Goal: Information Seeking & Learning: Learn about a topic

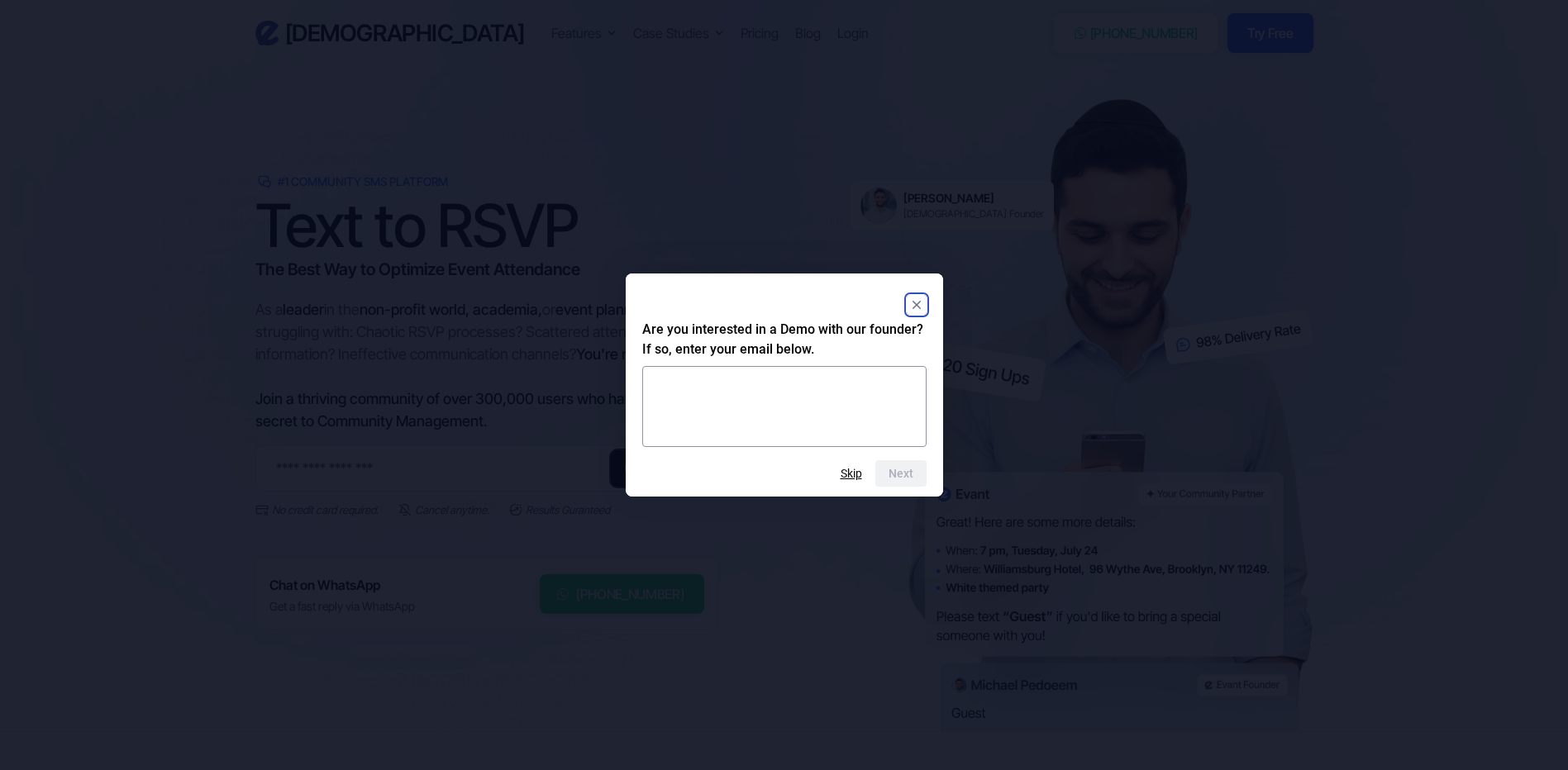
click at [919, 299] on rect "Close" at bounding box center [916, 304] width 20 height 20
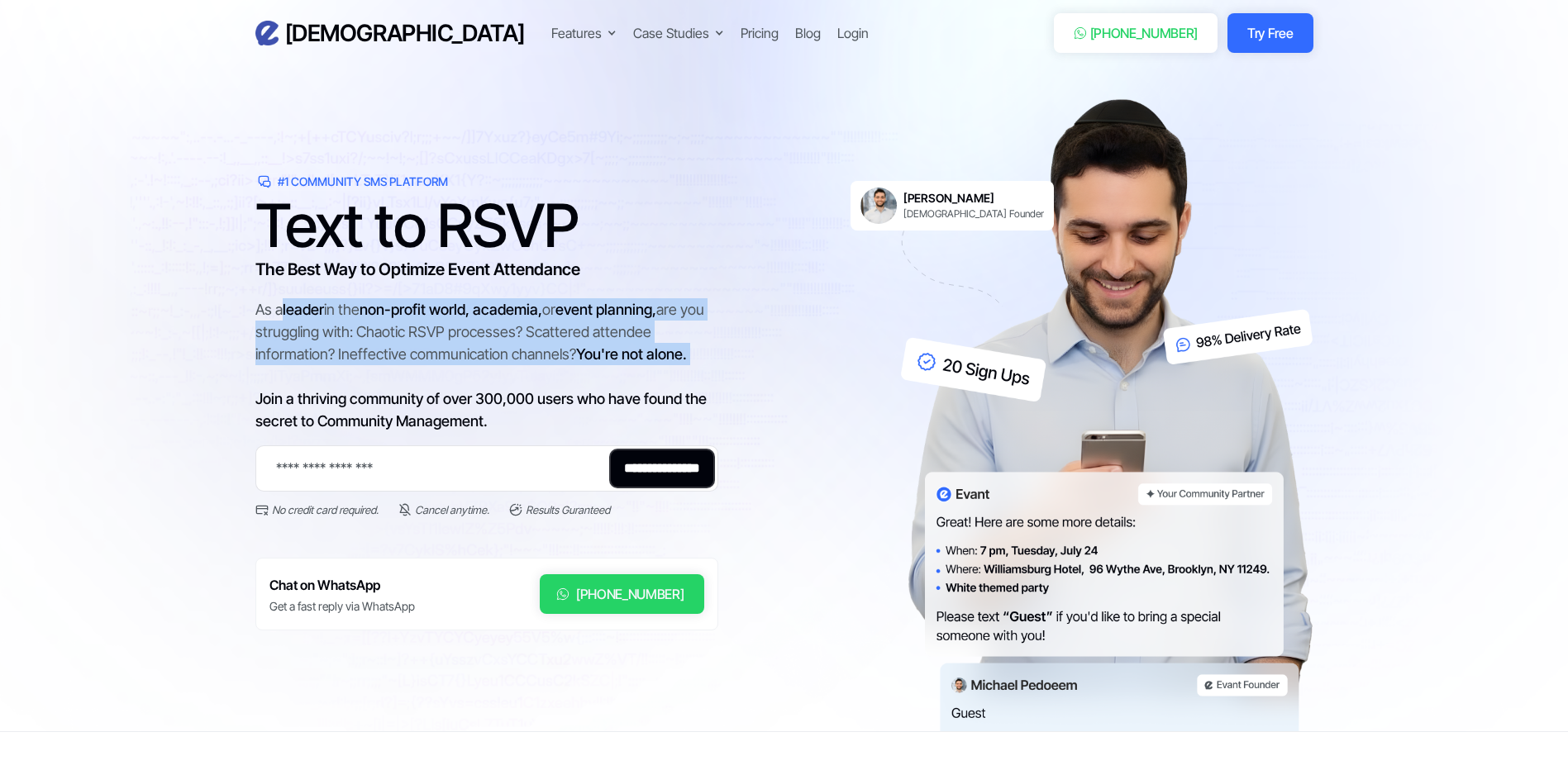
drag, startPoint x: 282, startPoint y: 312, endPoint x: 436, endPoint y: 385, distance: 170.4
click at [436, 385] on div "As a leader in the non-profit world, academia, or event planning, are you strug…" at bounding box center [486, 365] width 463 height 134
drag, startPoint x: 436, startPoint y: 385, endPoint x: 417, endPoint y: 363, distance: 29.1
click at [417, 363] on div "As a leader in the non-profit world, academia, or event planning, are you strug…" at bounding box center [486, 365] width 463 height 134
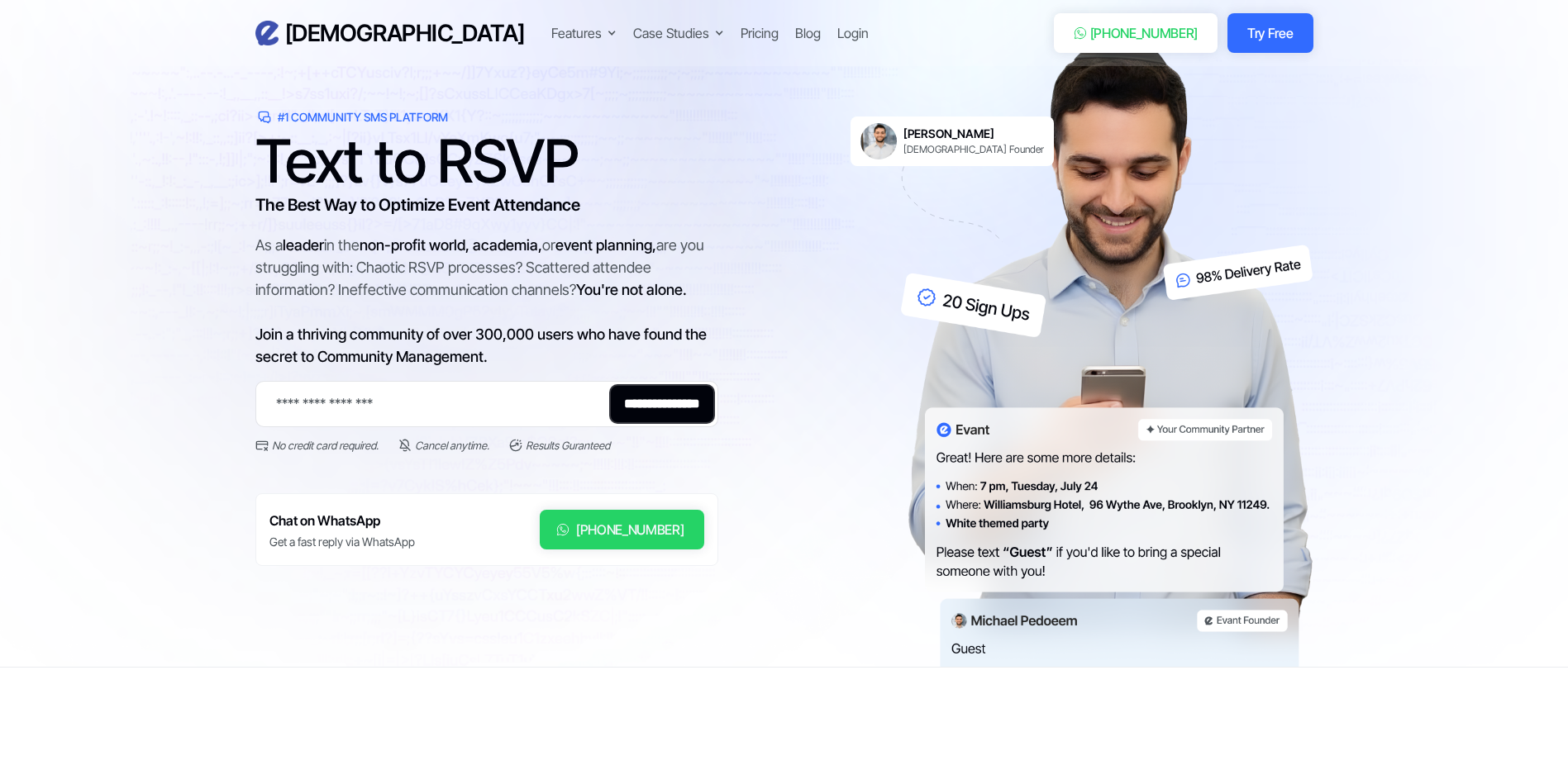
scroll to position [331, 0]
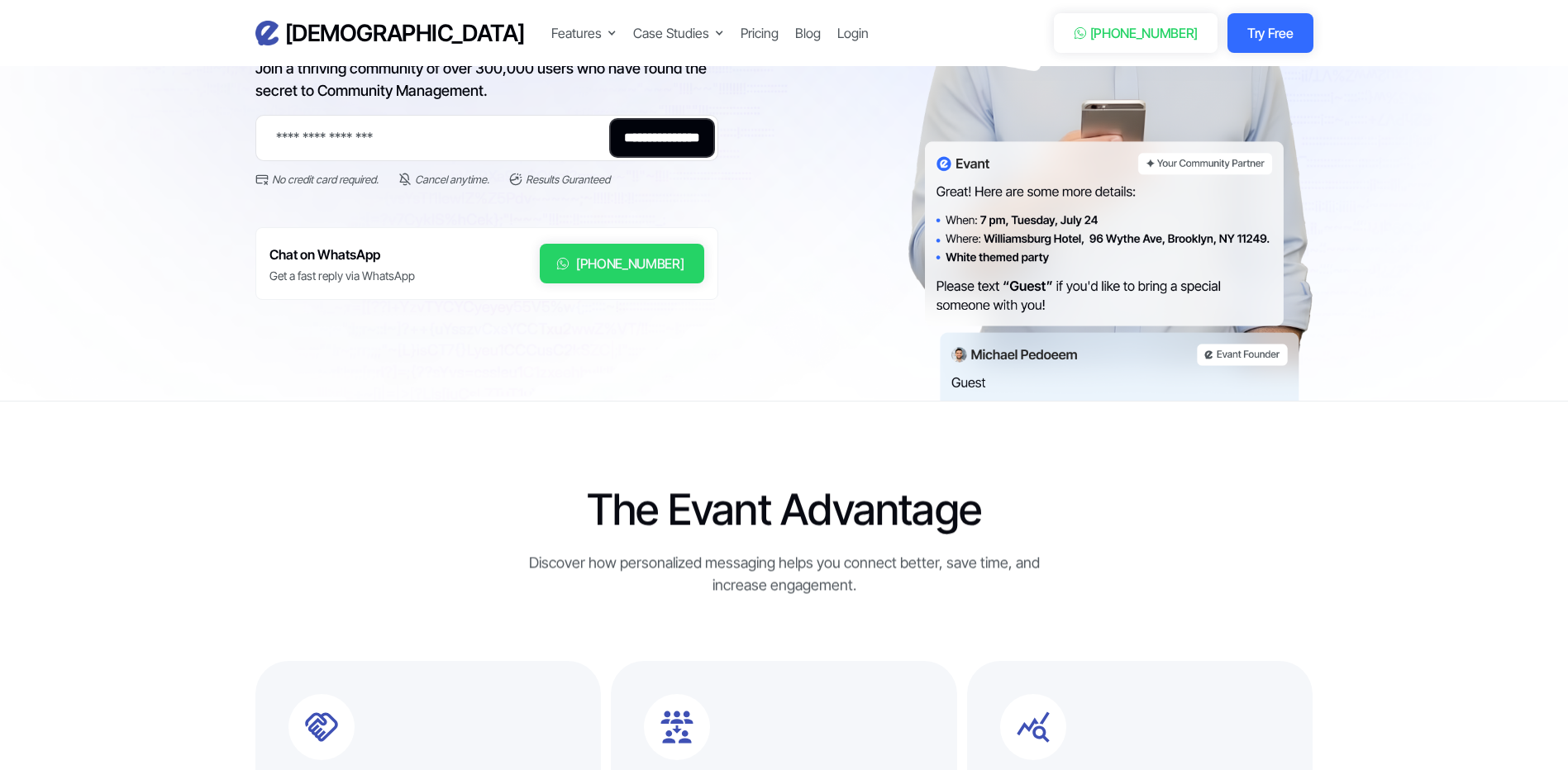
click at [614, 261] on div "[PHONE_NUMBER]" at bounding box center [630, 263] width 108 height 20
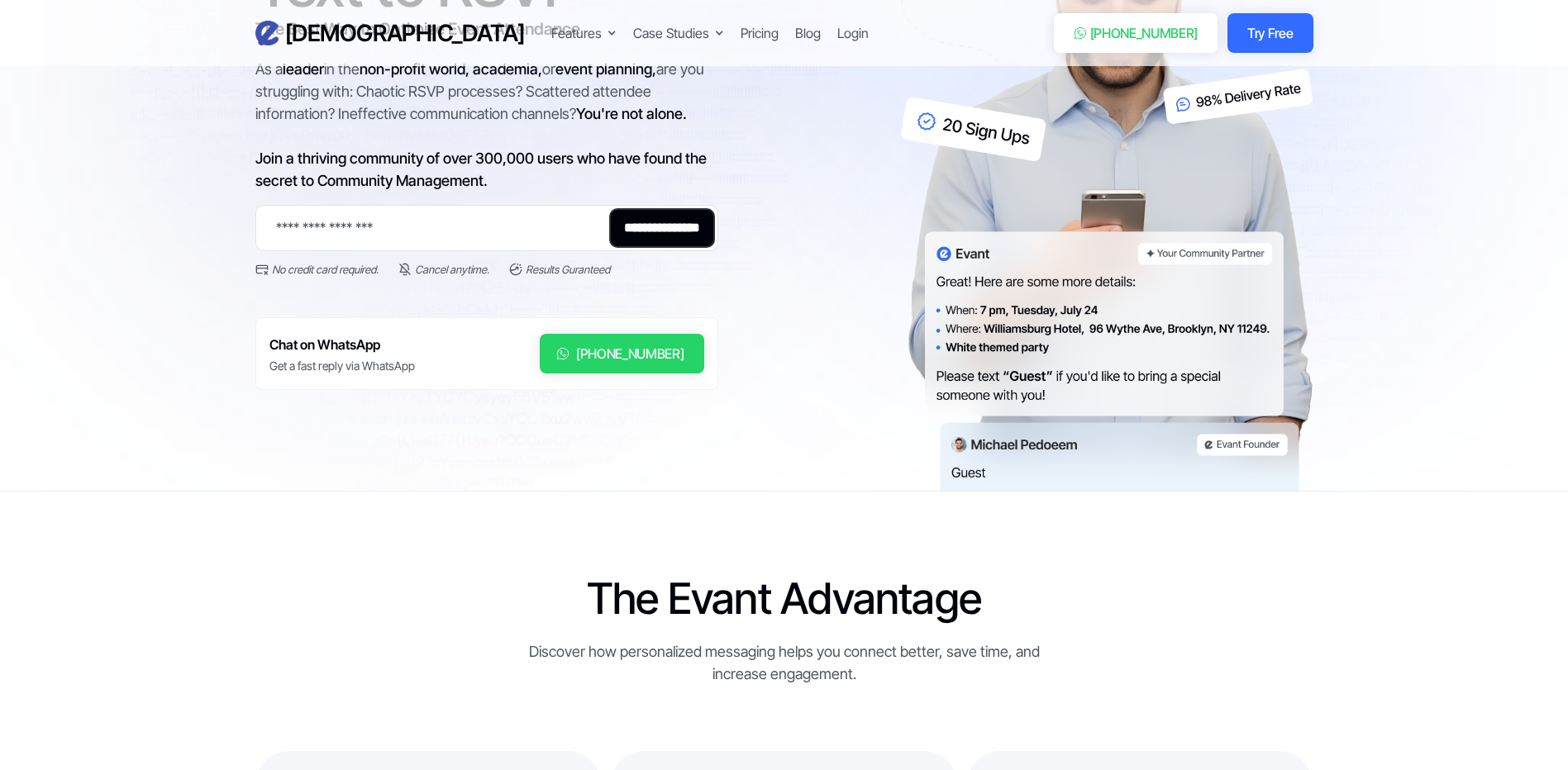
scroll to position [248, 0]
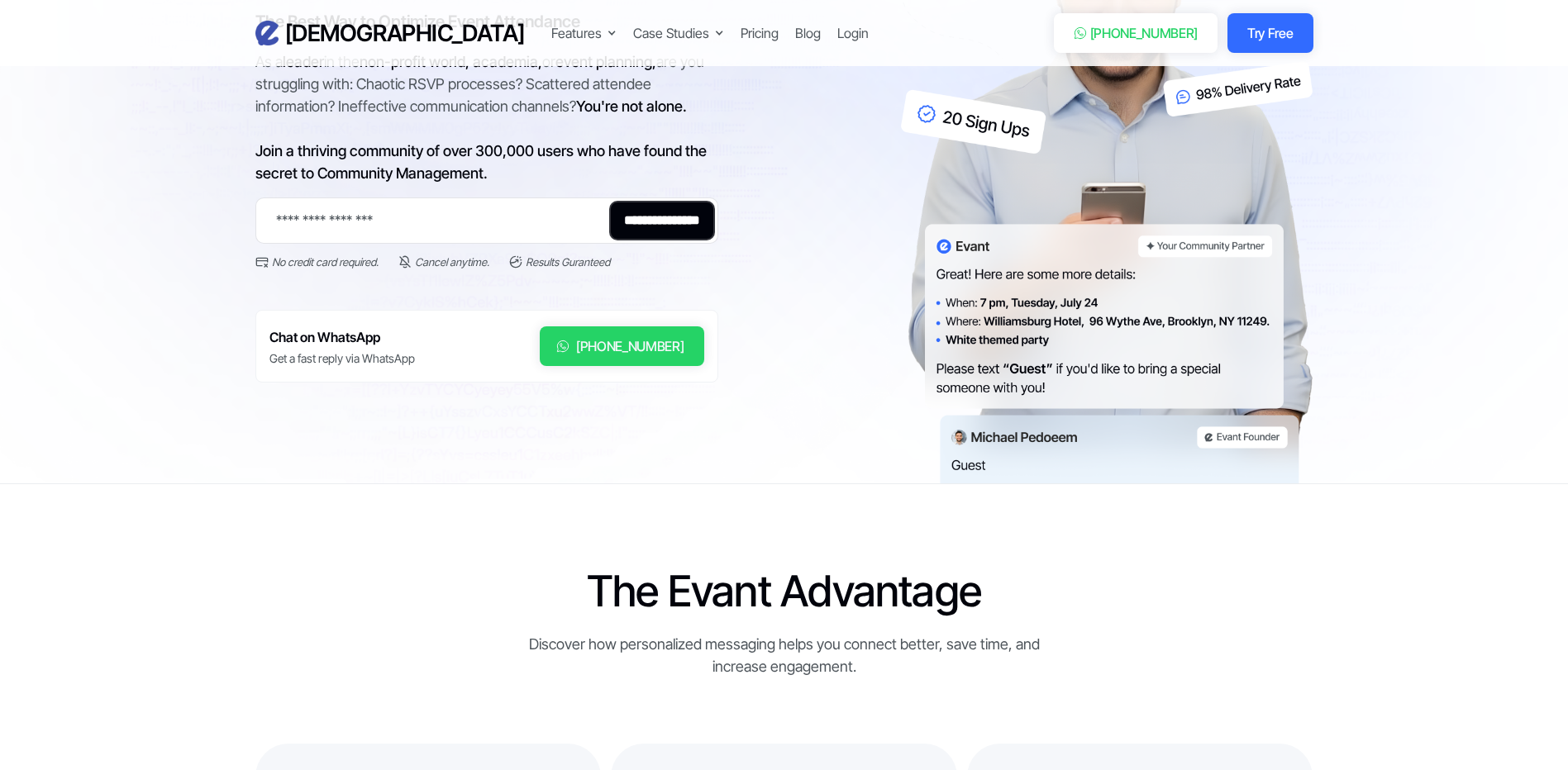
click at [1031, 429] on img at bounding box center [1107, 167] width 414 height 632
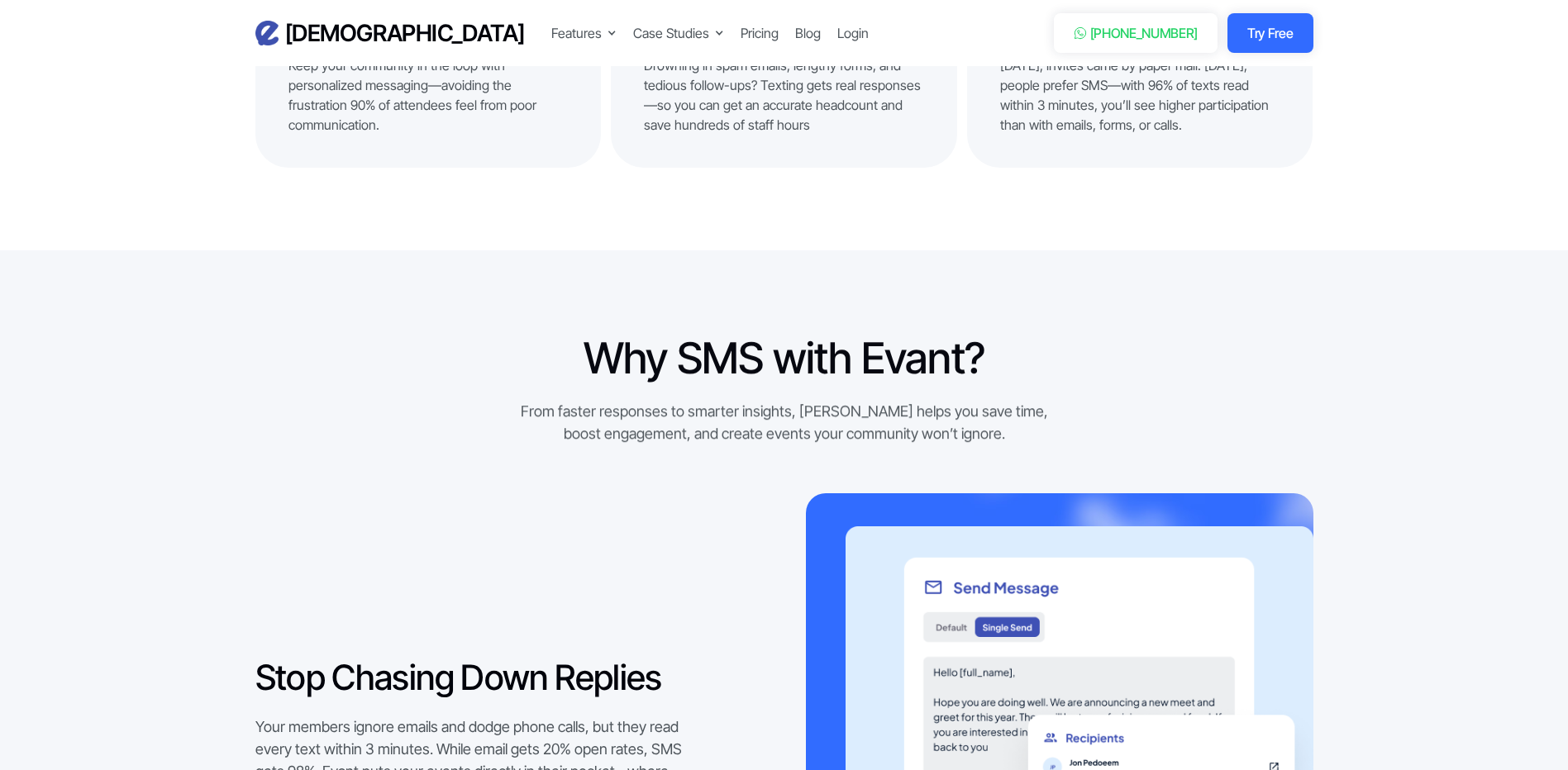
scroll to position [1322, 0]
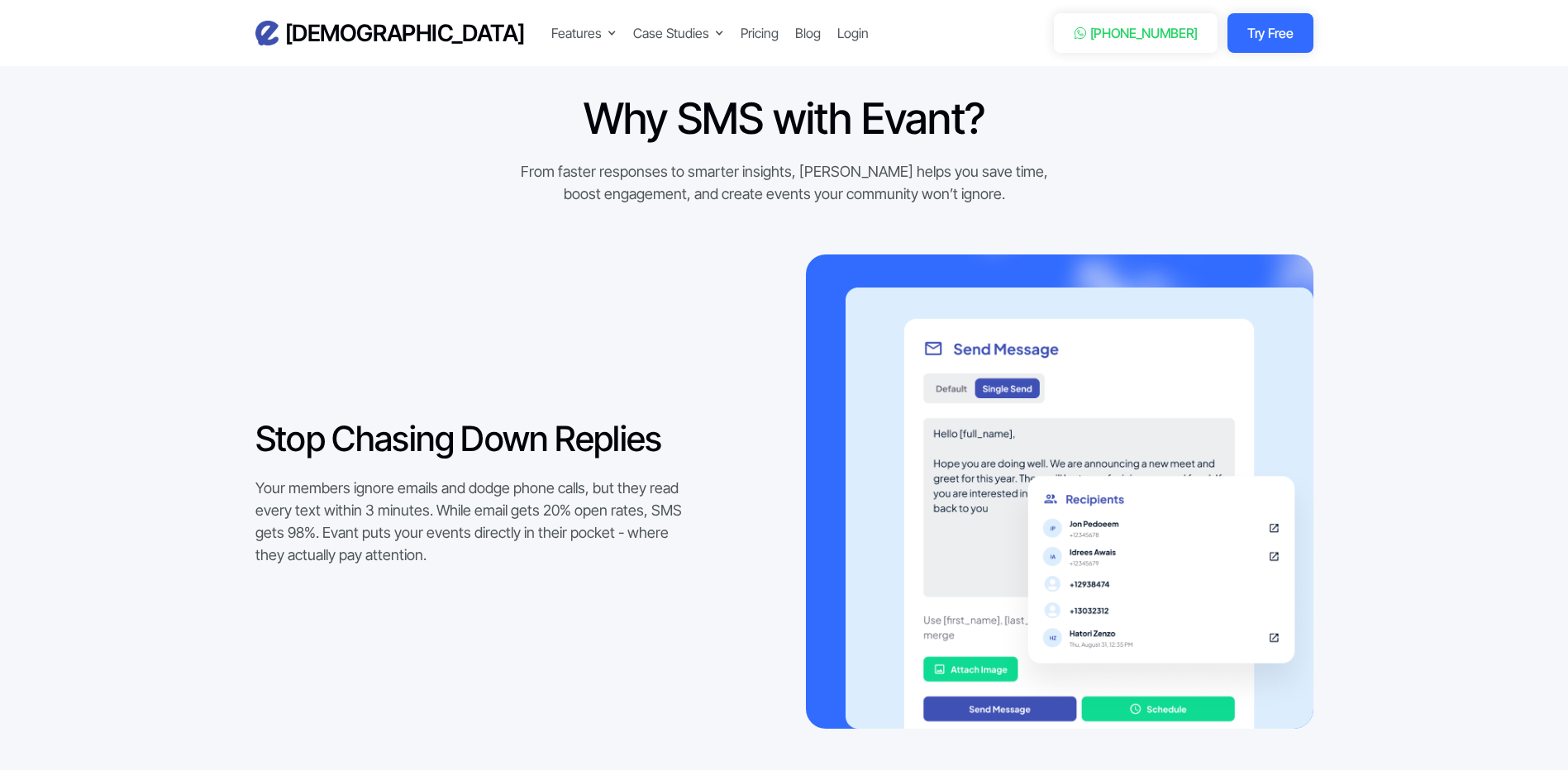
drag, startPoint x: 959, startPoint y: 349, endPoint x: 934, endPoint y: 378, distance: 38.3
click at [959, 350] on img at bounding box center [1080, 508] width 468 height 441
click at [934, 378] on img at bounding box center [1080, 508] width 468 height 441
click at [1076, 551] on img at bounding box center [1080, 508] width 468 height 441
click at [1139, 612] on img at bounding box center [1080, 508] width 468 height 441
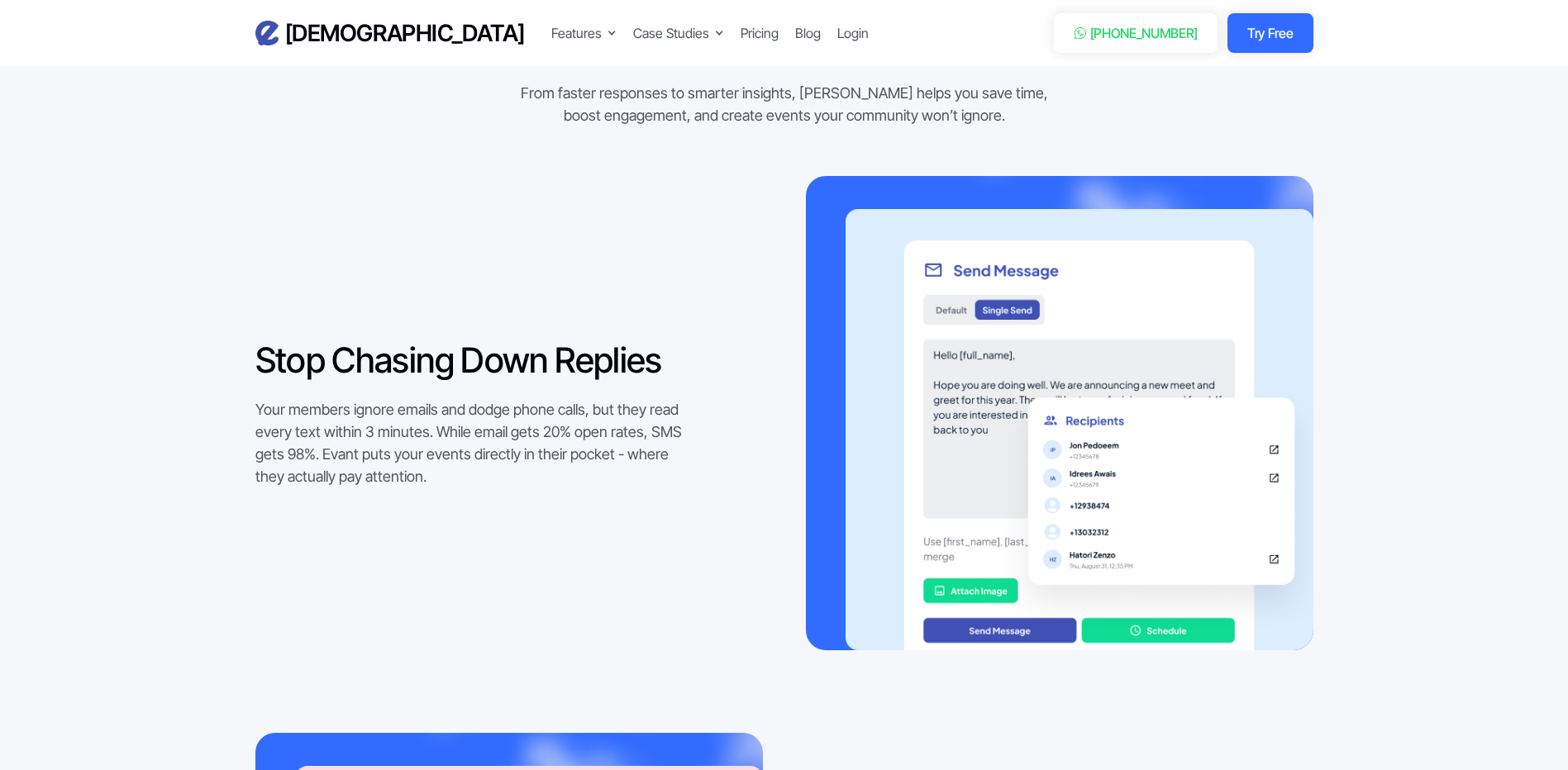
scroll to position [1404, 0]
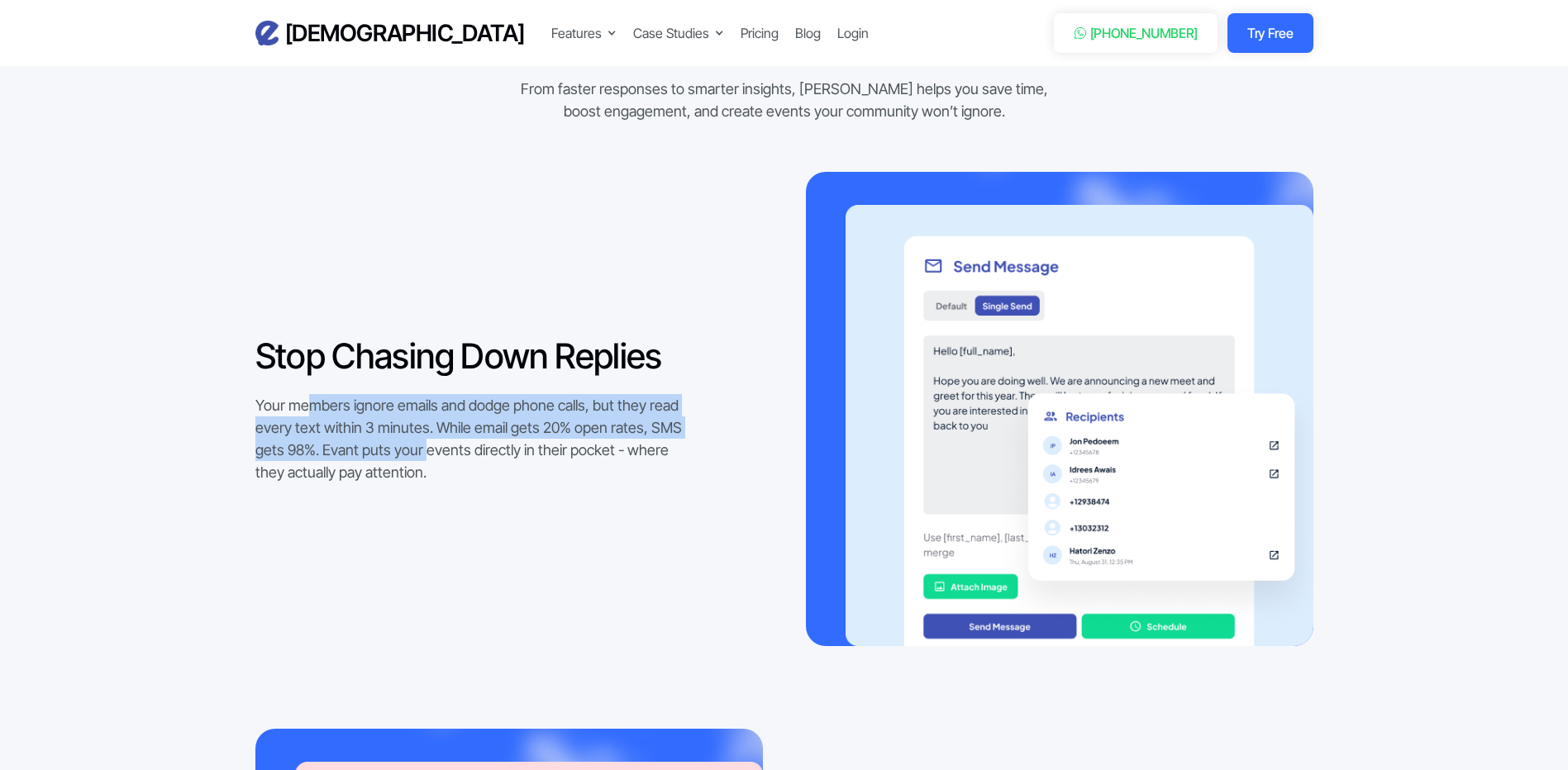
drag, startPoint x: 316, startPoint y: 405, endPoint x: 472, endPoint y: 458, distance: 164.8
click at [472, 458] on div "Your members ignore emails and dodge phone calls, but they read every text with…" at bounding box center [474, 439] width 438 height 89
drag, startPoint x: 472, startPoint y: 458, endPoint x: 433, endPoint y: 414, distance: 58.8
click at [426, 419] on div "Your members ignore emails and dodge phone calls, but they read every text with…" at bounding box center [474, 439] width 438 height 89
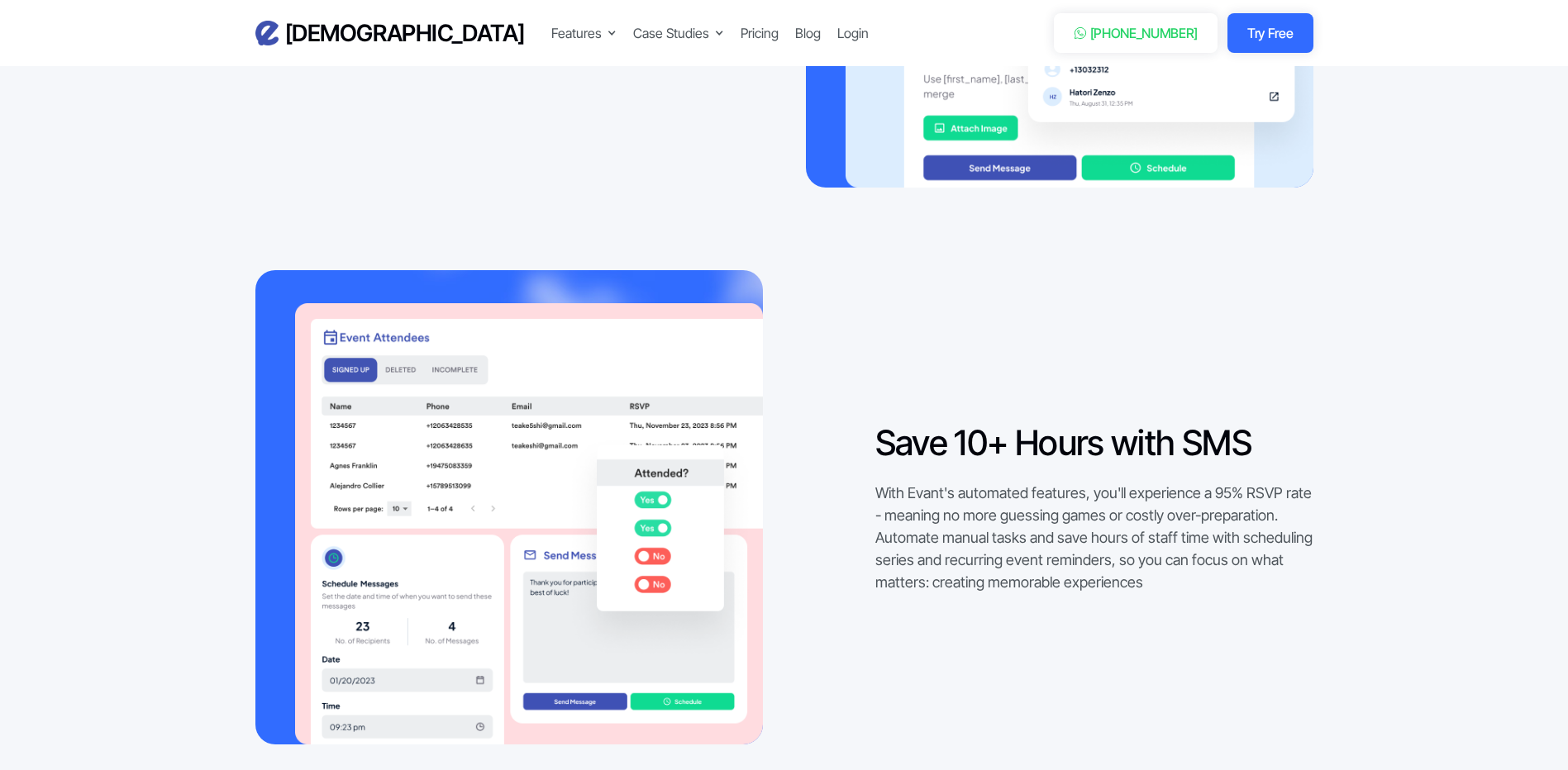
scroll to position [1900, 0]
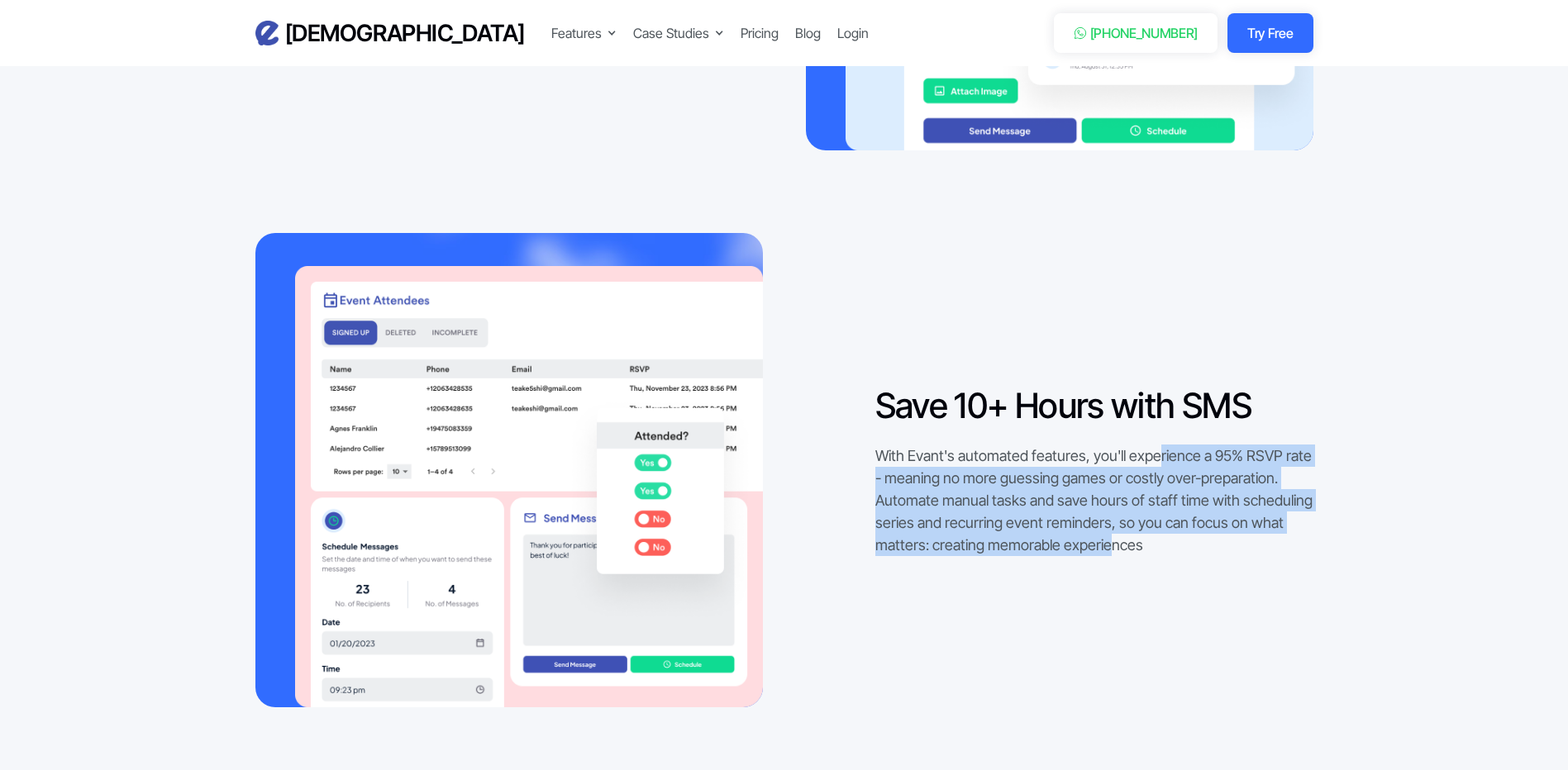
drag, startPoint x: 1167, startPoint y: 453, endPoint x: 1210, endPoint y: 540, distance: 97.0
click at [1210, 540] on div "With Evant's automated features, you'll experience a 95% RSVP rate - meaning no…" at bounding box center [1095, 500] width 438 height 112
drag, startPoint x: 1210, startPoint y: 540, endPoint x: 1072, endPoint y: 497, distance: 144.5
click at [1082, 505] on div "With Evant's automated features, you'll experience a 95% RSVP rate - meaning no…" at bounding box center [1095, 500] width 438 height 112
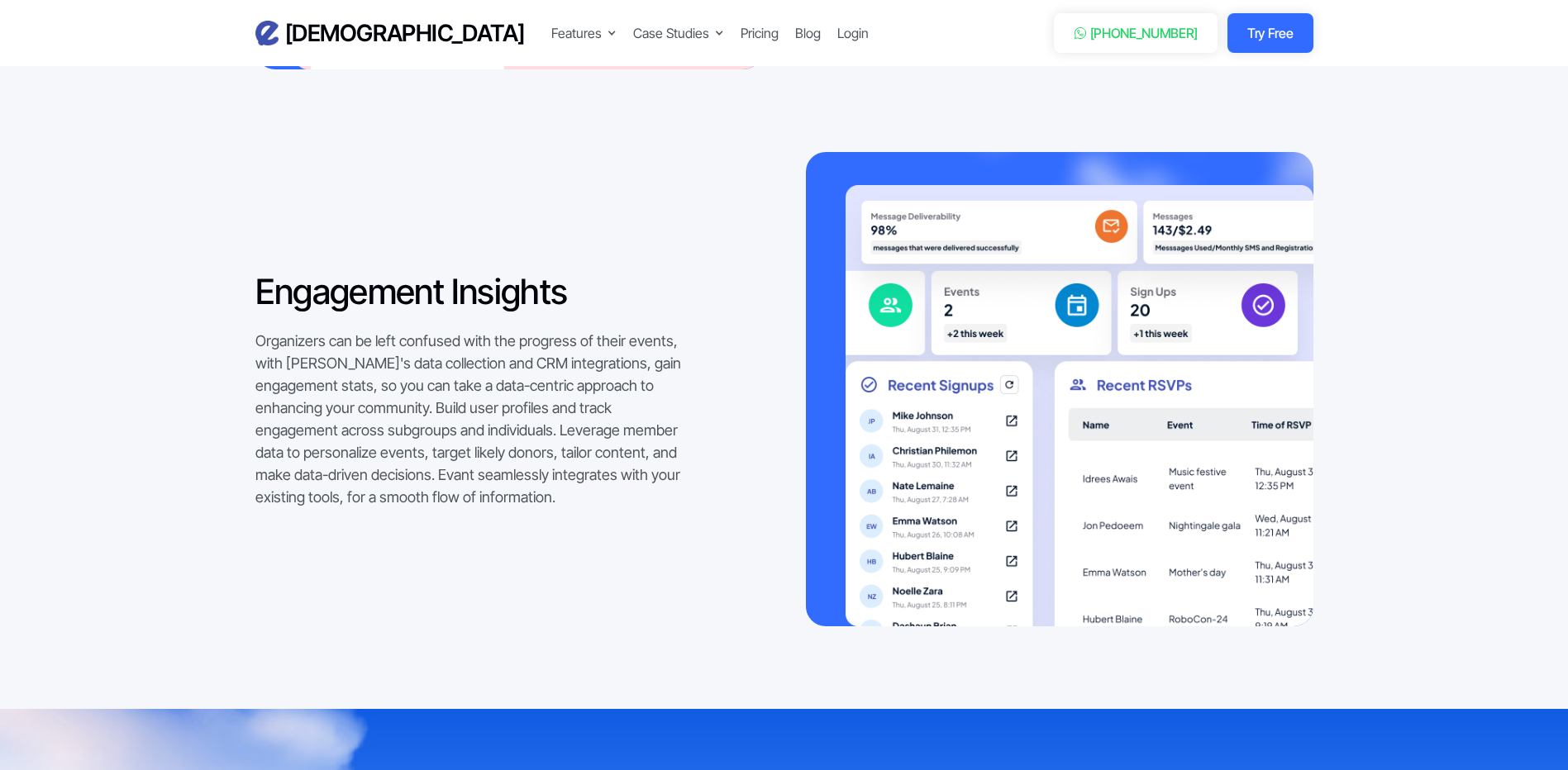
scroll to position [2561, 0]
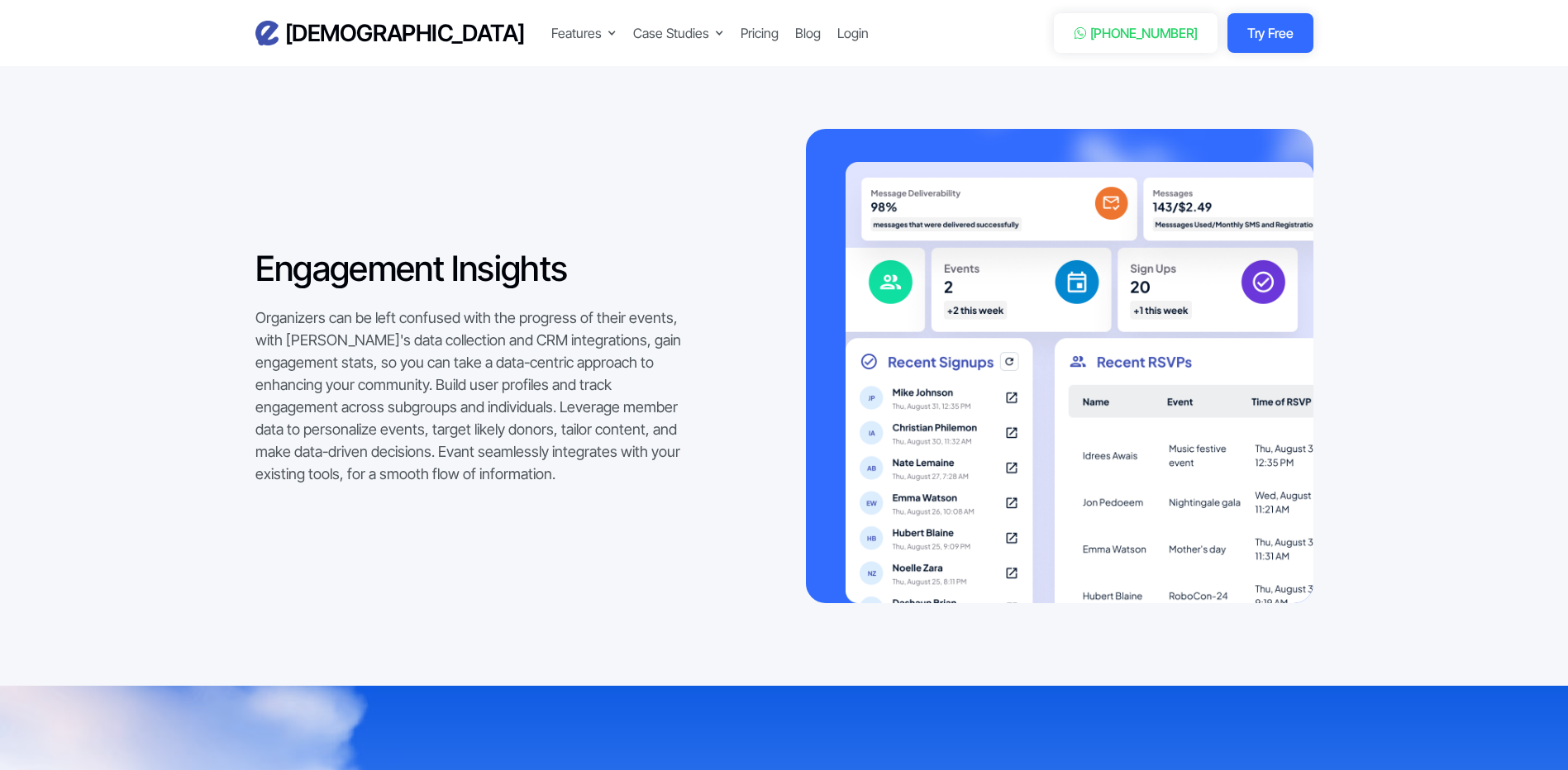
click at [414, 363] on div "Organizers can be left confused with the progress of their events, with Evant's…" at bounding box center [474, 396] width 438 height 179
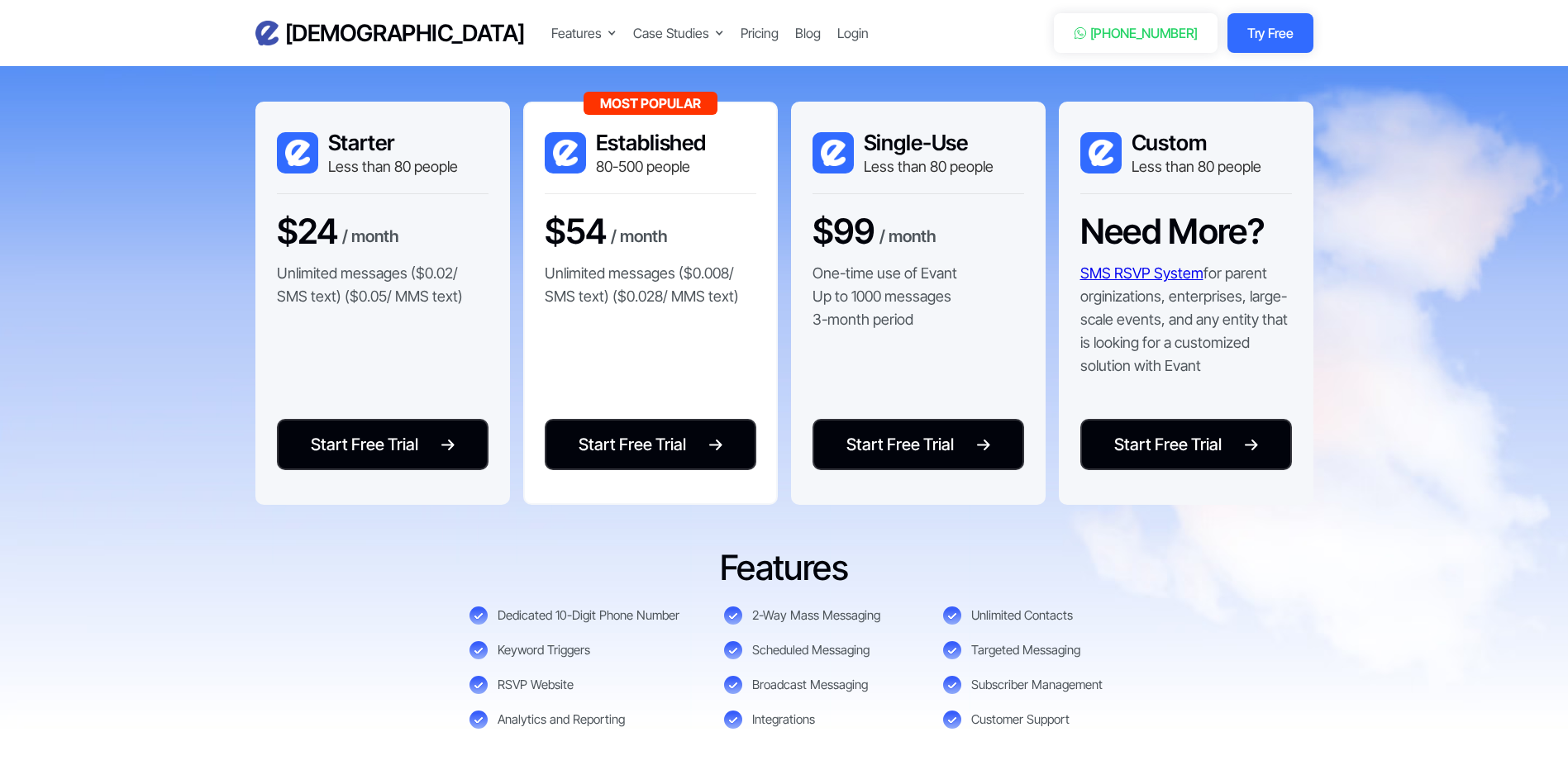
scroll to position [3304, 0]
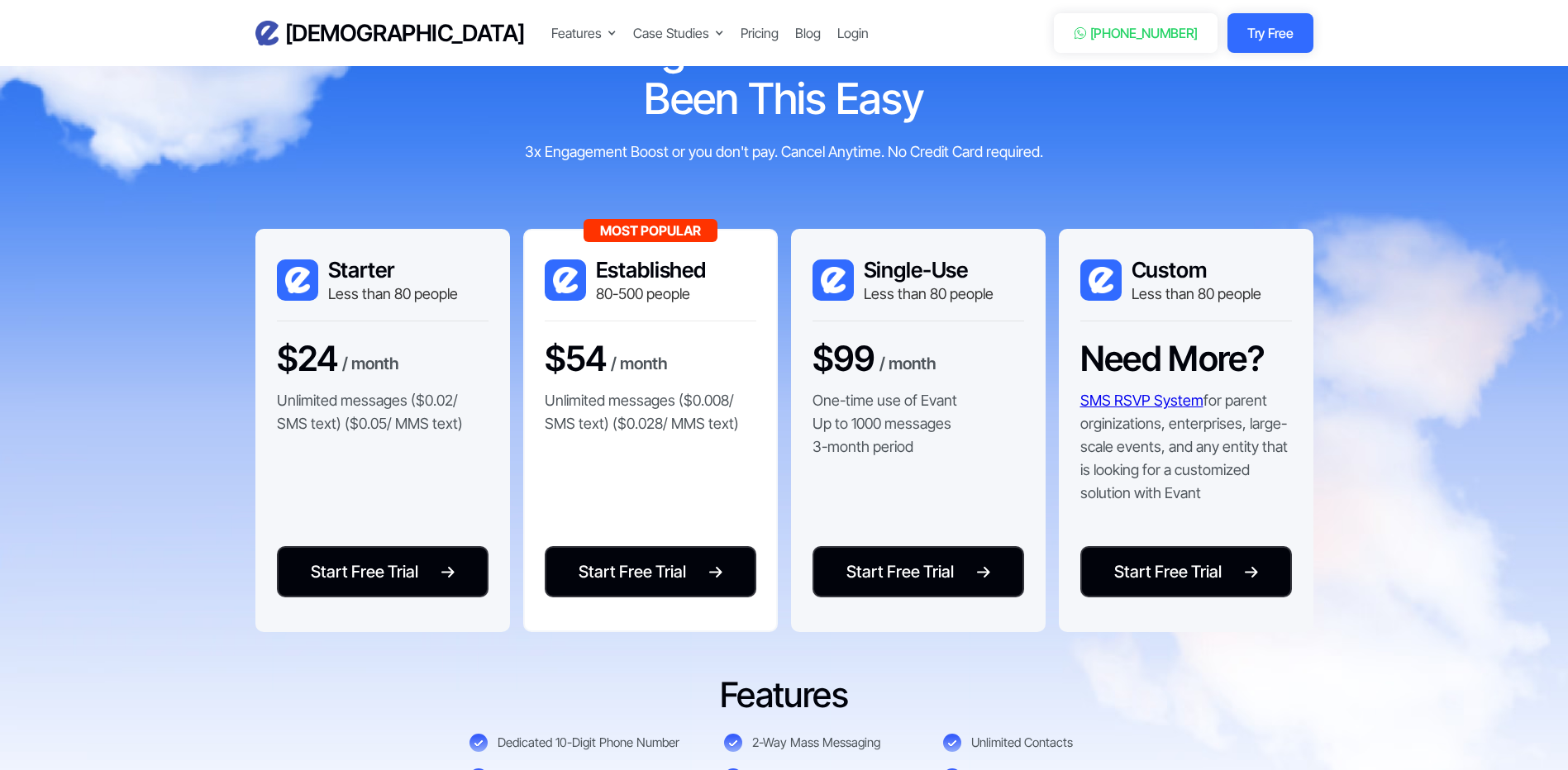
click at [599, 399] on p "Unlimited messages ($0.008/ SMS text) ($0.028/ MMS text)" at bounding box center [650, 412] width 211 height 47
drag, startPoint x: 599, startPoint y: 399, endPoint x: 597, endPoint y: 425, distance: 26.1
click at [597, 425] on p "Unlimited messages ($0.008/ SMS text) ($0.028/ MMS text)" at bounding box center [650, 412] width 211 height 47
drag, startPoint x: 597, startPoint y: 425, endPoint x: 591, endPoint y: 413, distance: 13.4
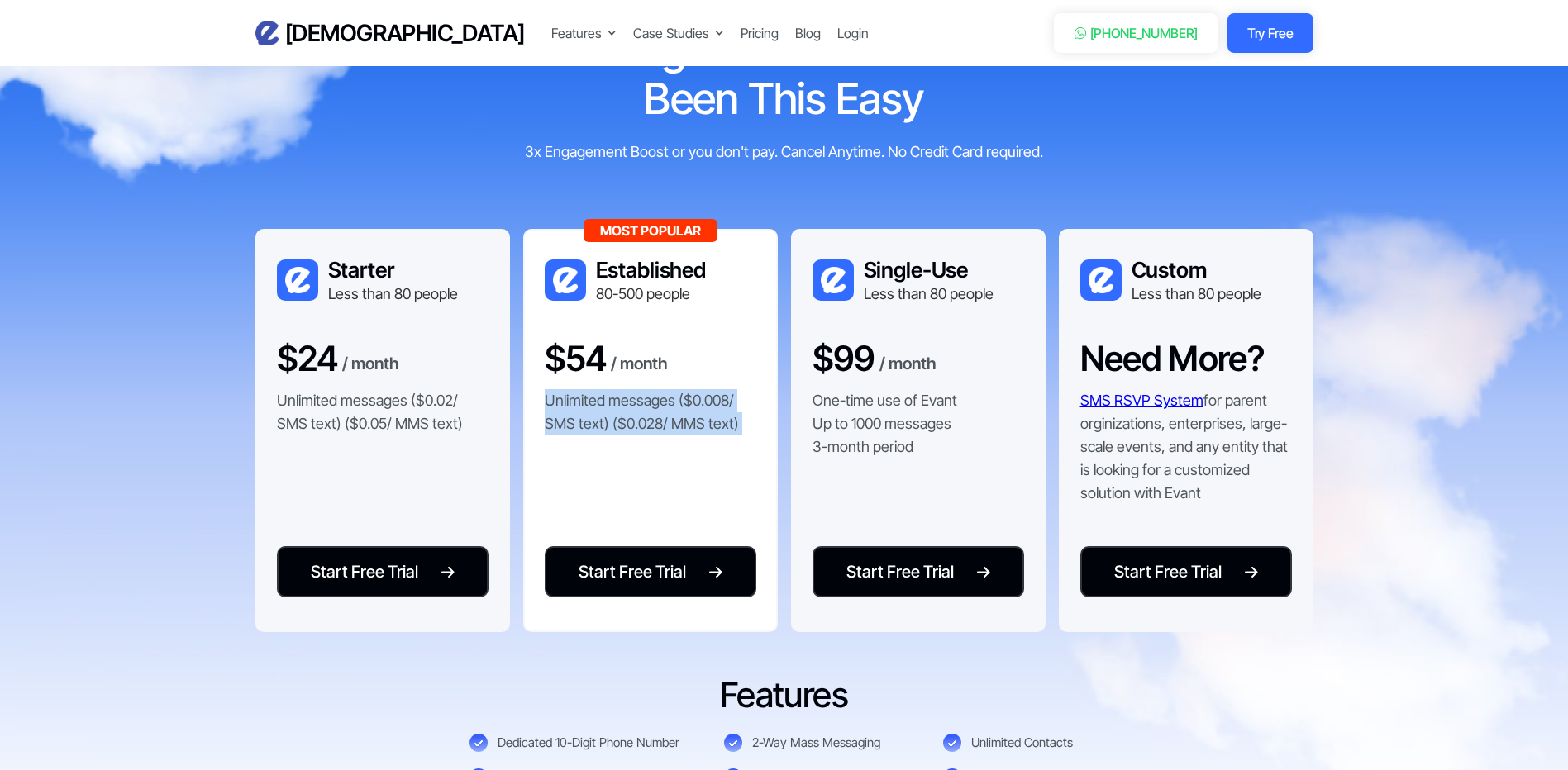
click at [591, 413] on p "Unlimited messages ($0.008/ SMS text) ($0.028/ MMS text)" at bounding box center [650, 412] width 211 height 47
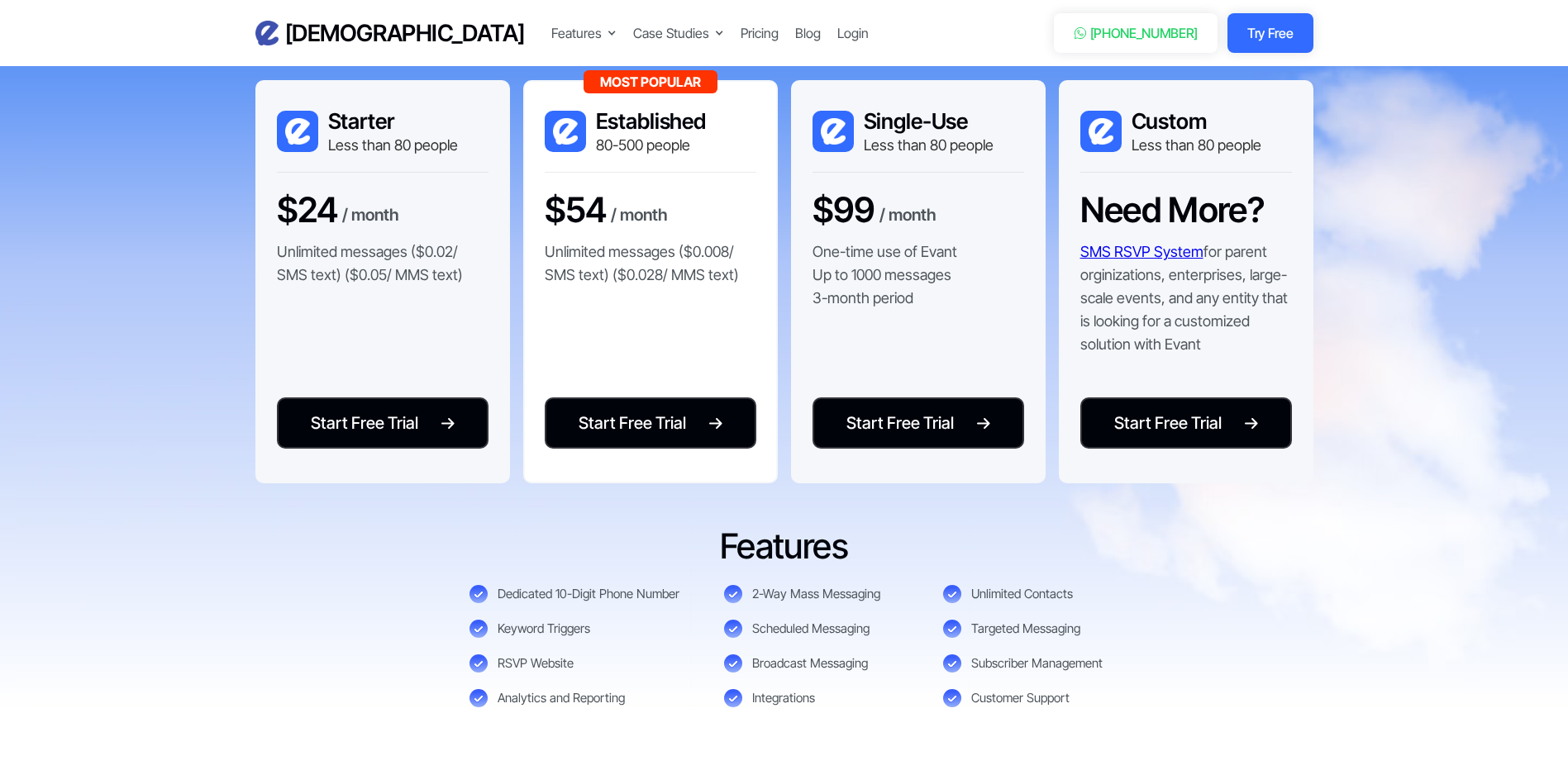
scroll to position [3718, 0]
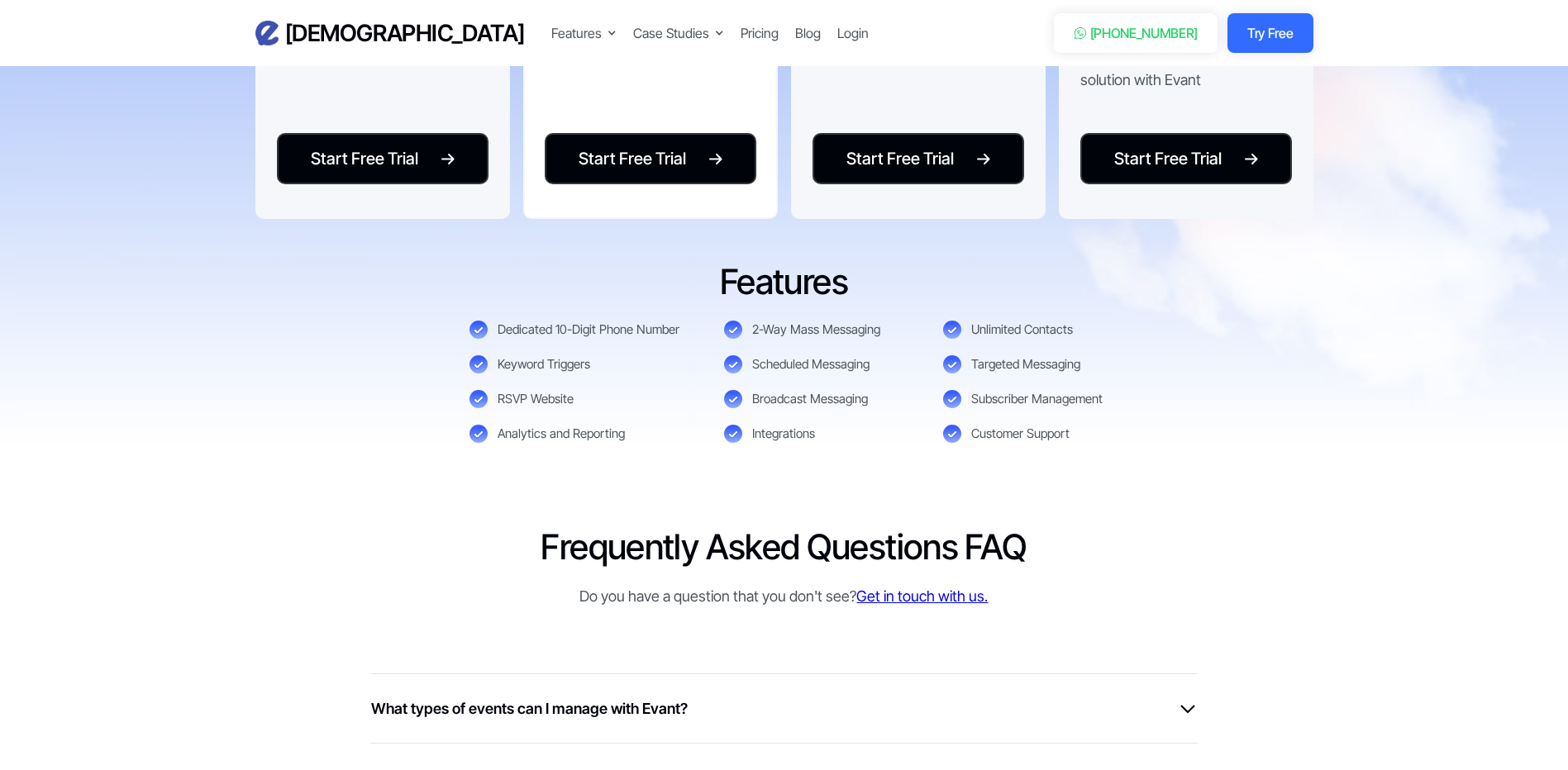
click at [523, 329] on div "Dedicated 10-Digit Phone Number" at bounding box center [588, 330] width 182 height 17
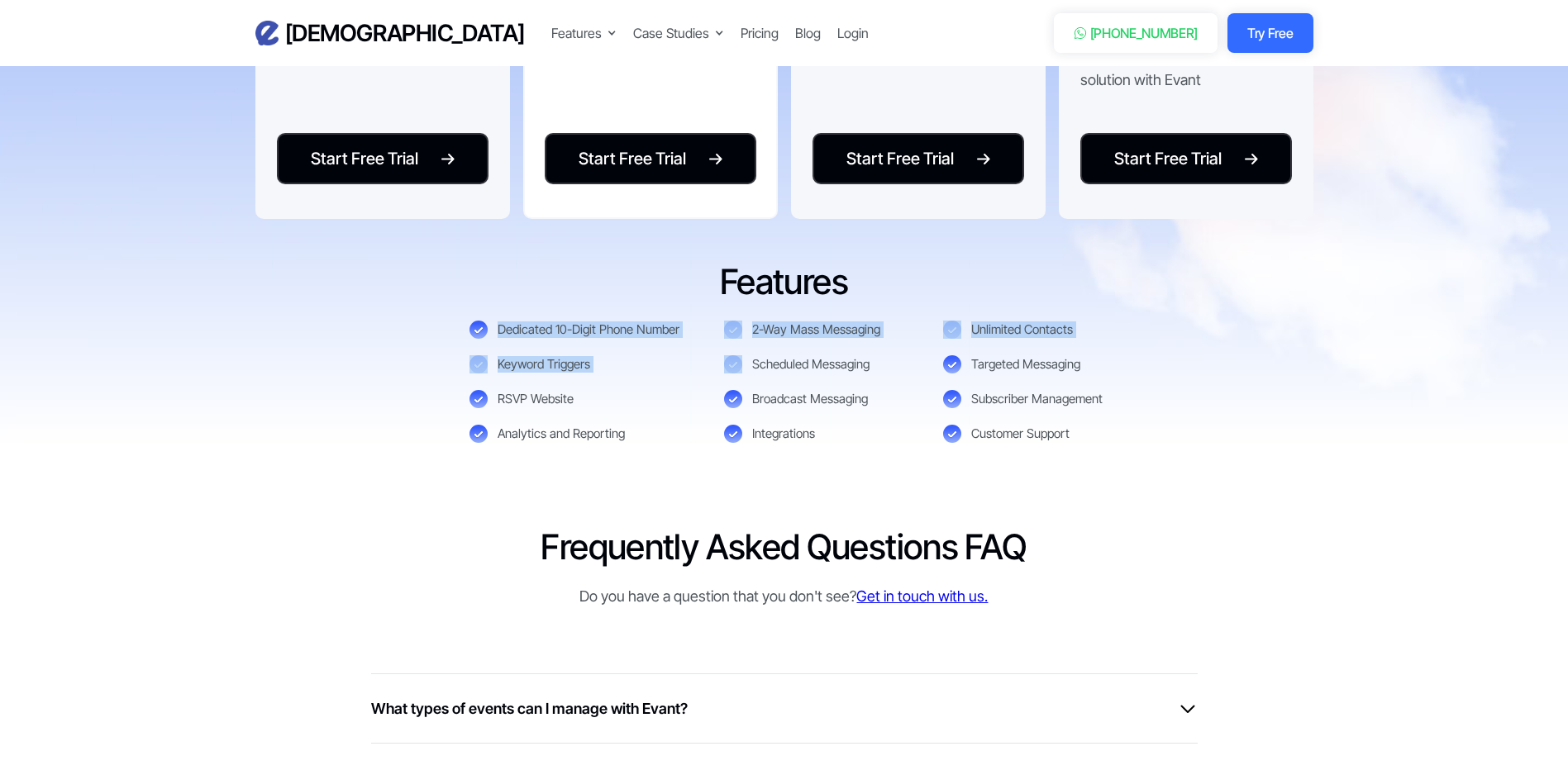
drag, startPoint x: 523, startPoint y: 329, endPoint x: 539, endPoint y: 359, distance: 34.0
click at [539, 359] on div "Dedicated 10-Digit Phone Number 2-Way Mass Messaging Unlimited Contacts Keyword…" at bounding box center [784, 381] width 630 height 122
drag, startPoint x: 539, startPoint y: 359, endPoint x: 519, endPoint y: 363, distance: 20.4
click at [519, 363] on div "Keyword Triggers" at bounding box center [543, 364] width 92 height 17
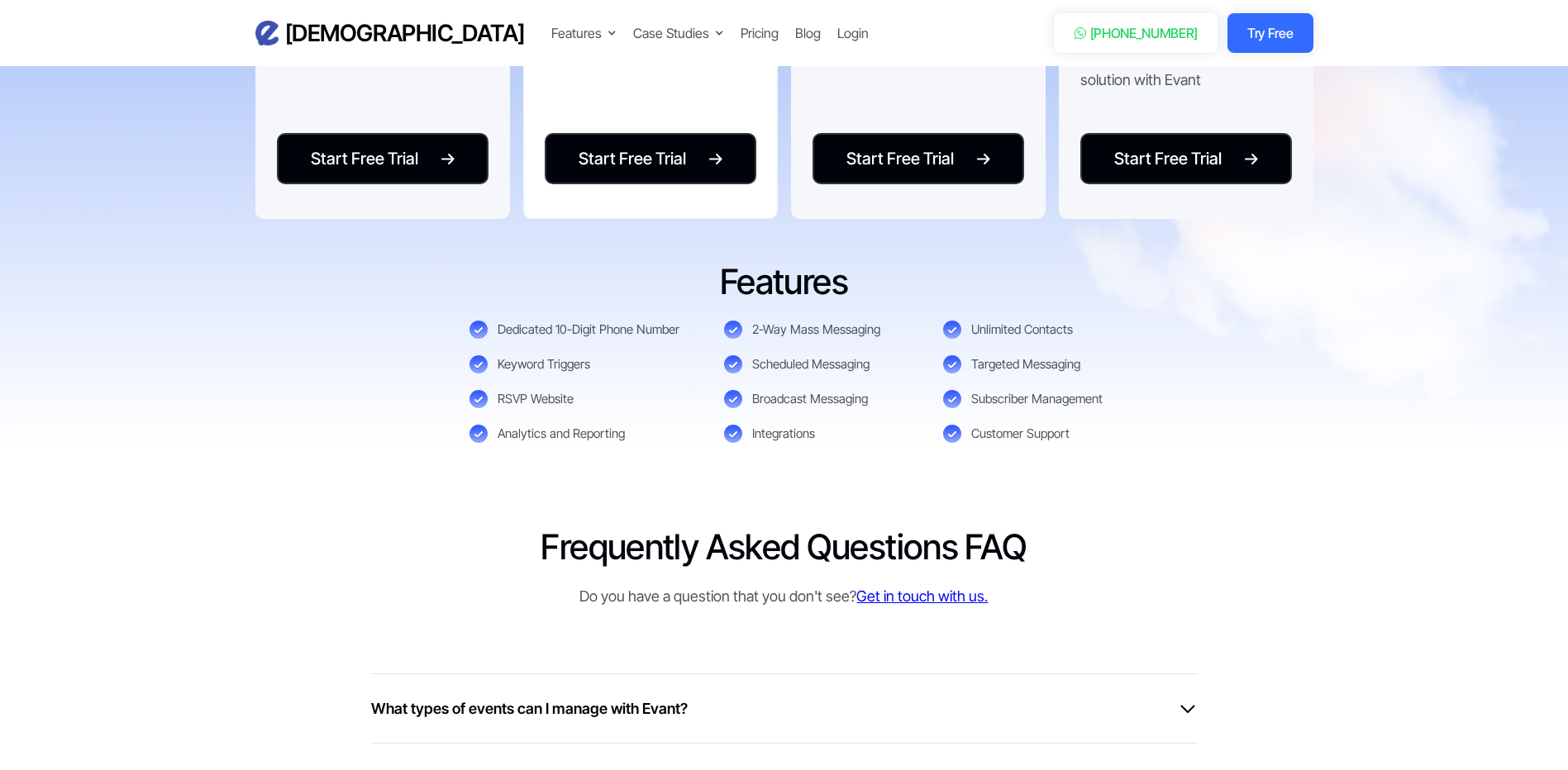
click at [506, 397] on div "RSVP Website" at bounding box center [536, 399] width 76 height 17
drag, startPoint x: 506, startPoint y: 397, endPoint x: 523, endPoint y: 429, distance: 36.2
click at [523, 429] on div "Analytics and Reporting" at bounding box center [561, 434] width 128 height 17
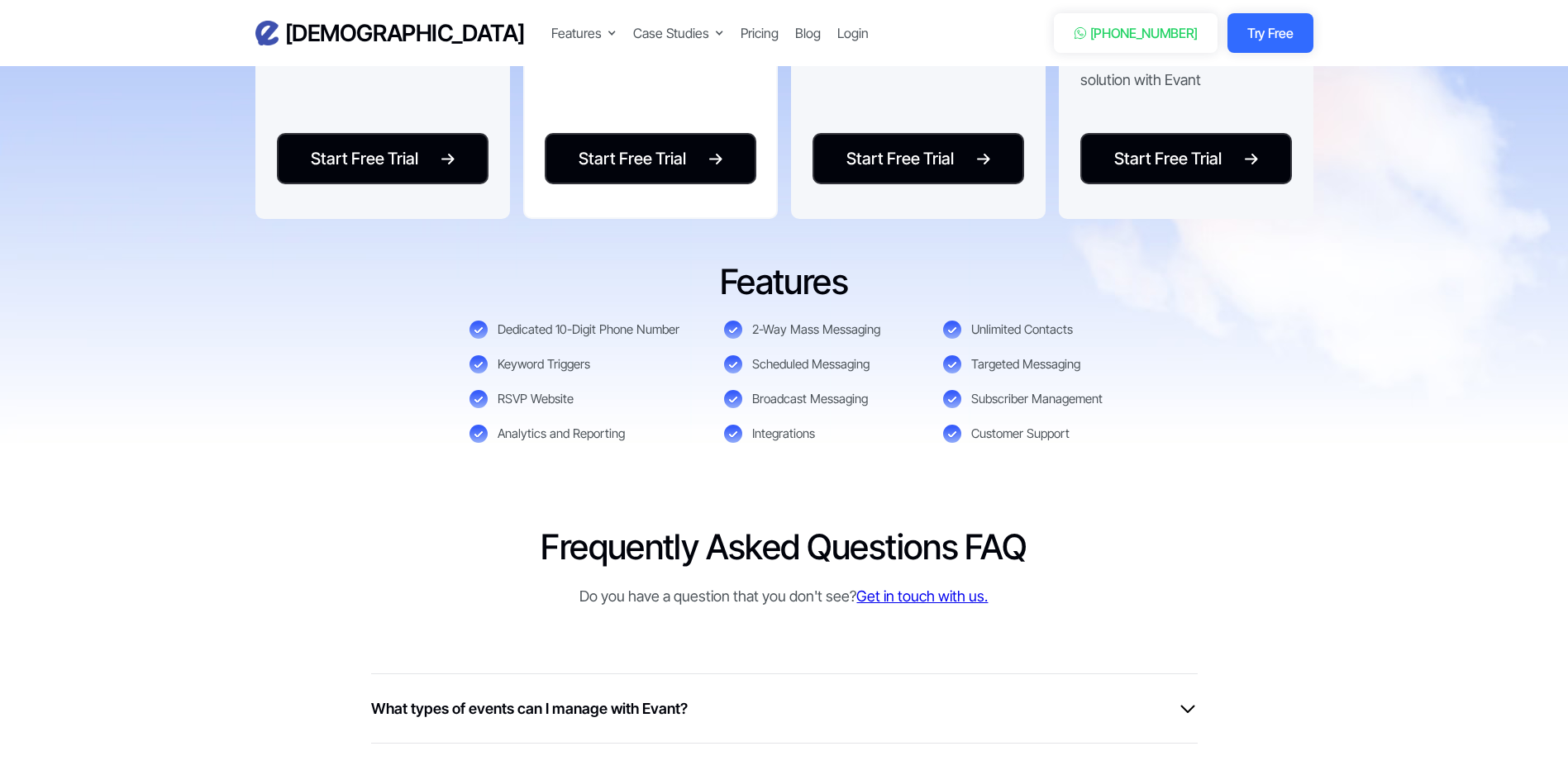
click at [784, 399] on div "Broadcast Messaging" at bounding box center [810, 399] width 116 height 17
drag, startPoint x: 784, startPoint y: 399, endPoint x: 774, endPoint y: 426, distance: 28.8
click at [774, 426] on div "Dedicated 10-Digit Phone Number 2-Way Mass Messaging Unlimited Contacts Keyword…" at bounding box center [784, 381] width 630 height 122
click at [774, 426] on div "Integrations" at bounding box center [783, 434] width 62 height 17
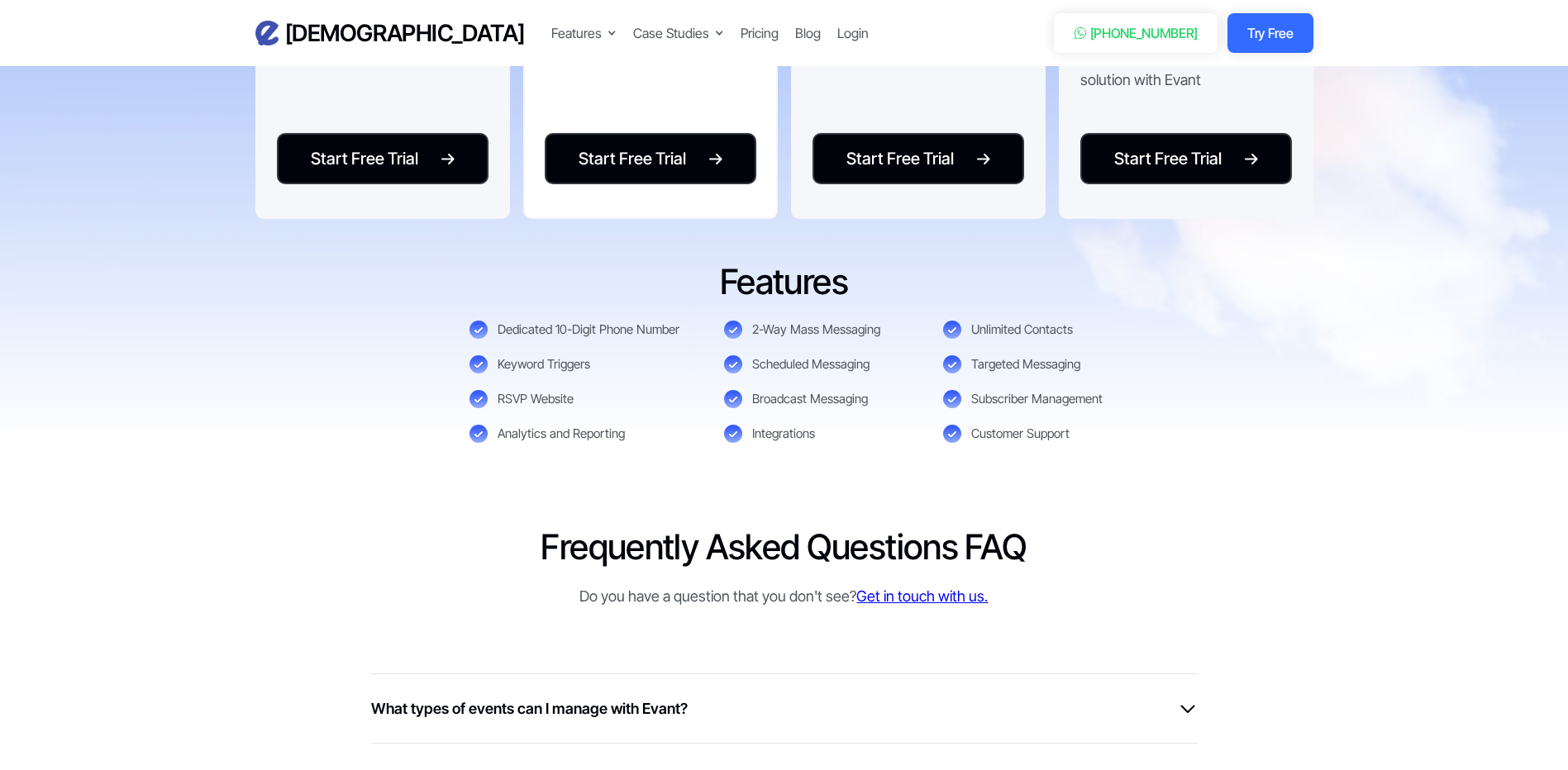
click at [1021, 329] on div "Unlimited Contacts" at bounding box center [1022, 330] width 102 height 17
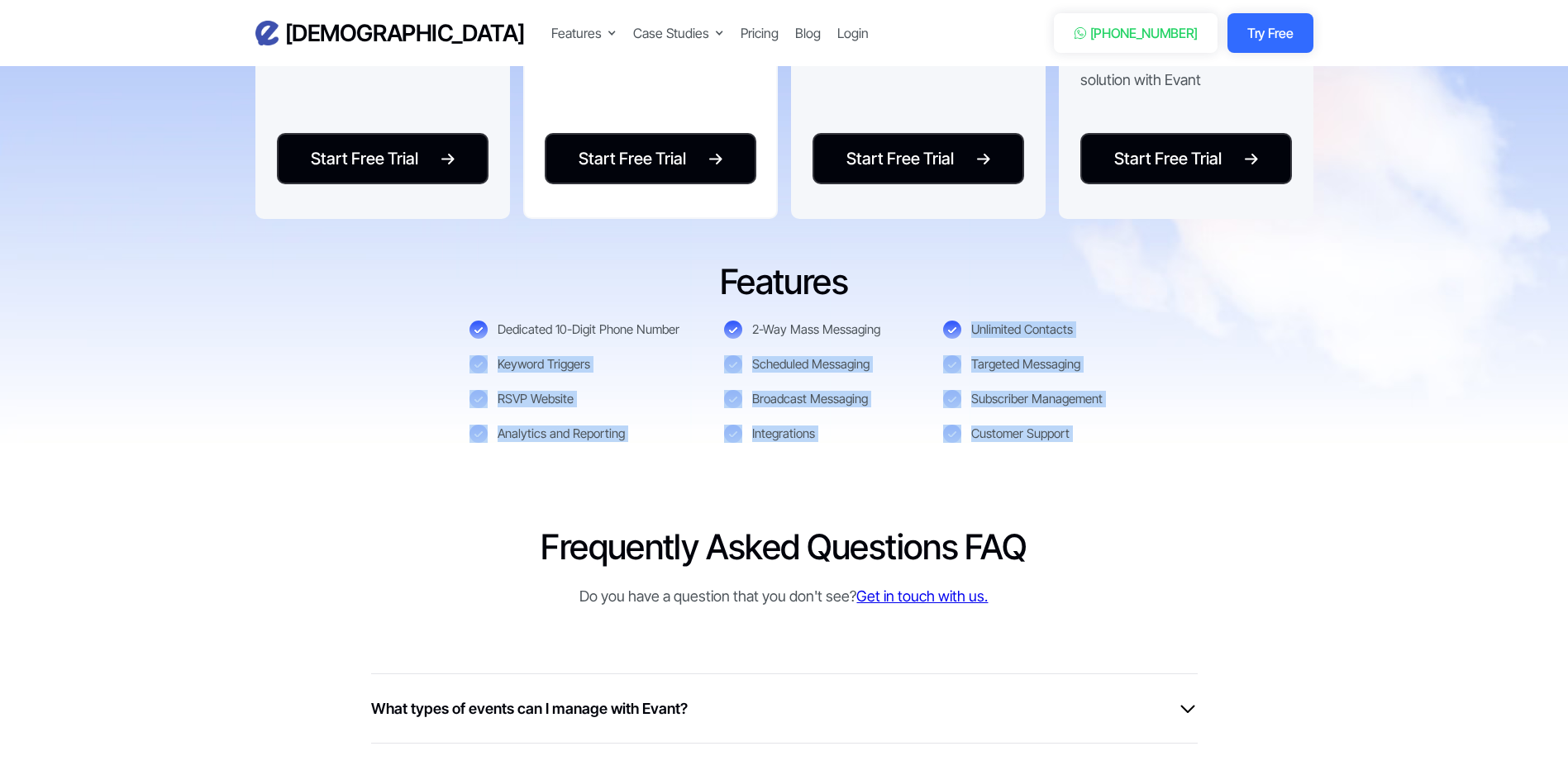
drag, startPoint x: 1021, startPoint y: 329, endPoint x: 1026, endPoint y: 434, distance: 105.1
click at [1026, 434] on div "Dedicated 10-Digit Phone Number 2-Way Mass Messaging Unlimited Contacts Keyword…" at bounding box center [784, 381] width 630 height 122
drag, startPoint x: 1026, startPoint y: 434, endPoint x: 1012, endPoint y: 432, distance: 14.1
click at [1012, 432] on div "Customer Support" at bounding box center [1021, 434] width 99 height 17
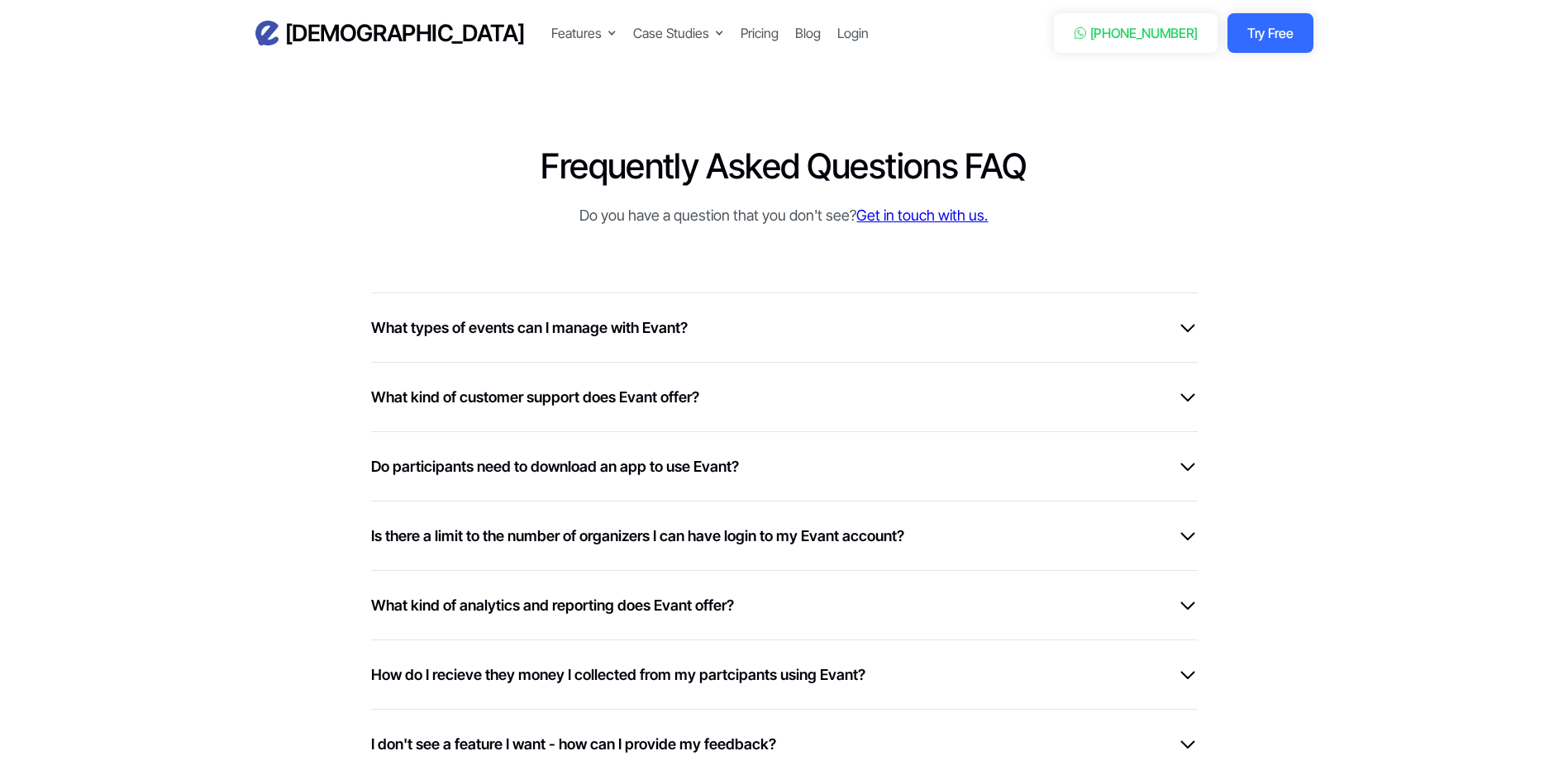
scroll to position [4131, 0]
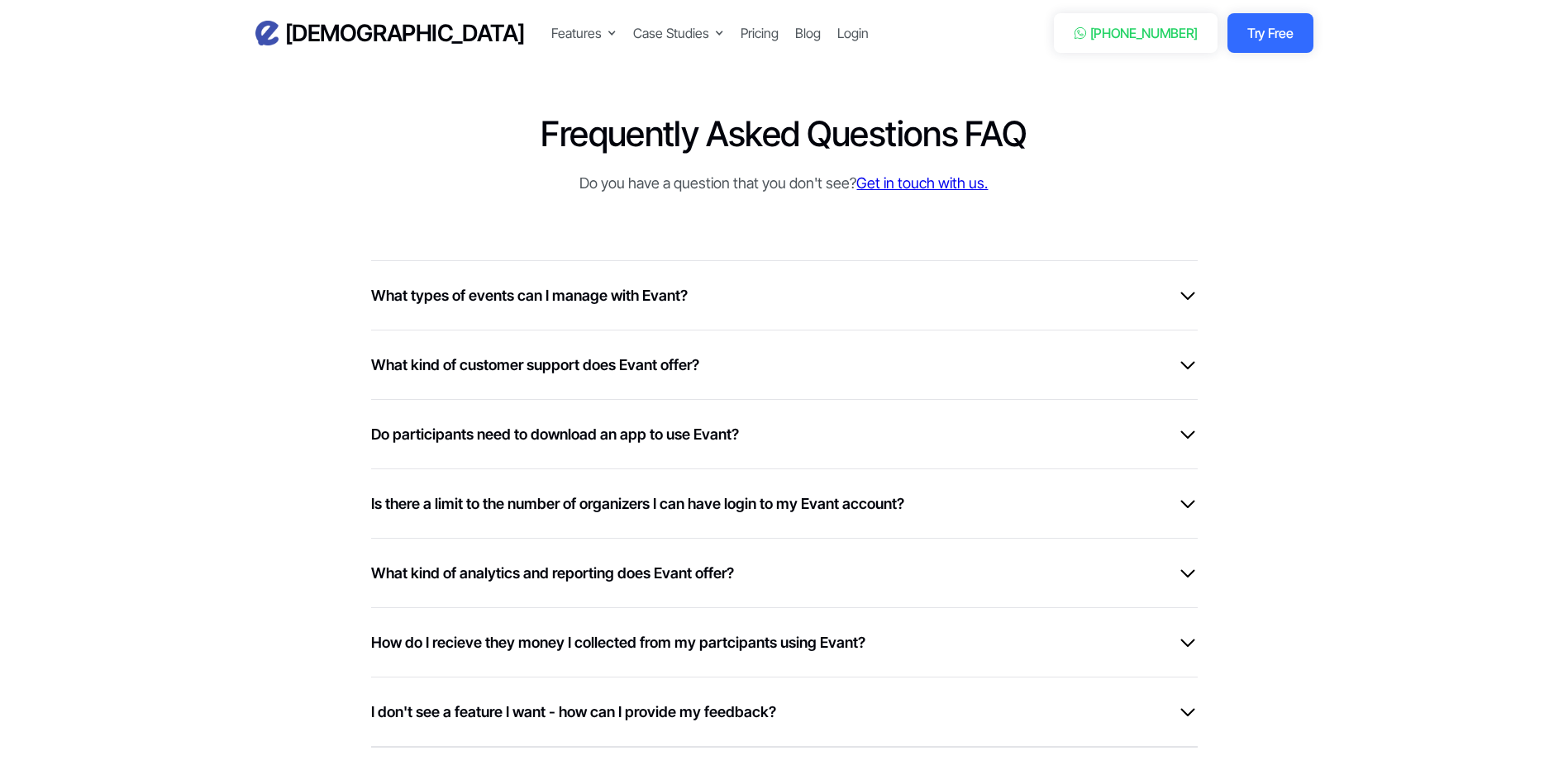
click at [601, 299] on h6 "What types of events can I manage with Evant?" at bounding box center [529, 295] width 317 height 22
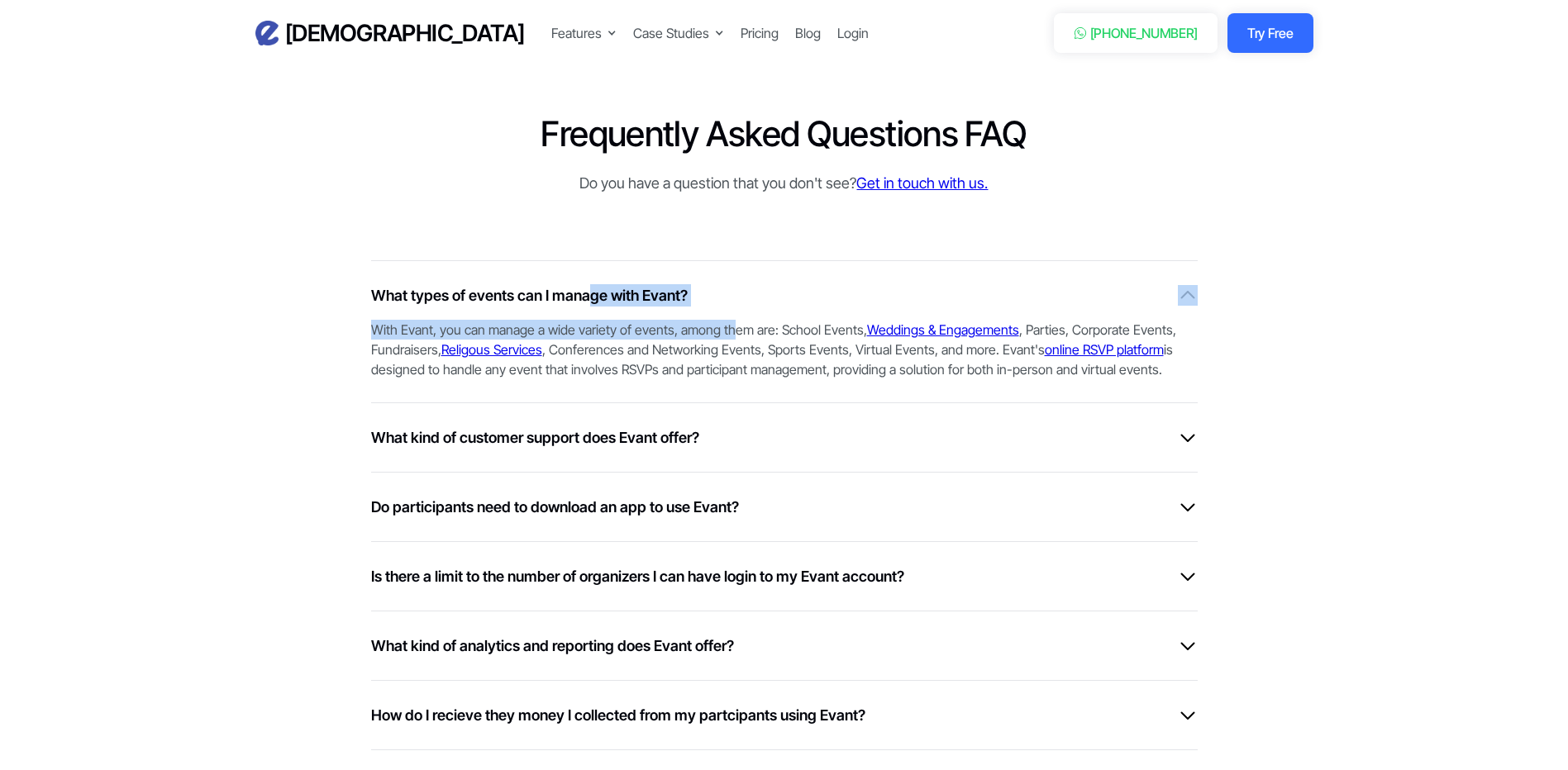
drag, startPoint x: 604, startPoint y: 303, endPoint x: 747, endPoint y: 325, distance: 144.7
click at [747, 325] on div "What types of events can I manage with Evant? With Evant, you can manage a wide…" at bounding box center [784, 331] width 826 height 142
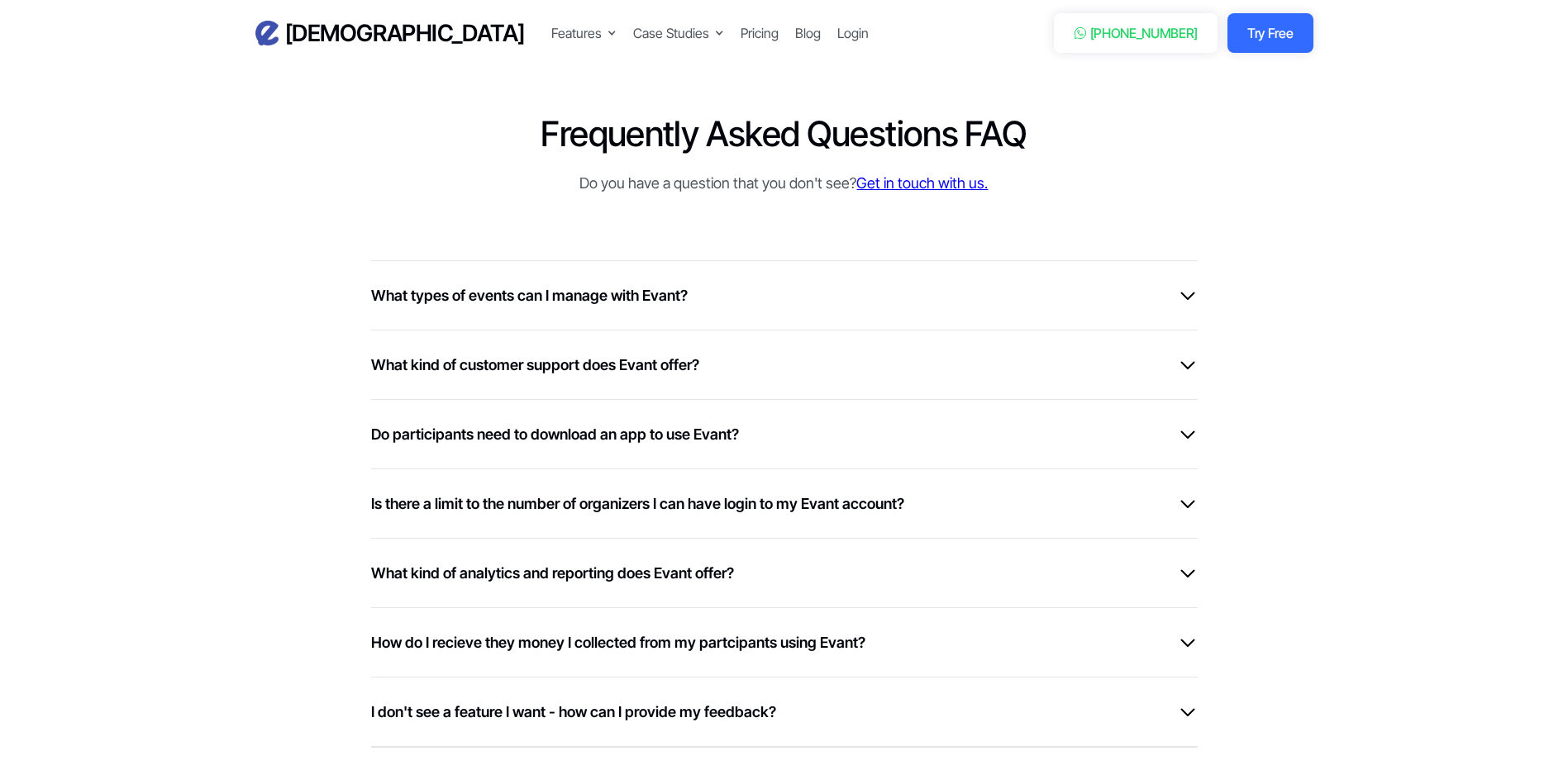
click at [459, 314] on div "What types of events can I manage with Evant? With Evant, you can manage a wide…" at bounding box center [784, 295] width 826 height 70
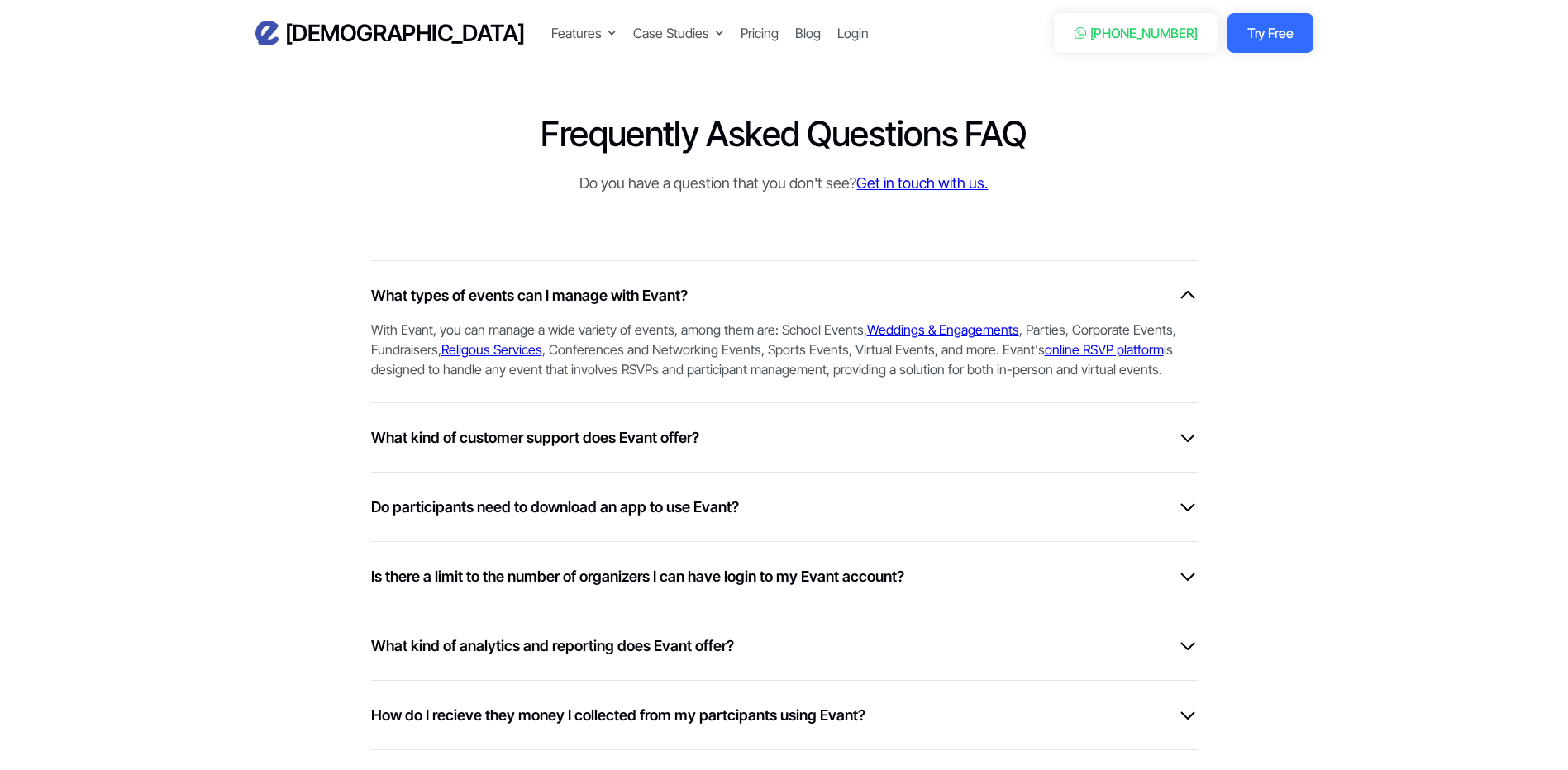
drag, startPoint x: 335, startPoint y: 322, endPoint x: 1193, endPoint y: 388, distance: 860.5
click at [1193, 388] on div "Frequently Asked Questions FAQ Do you have a question that you don't see? Get i…" at bounding box center [784, 642] width 1058 height 1060
drag, startPoint x: 1193, startPoint y: 388, endPoint x: 1356, endPoint y: 362, distance: 165.1
click at [1356, 362] on section "Frequently Asked Questions FAQ Do you have a question that you don't see? Get i…" at bounding box center [784, 642] width 1568 height 1224
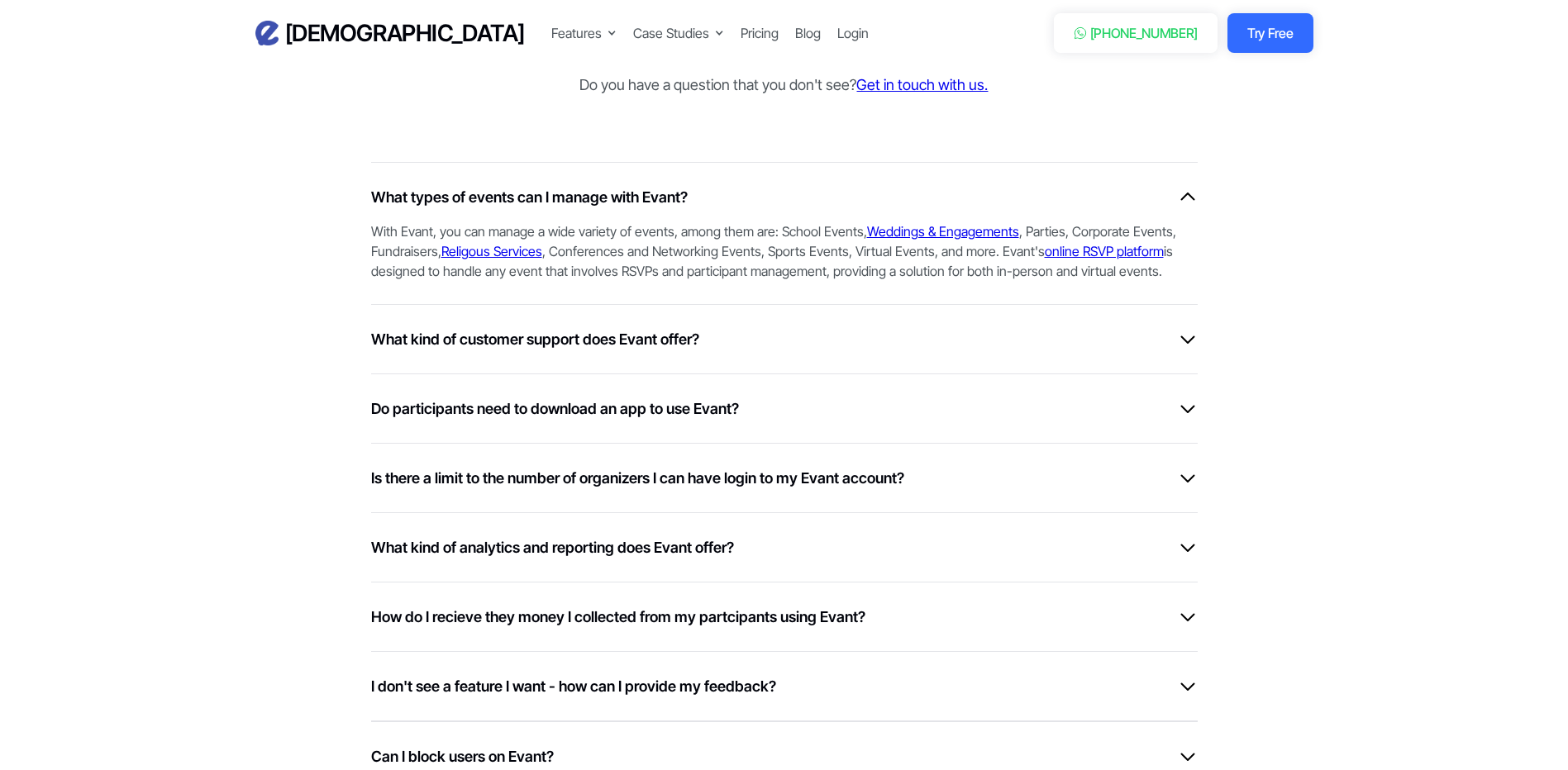
scroll to position [4296, 0]
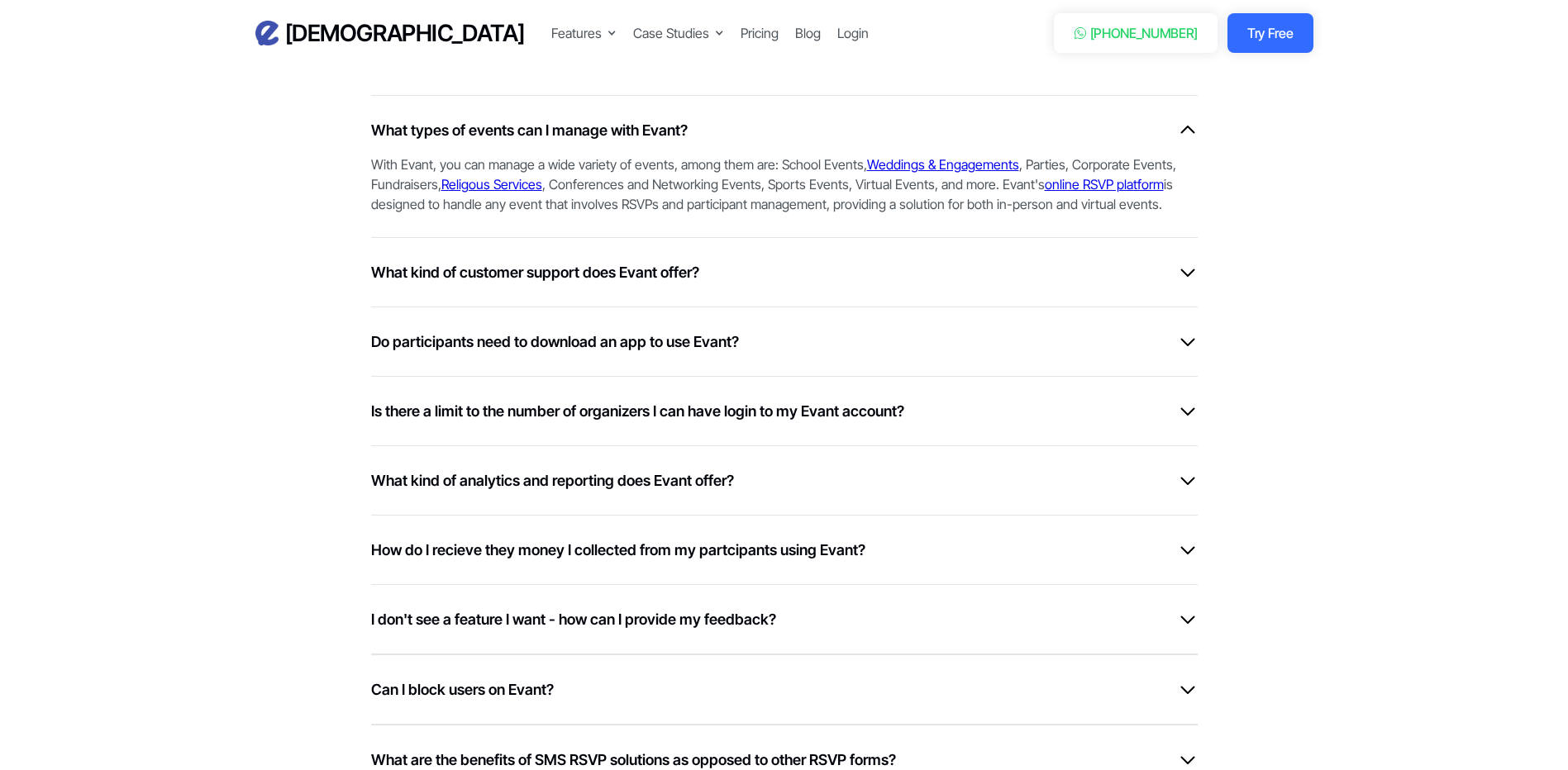
click at [578, 280] on div "What kind of customer support does Evant offer? When users sign-up to our platf…" at bounding box center [784, 272] width 826 height 70
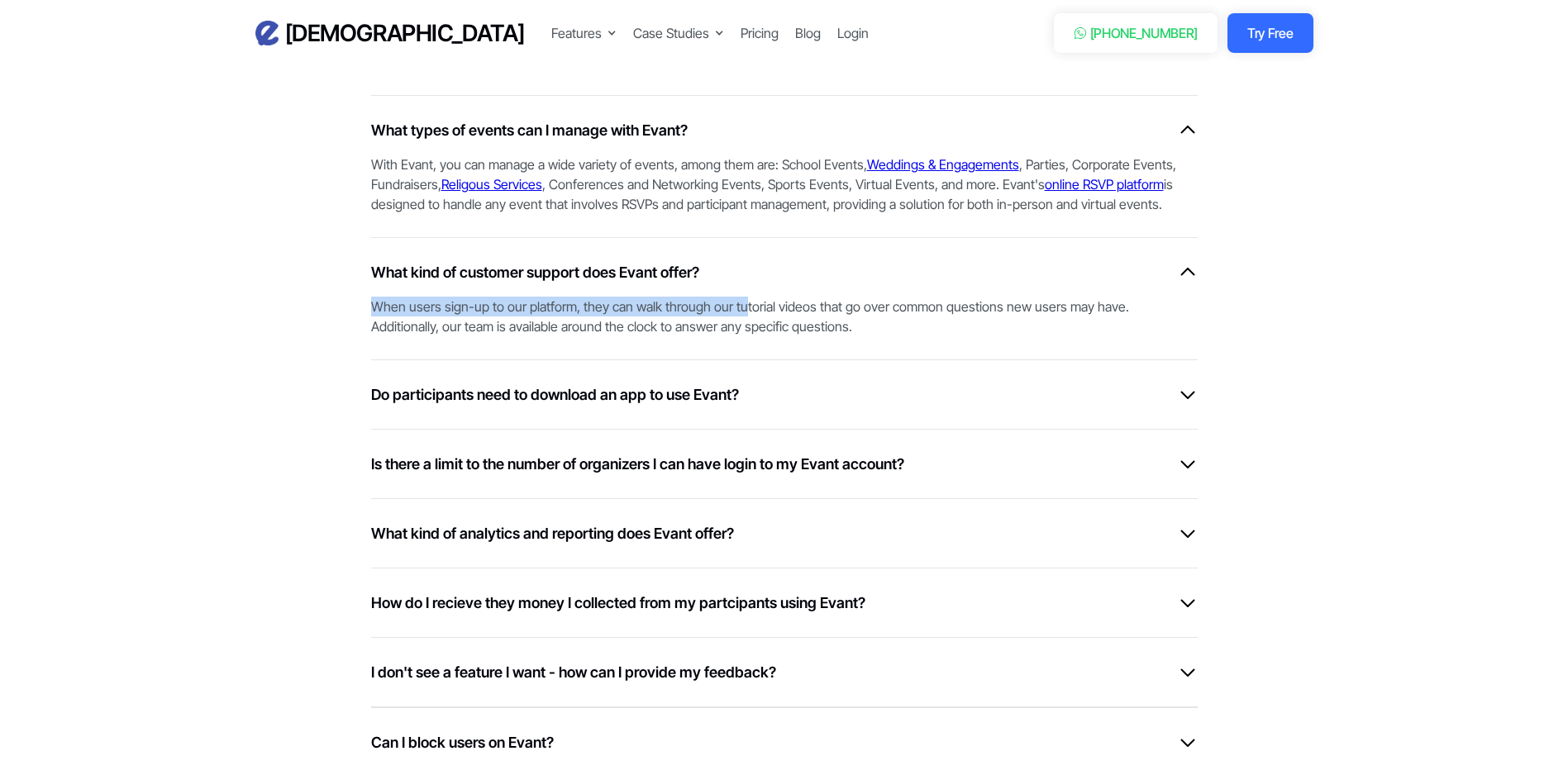
drag, startPoint x: 331, startPoint y: 323, endPoint x: 751, endPoint y: 327, distance: 420.0
click at [751, 327] on div "Frequently Asked Questions FAQ Do you have a question that you don't see? Get i…" at bounding box center [784, 503] width 1058 height 1112
click at [246, 385] on div "Frequently Asked Questions FAQ Do you have a question that you don't see? Get i…" at bounding box center [784, 503] width 1091 height 1112
click at [551, 429] on div "Do participants need to download an app to use Evant? Nobody involved needs to …" at bounding box center [784, 394] width 826 height 70
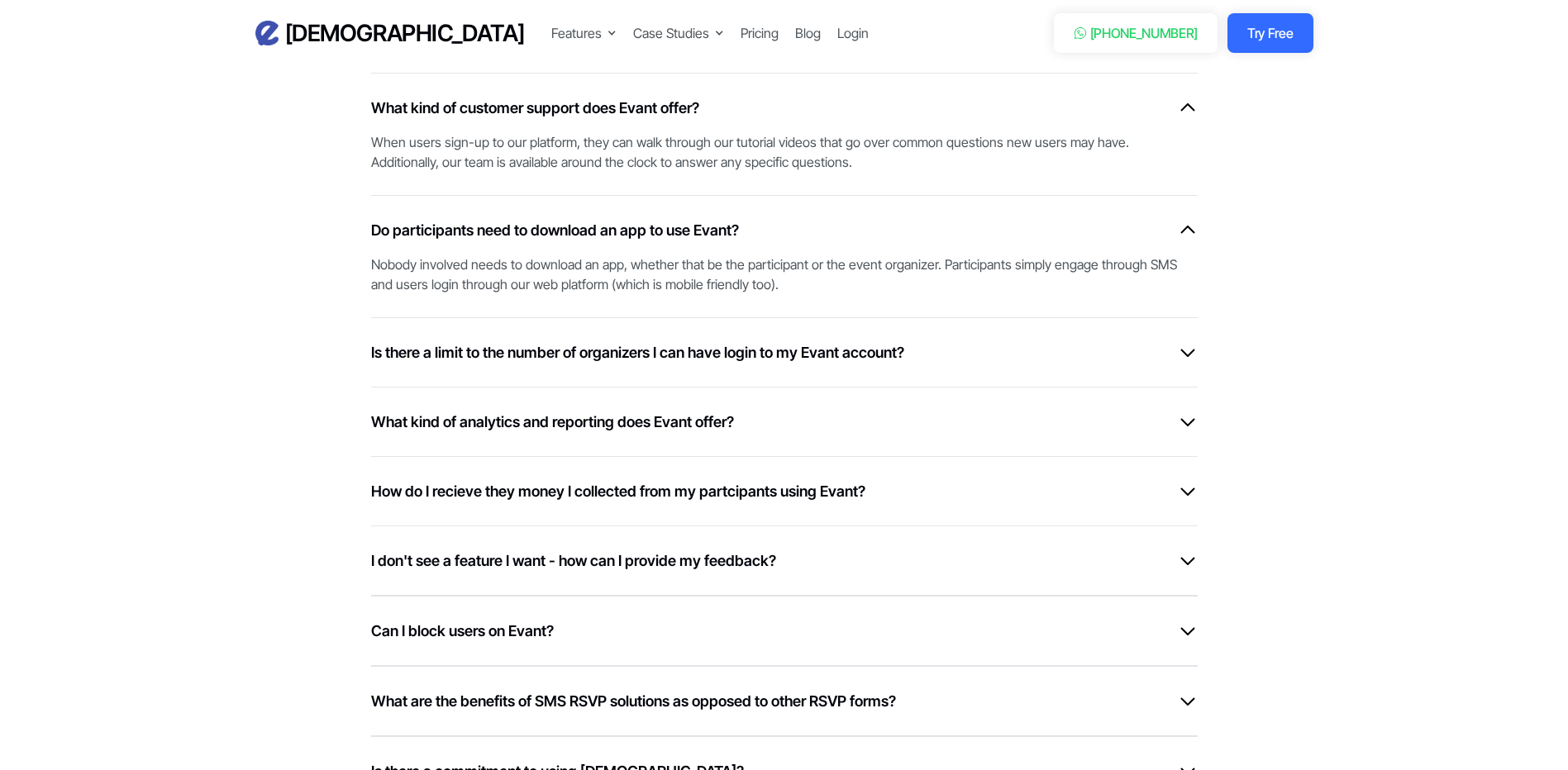
scroll to position [4462, 0]
click at [447, 363] on h6 "Is there a limit to the number of organizers I can have login to my Evant accou…" at bounding box center [637, 352] width 533 height 22
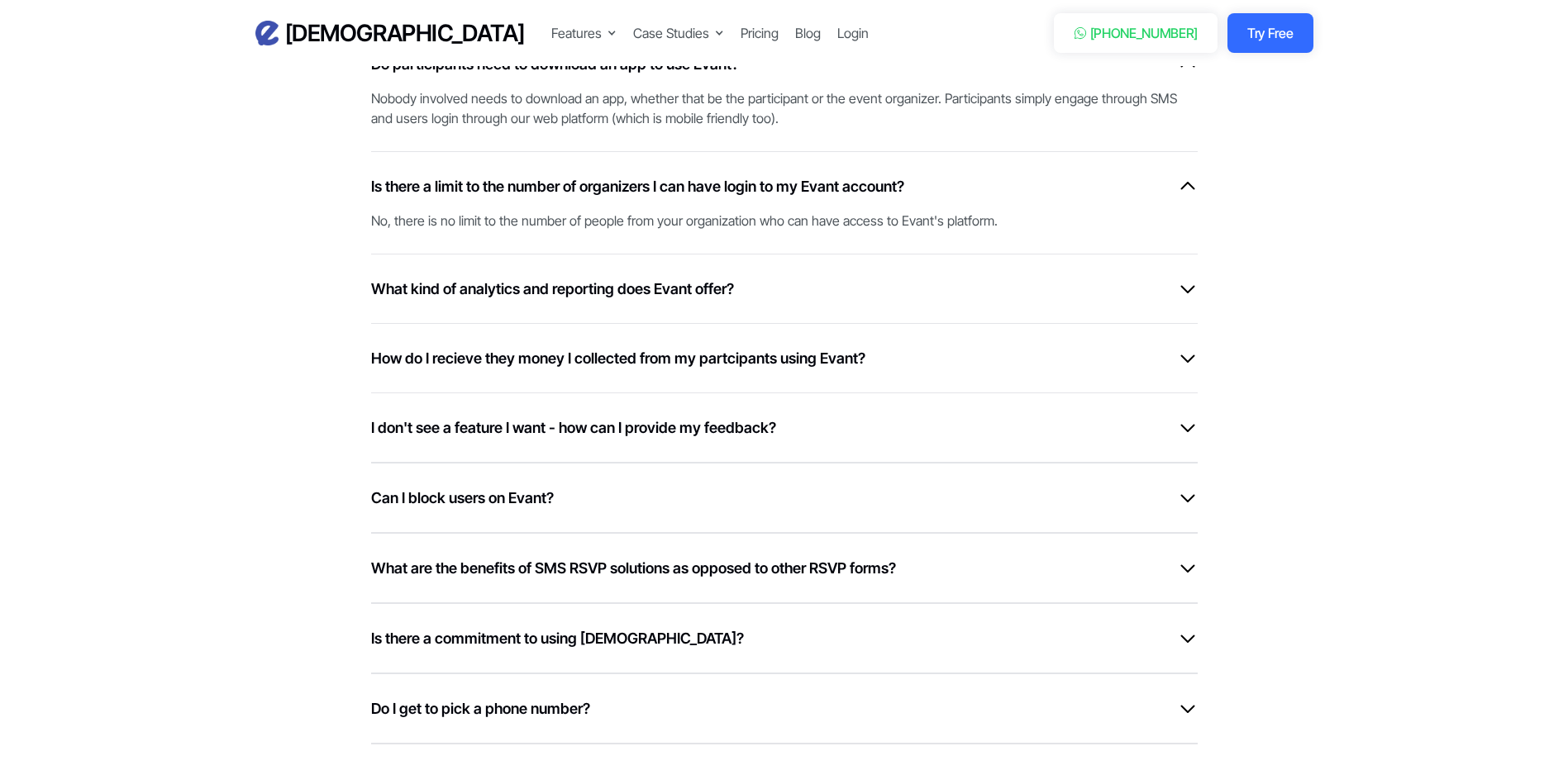
scroll to position [4709, 0]
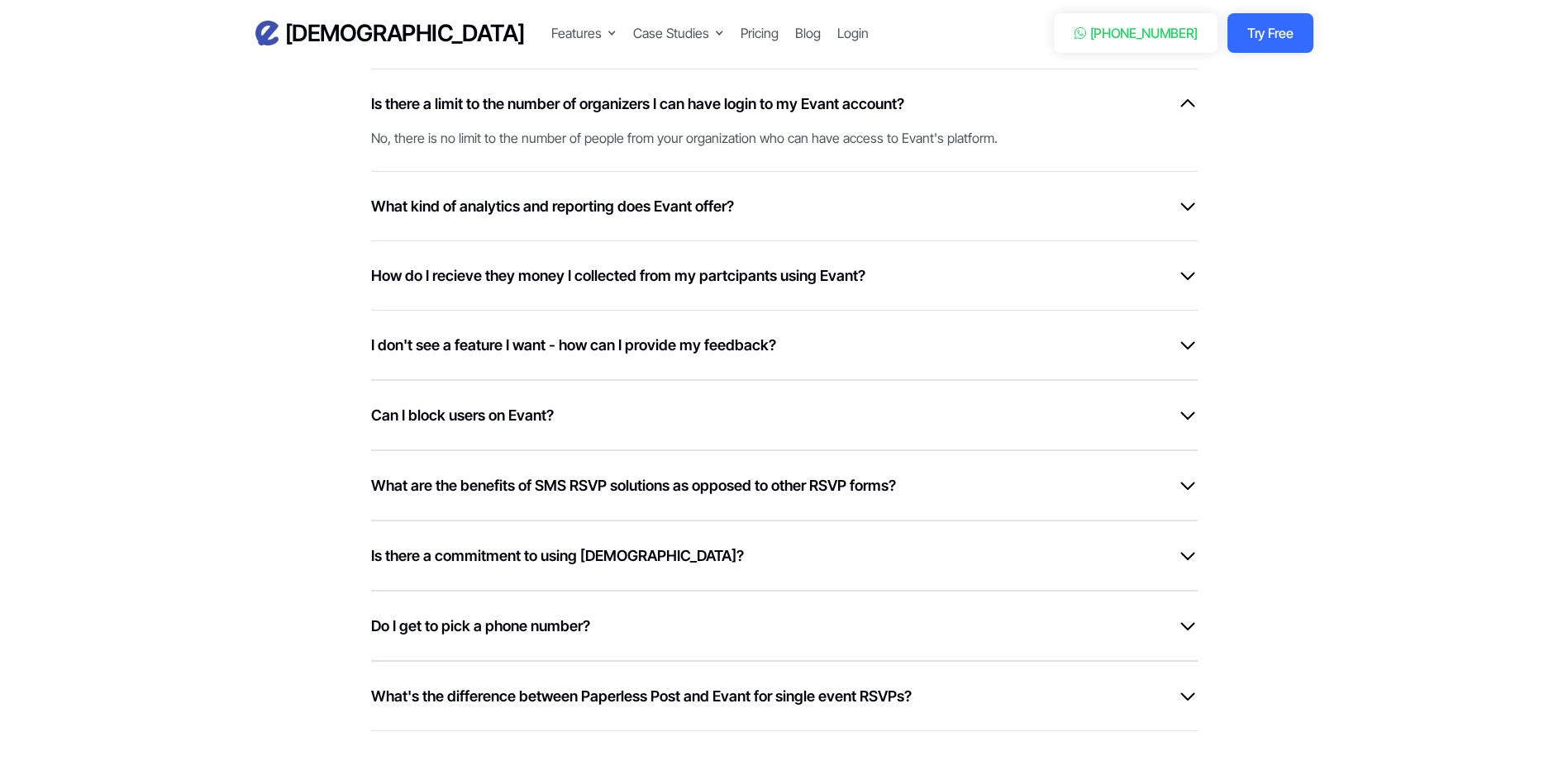
click at [591, 308] on div "How do I recieve they money I collected from my partcipants using Evant? Our in…" at bounding box center [784, 275] width 826 height 70
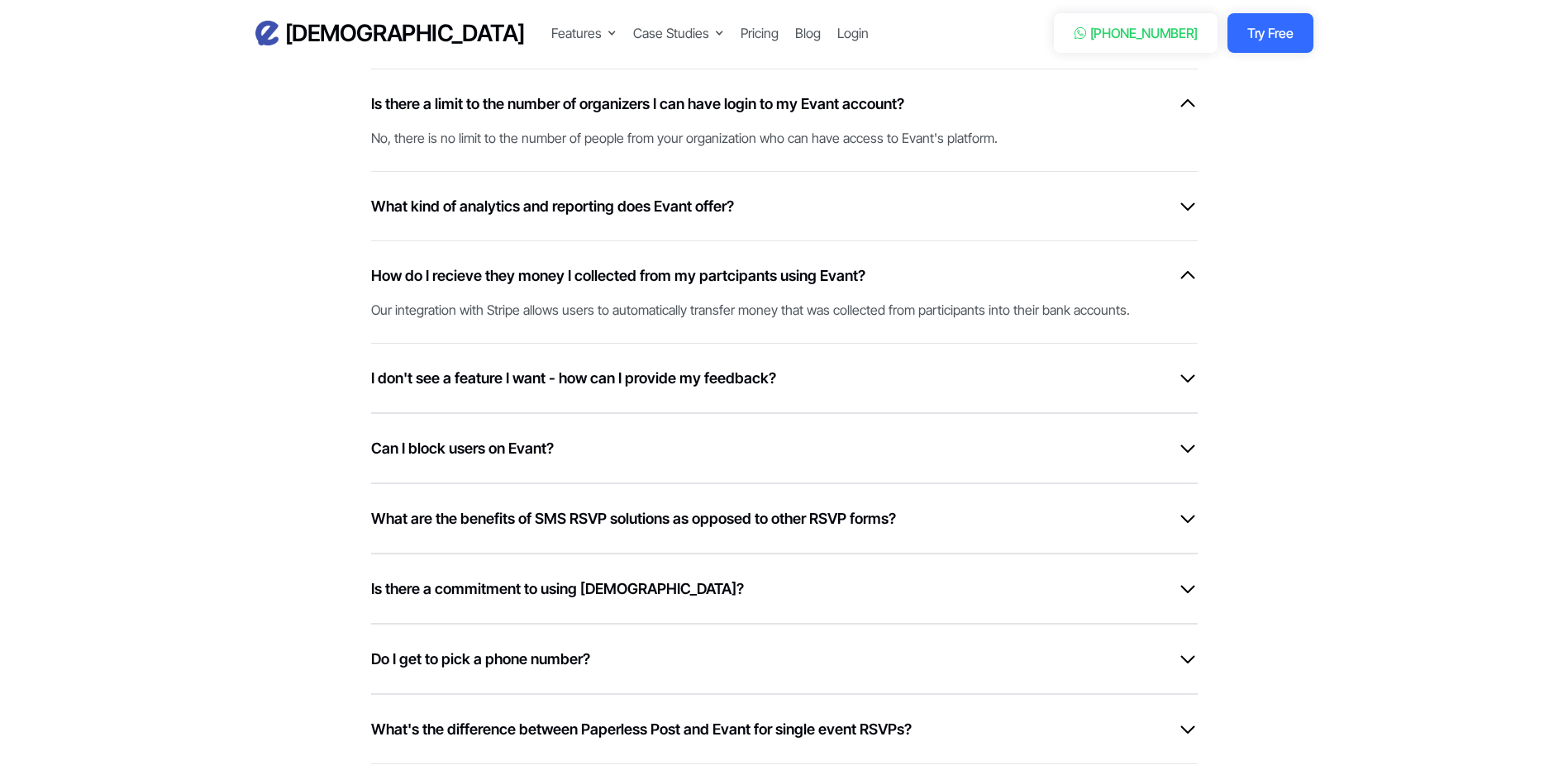
click at [555, 286] on h6 "How do I recieve they money I collected from my partcipants using Evant?" at bounding box center [618, 276] width 495 height 22
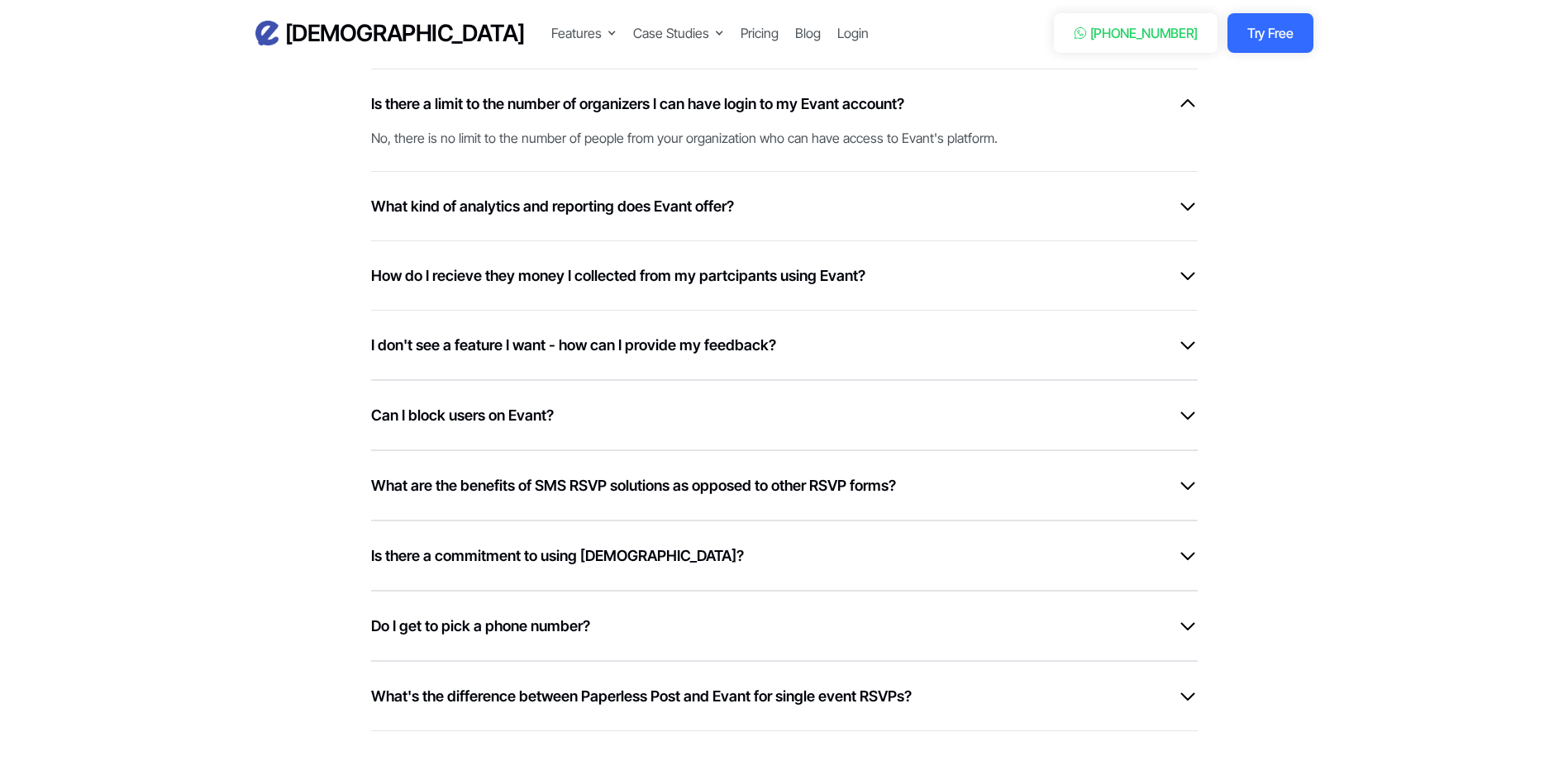
click at [532, 356] on h6 "I don't see a feature I want - how can I provide my feedback?" at bounding box center [573, 344] width 405 height 22
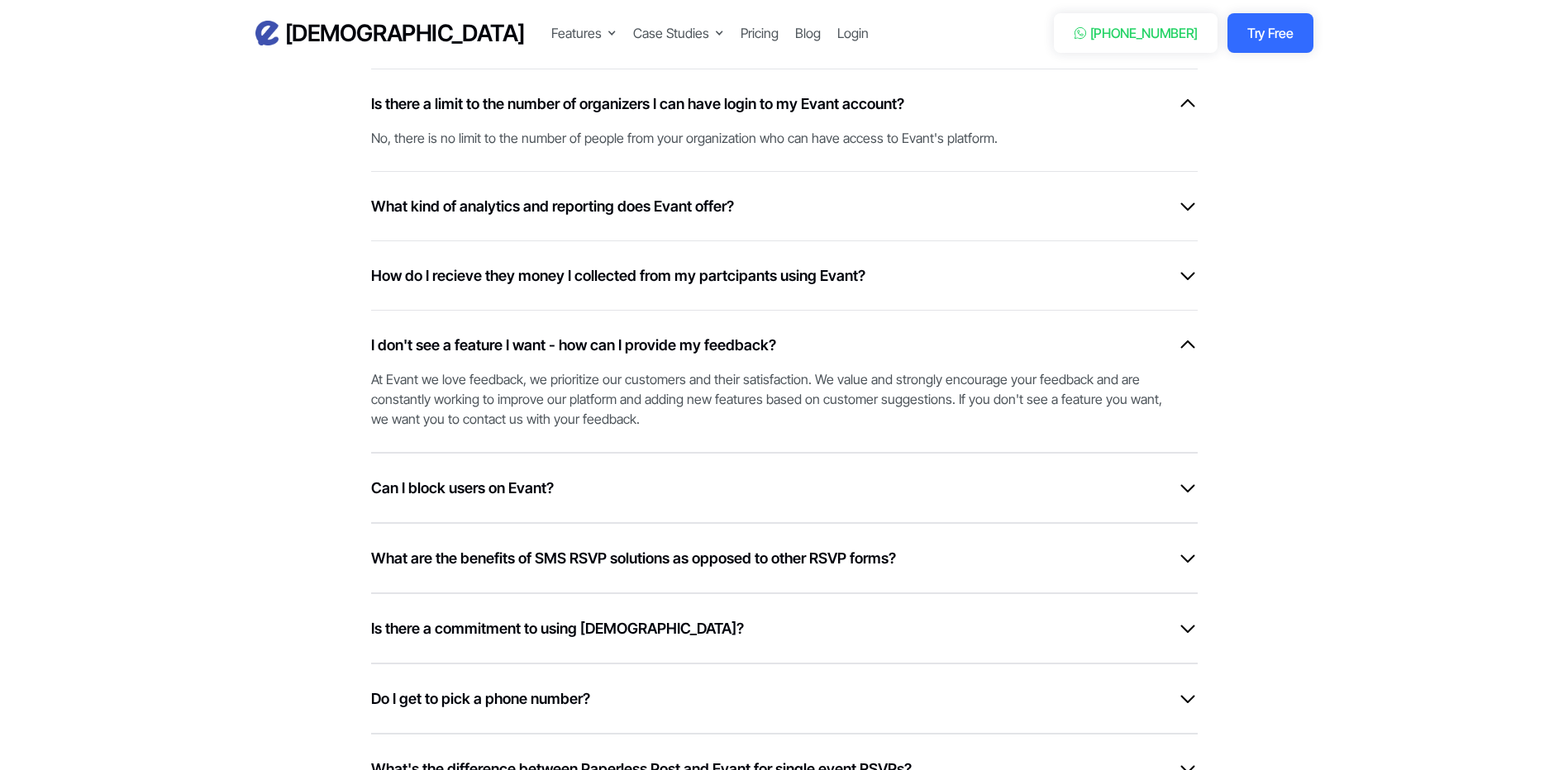
click at [532, 356] on h6 "I don't see a feature I want - how can I provide my feedback?" at bounding box center [573, 344] width 405 height 22
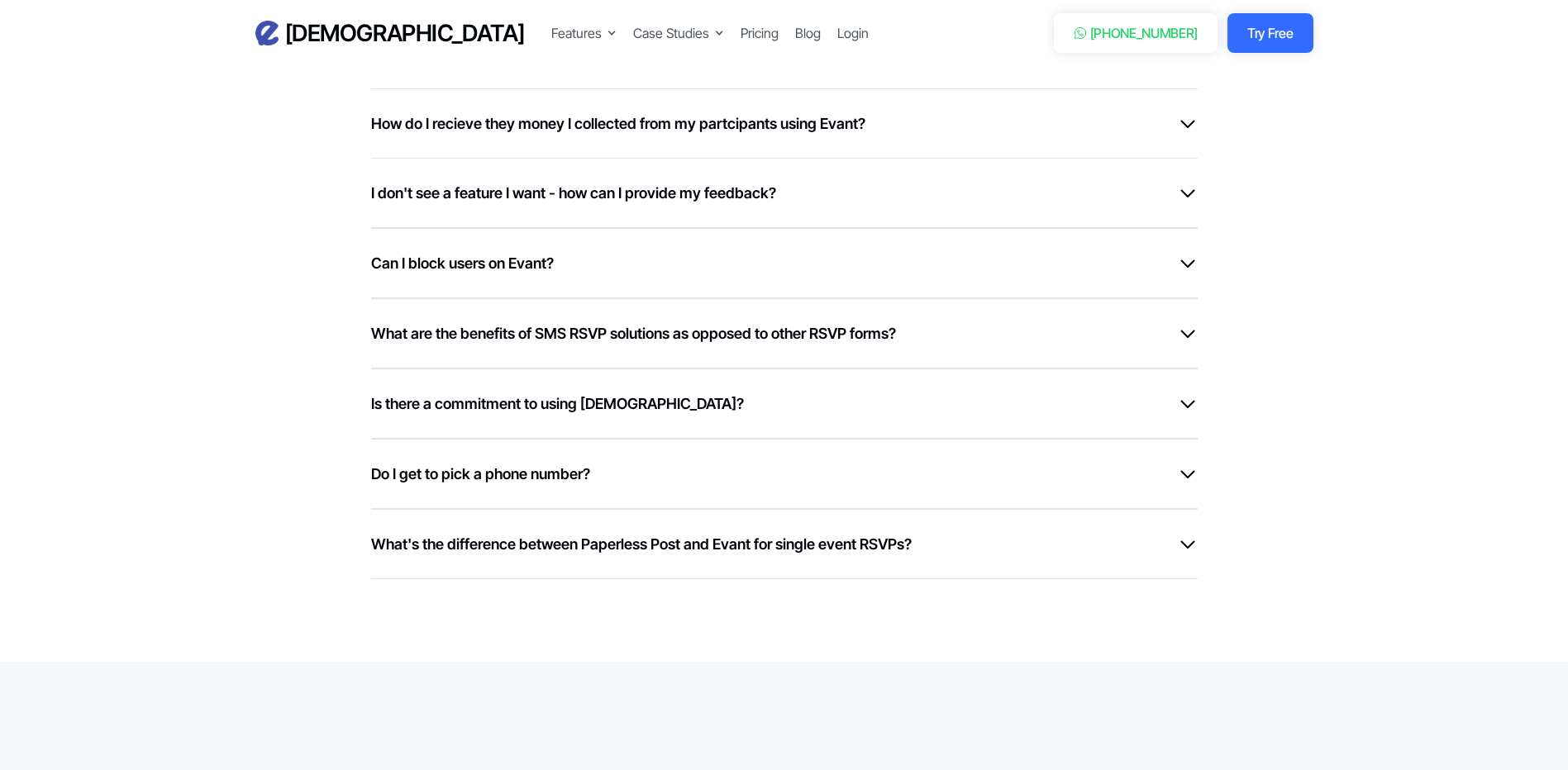
scroll to position [4874, 0]
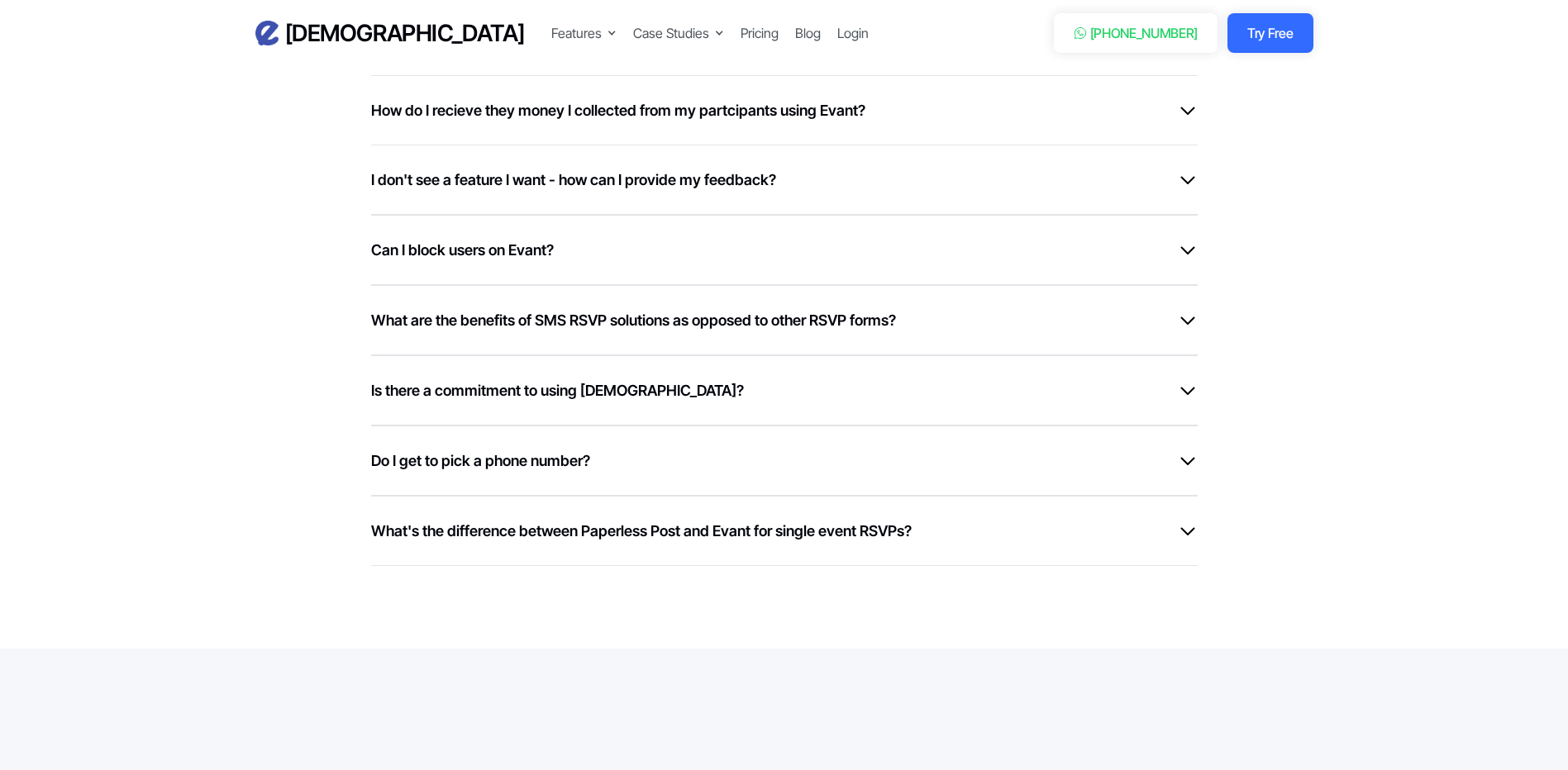
click at [580, 261] on div "Can I block users on Evant?" at bounding box center [784, 250] width 826 height 22
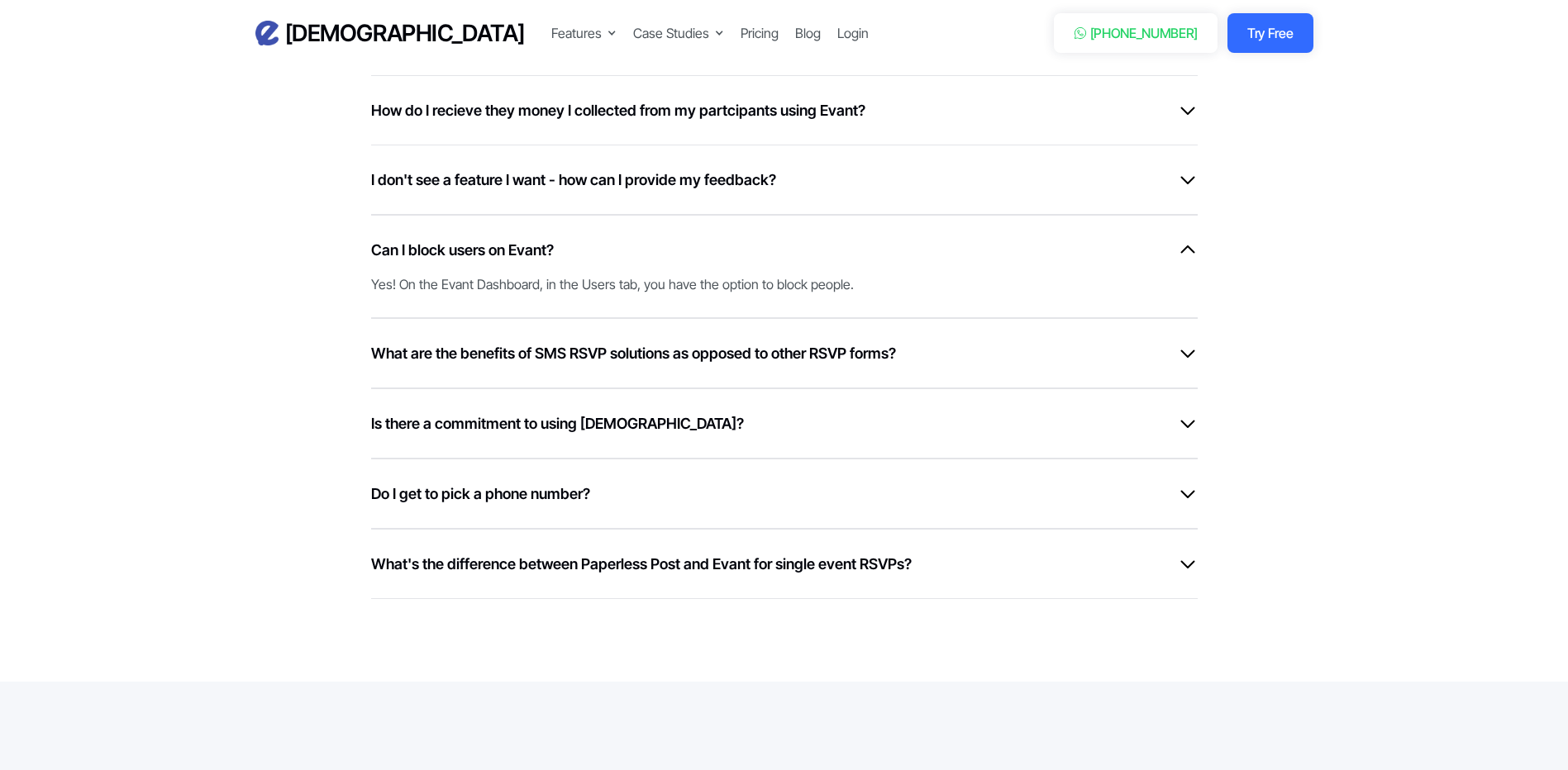
click at [580, 261] on div "Can I block users on Evant?" at bounding box center [784, 250] width 826 height 22
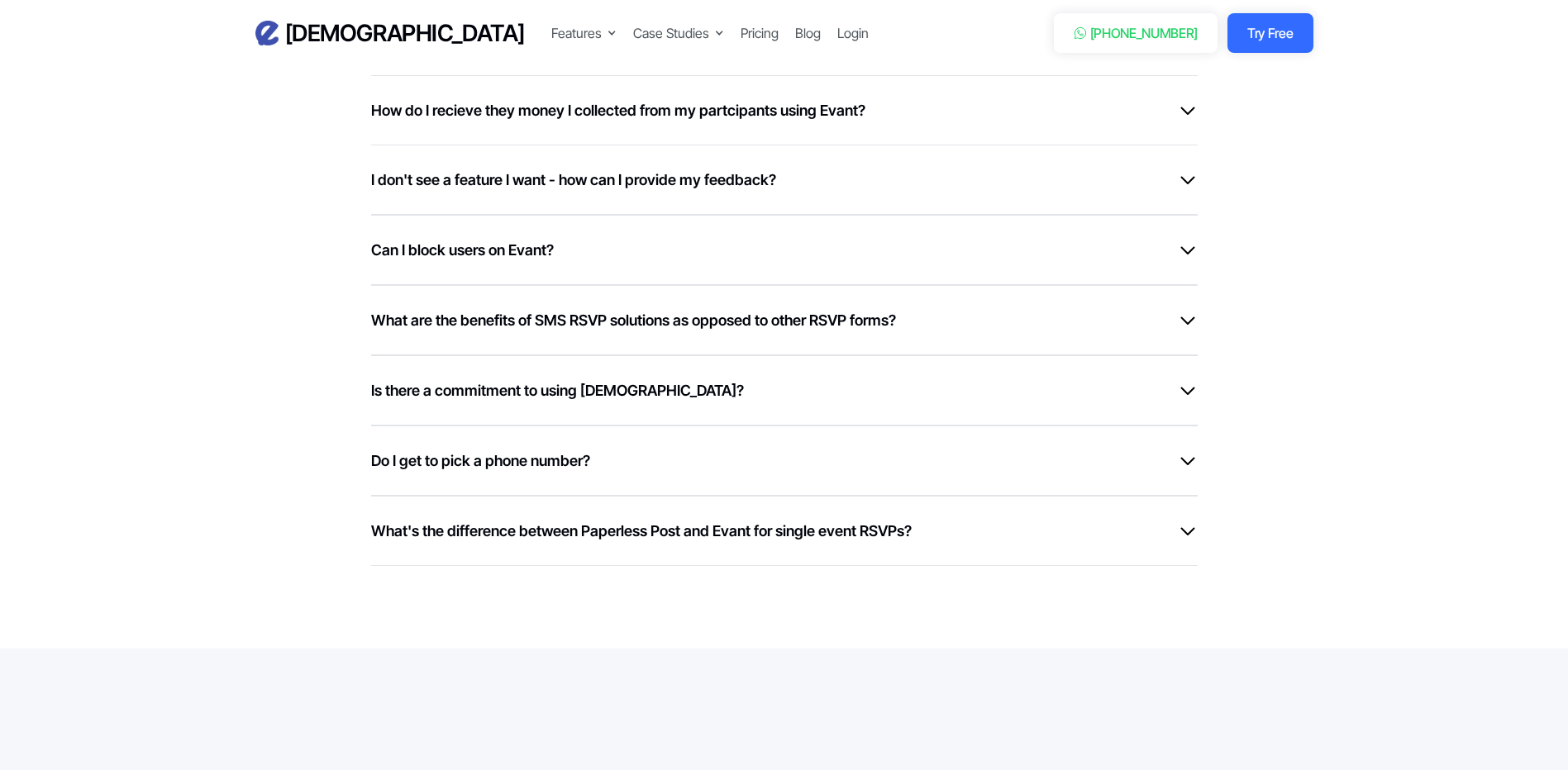
click at [473, 331] on h6 "What are the benefits of SMS RSVP solutions as opposed to other RSVP forms?" at bounding box center [633, 320] width 525 height 22
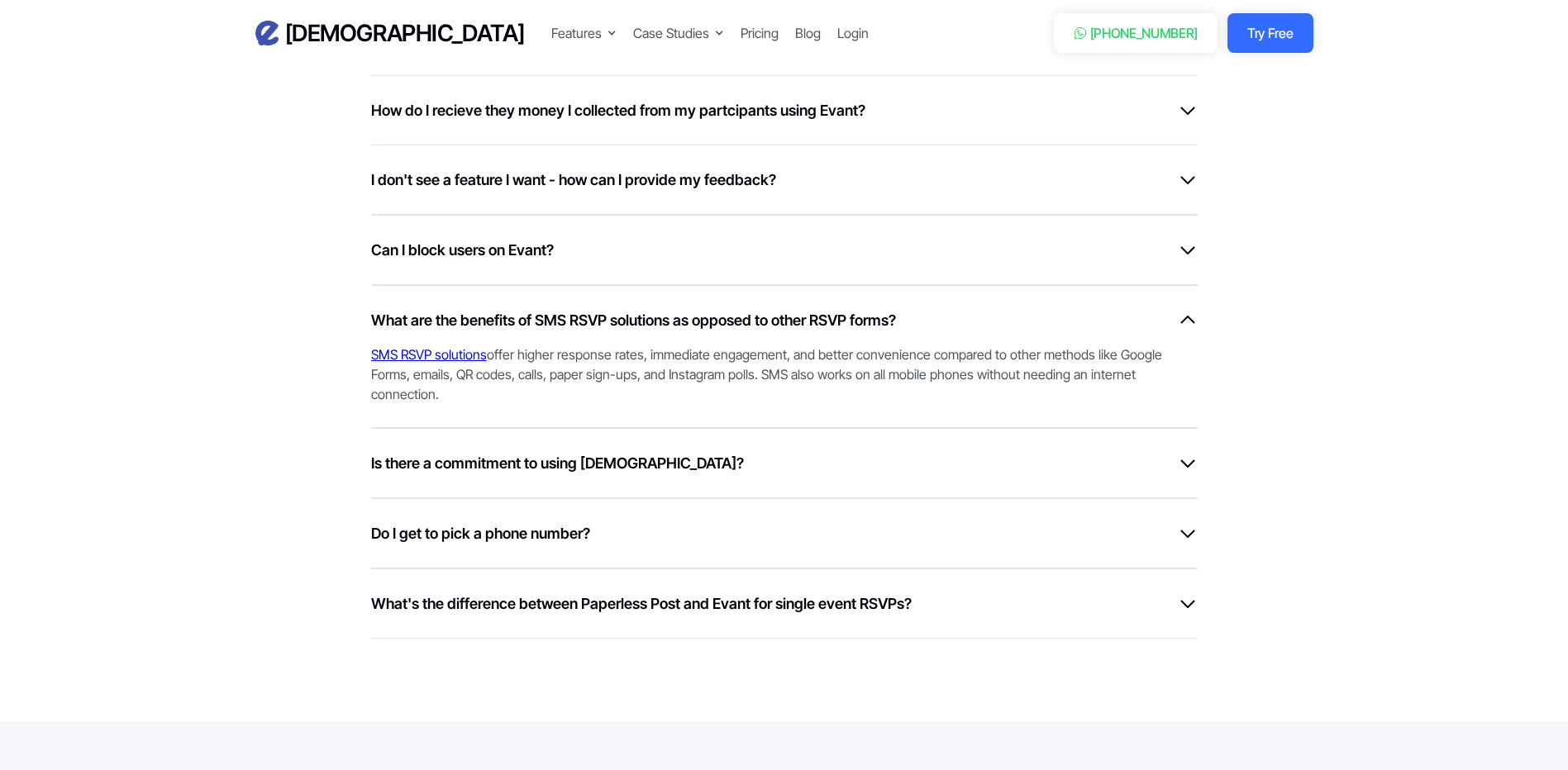
click at [442, 474] on h6 "Is there a commitment to using Evant?" at bounding box center [557, 463] width 373 height 22
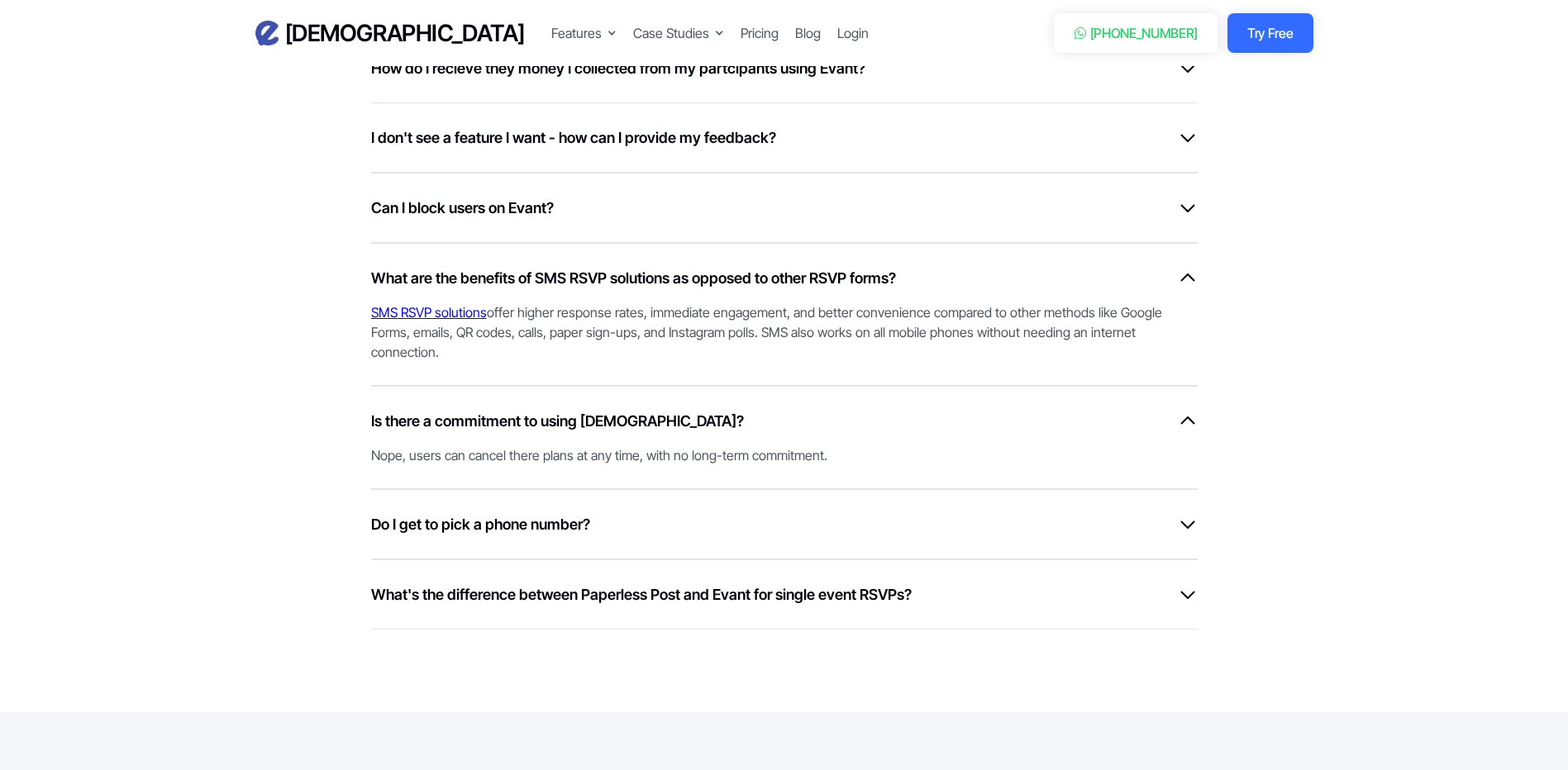
scroll to position [5040, 0]
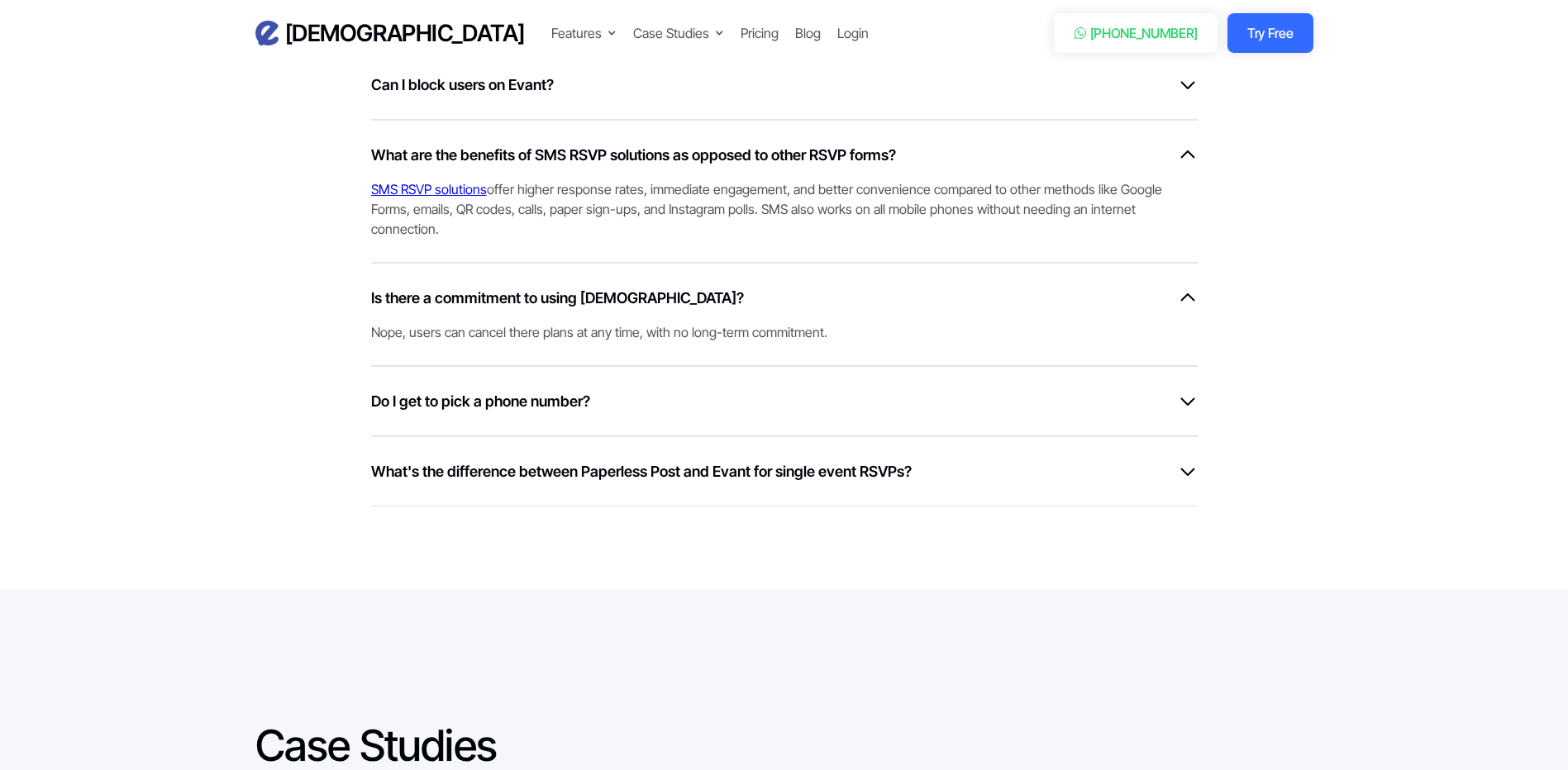
click at [437, 412] on h6 "Do I get to pick a phone number?" at bounding box center [480, 401] width 219 height 22
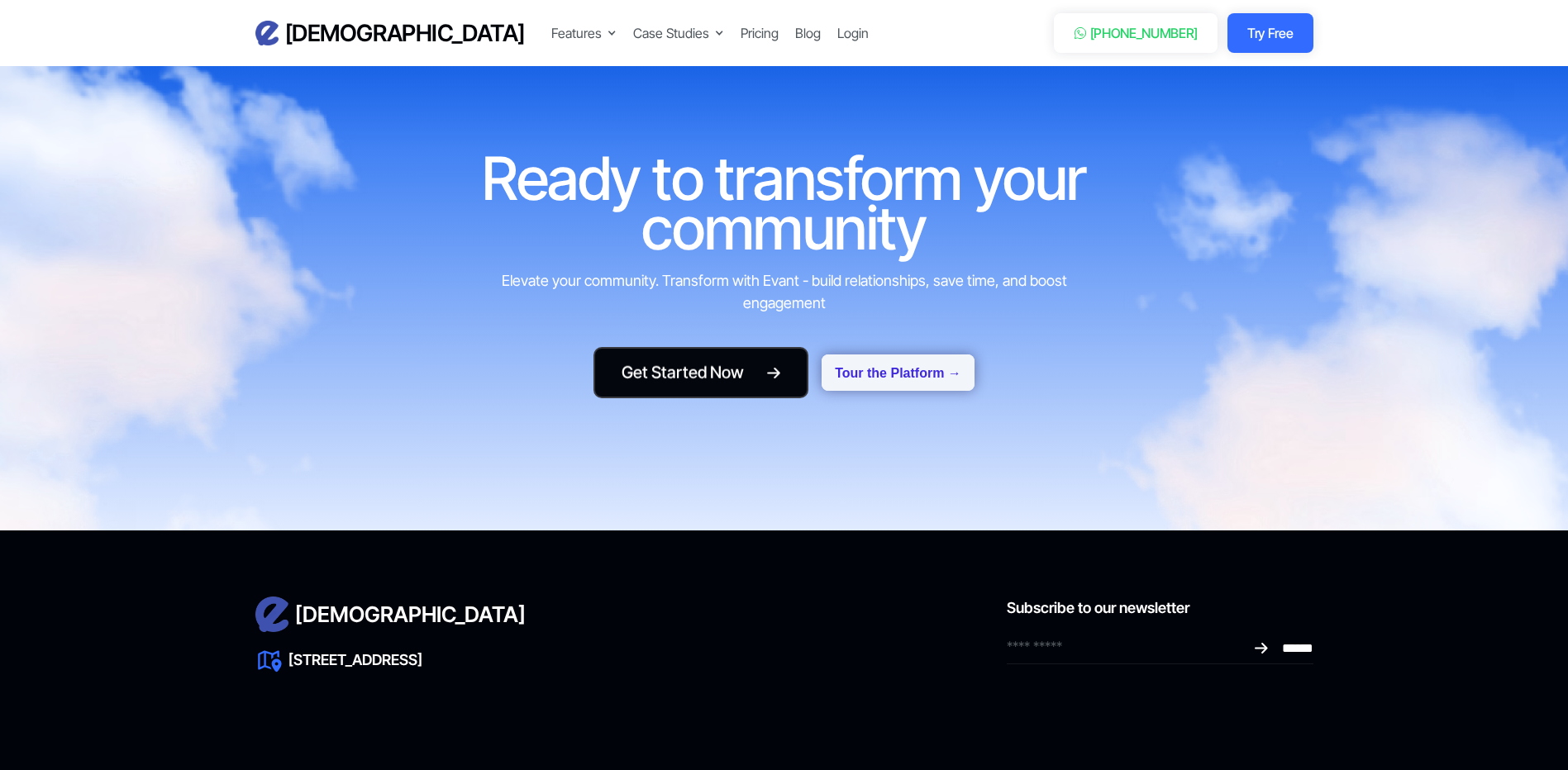
scroll to position [6916, 0]
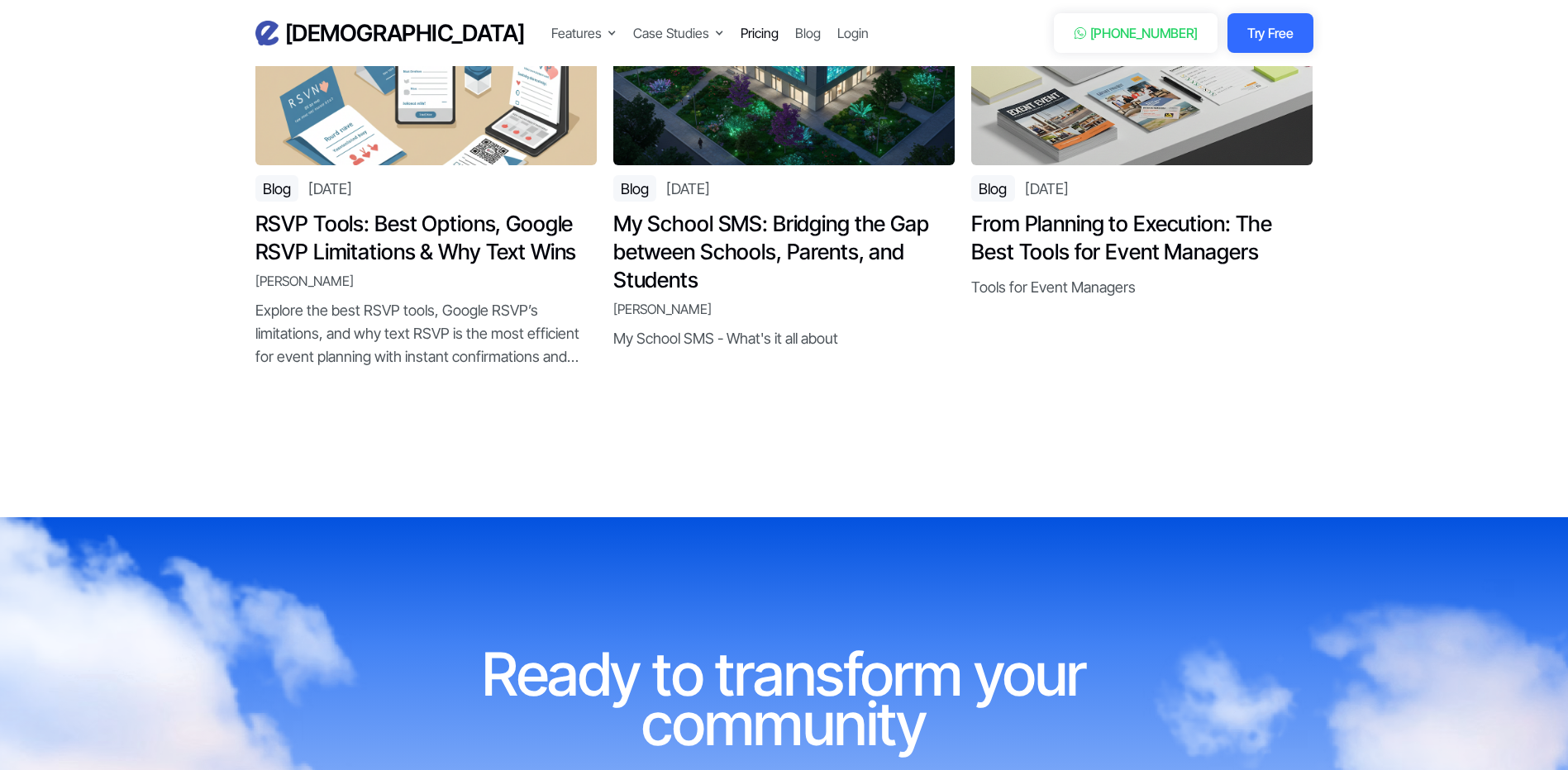
click at [741, 33] on div "Pricing" at bounding box center [759, 33] width 38 height 20
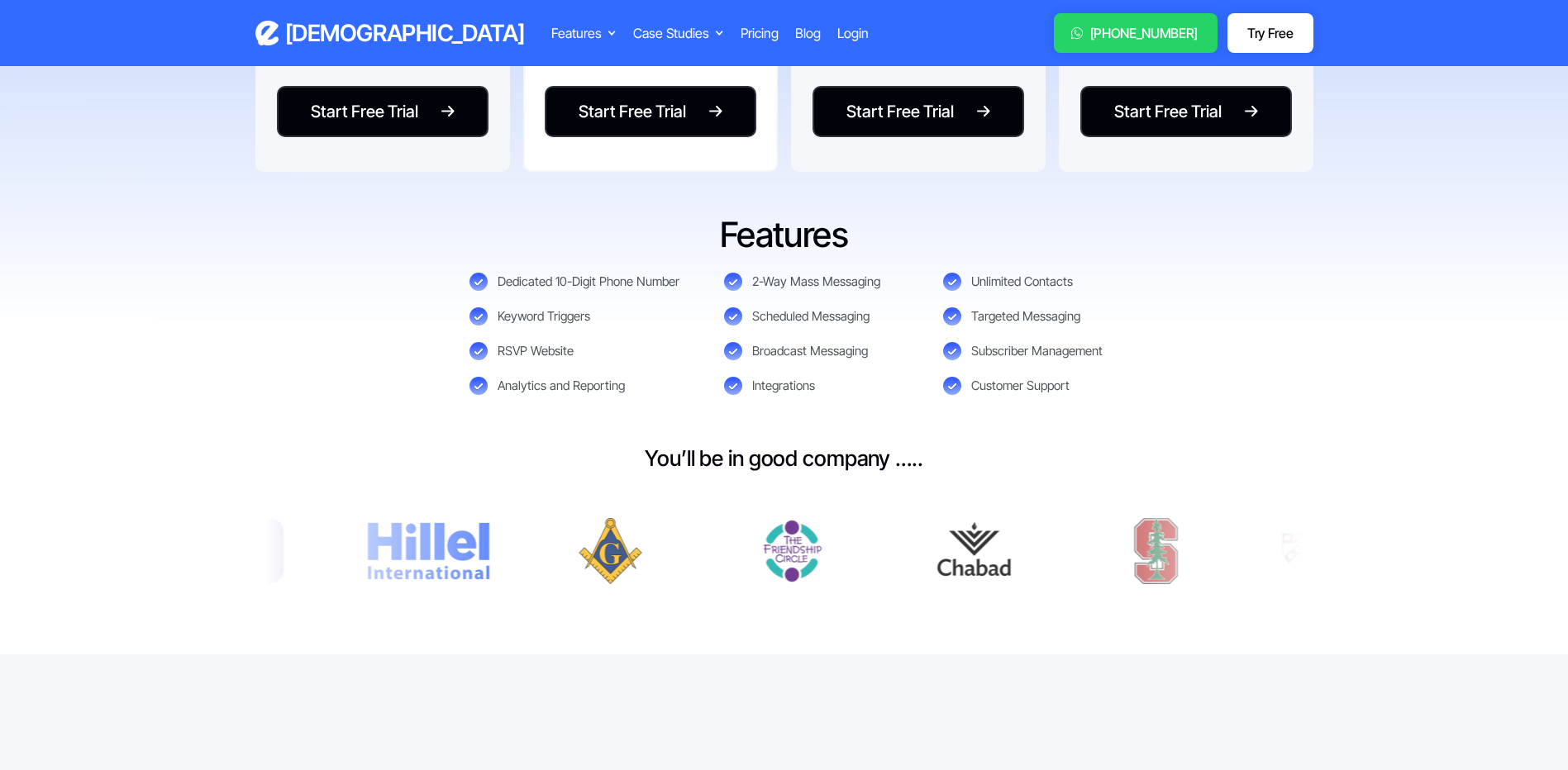
scroll to position [826, 0]
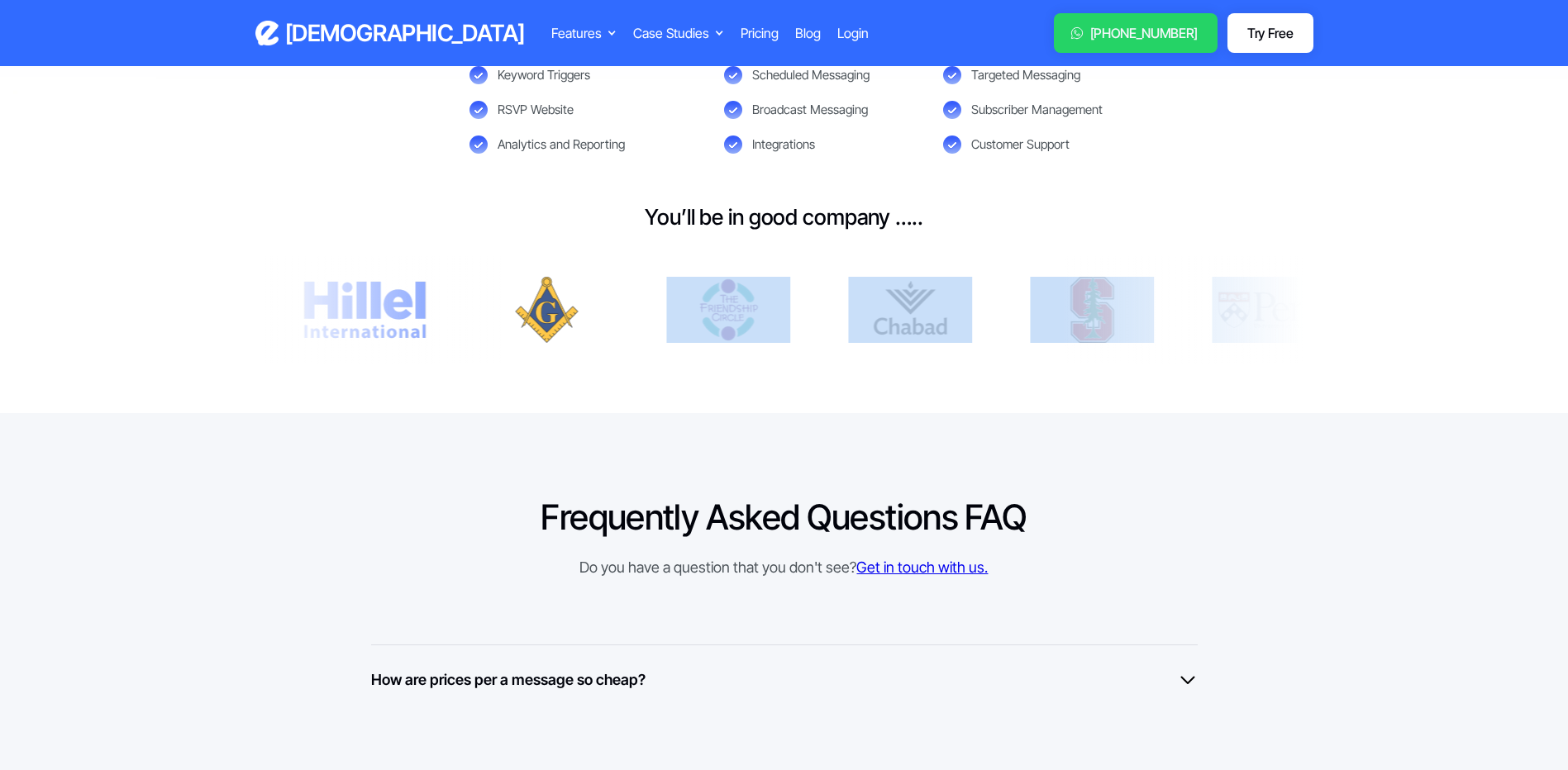
drag, startPoint x: 1084, startPoint y: 326, endPoint x: 750, endPoint y: 324, distance: 334.0
click at [750, 324] on div at bounding box center [784, 309] width 1058 height 107
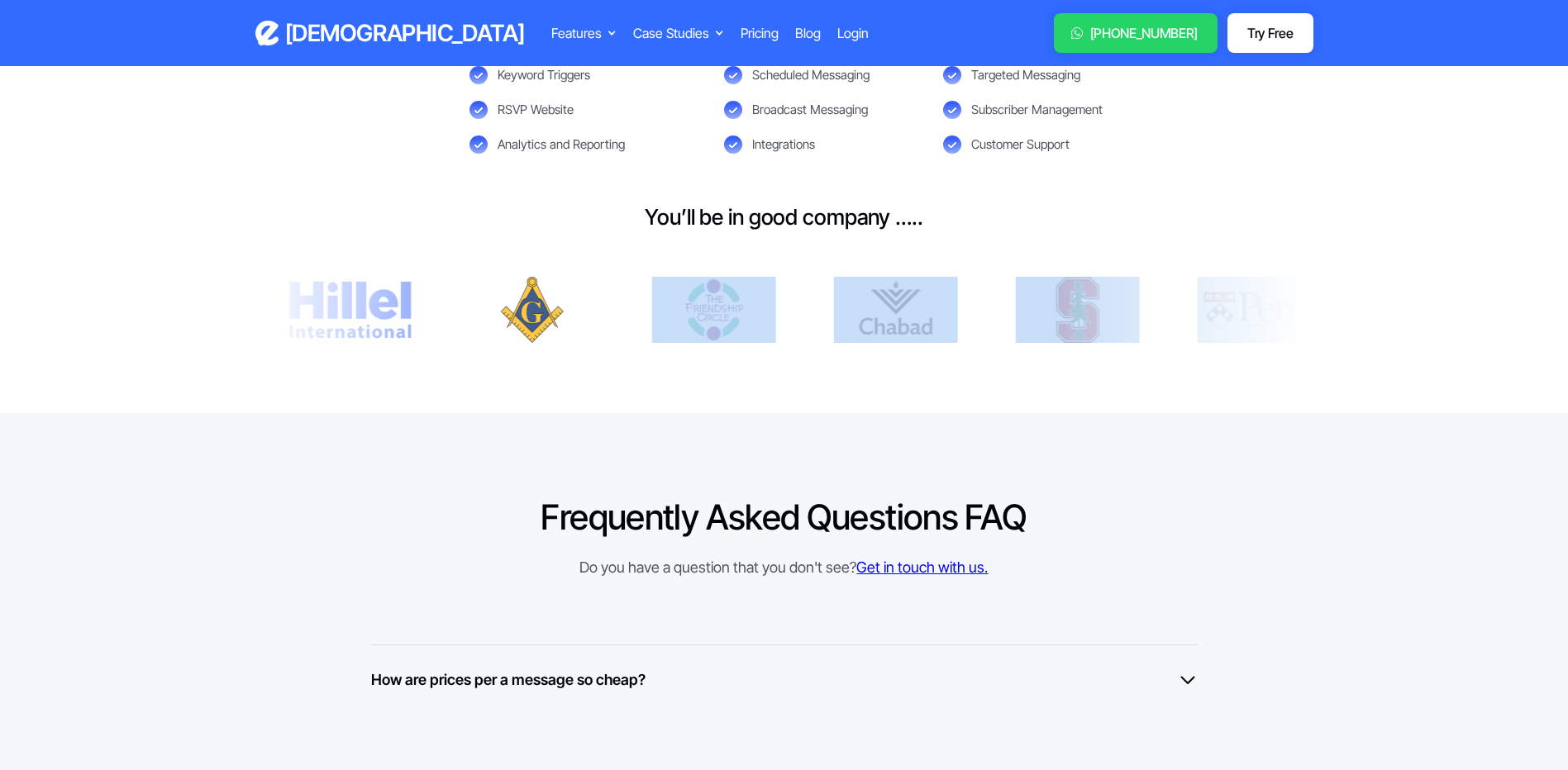
click at [749, 317] on img at bounding box center [713, 309] width 124 height 66
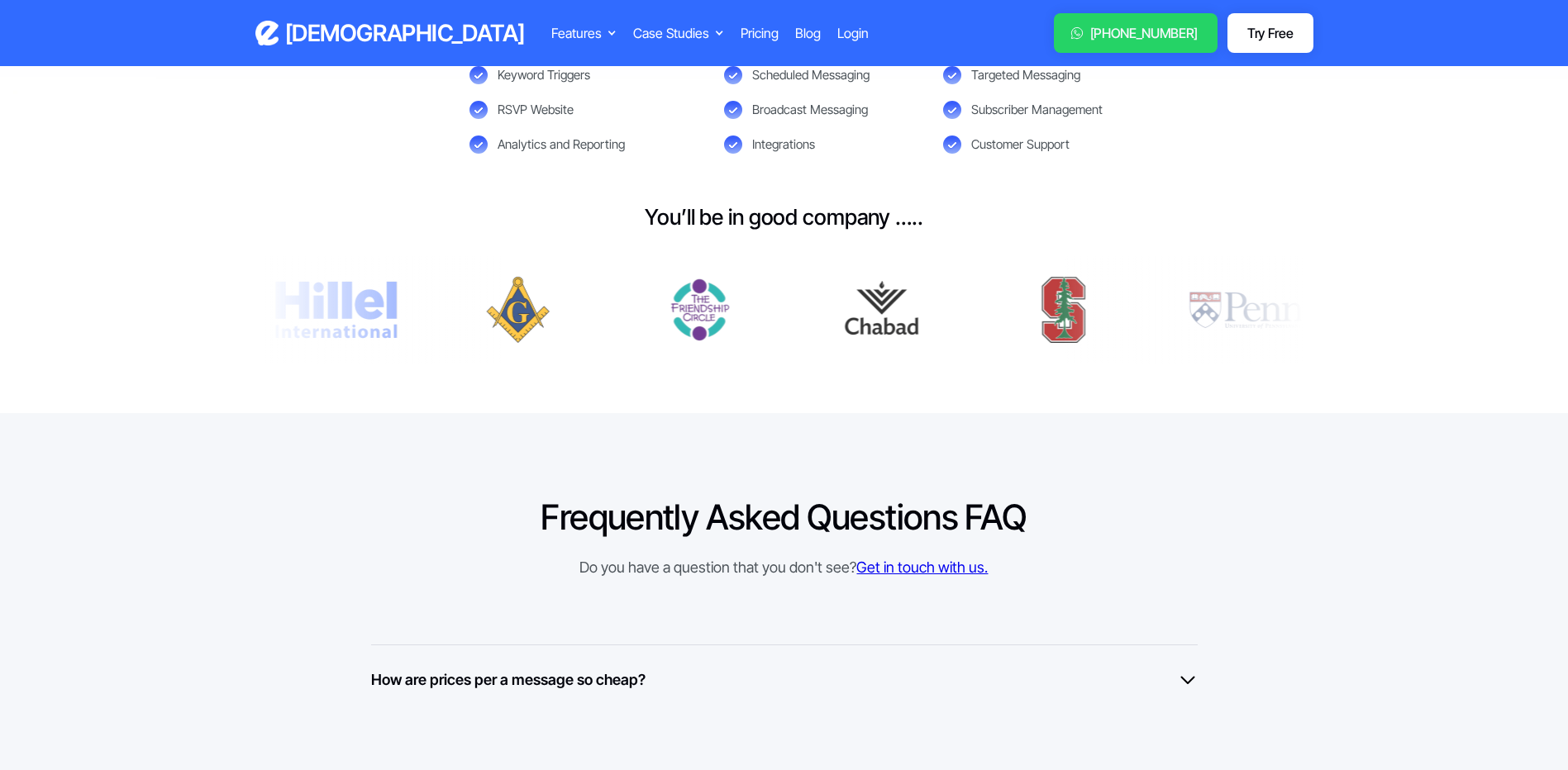
click at [806, 387] on section "You’ll be in good company ….." at bounding box center [784, 283] width 1568 height 260
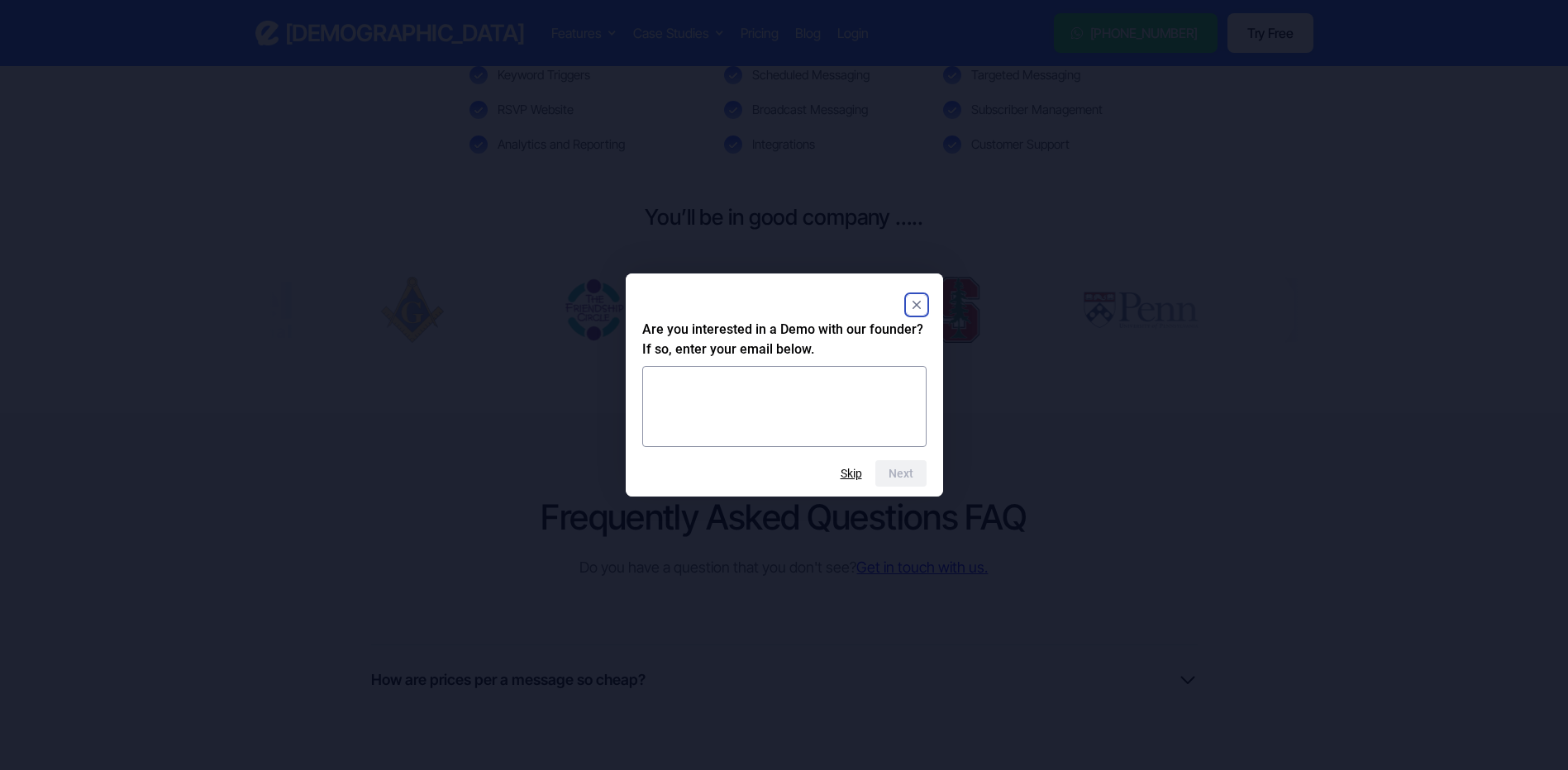
click at [912, 306] on rect "Close" at bounding box center [916, 304] width 20 height 20
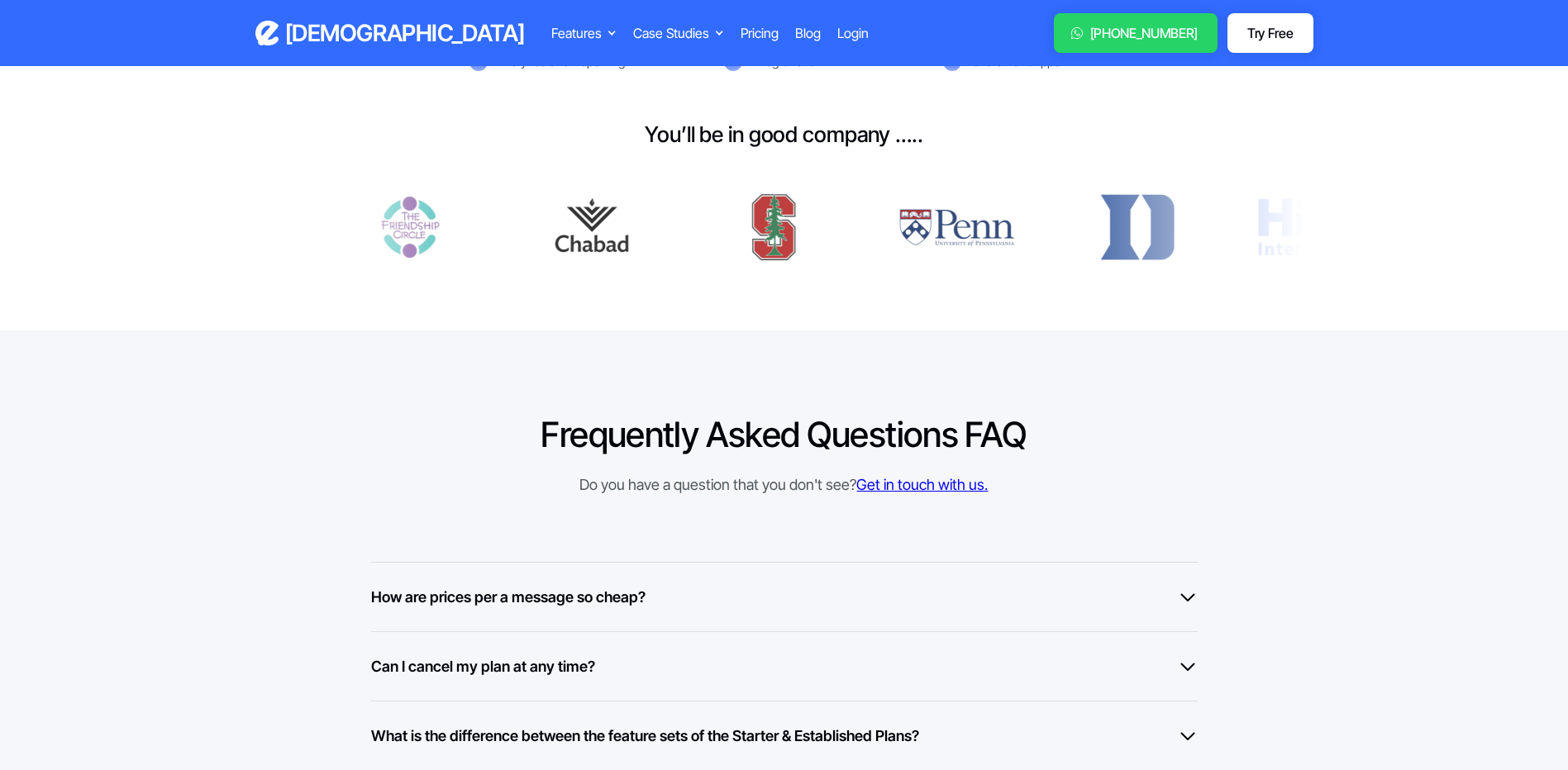
scroll to position [1156, 0]
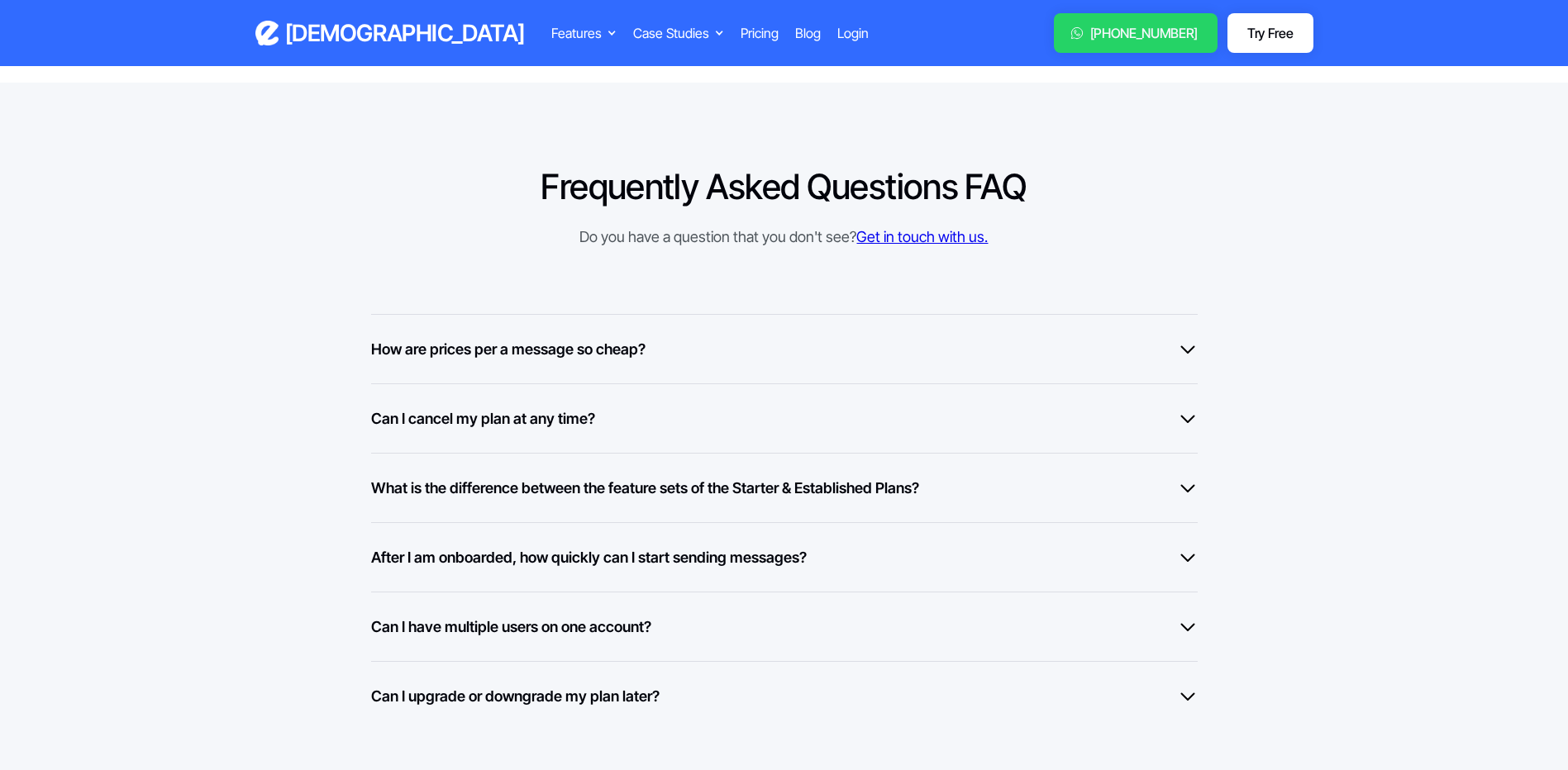
click at [508, 633] on h6 "Can I have multiple users on one account?" at bounding box center [511, 627] width 280 height 22
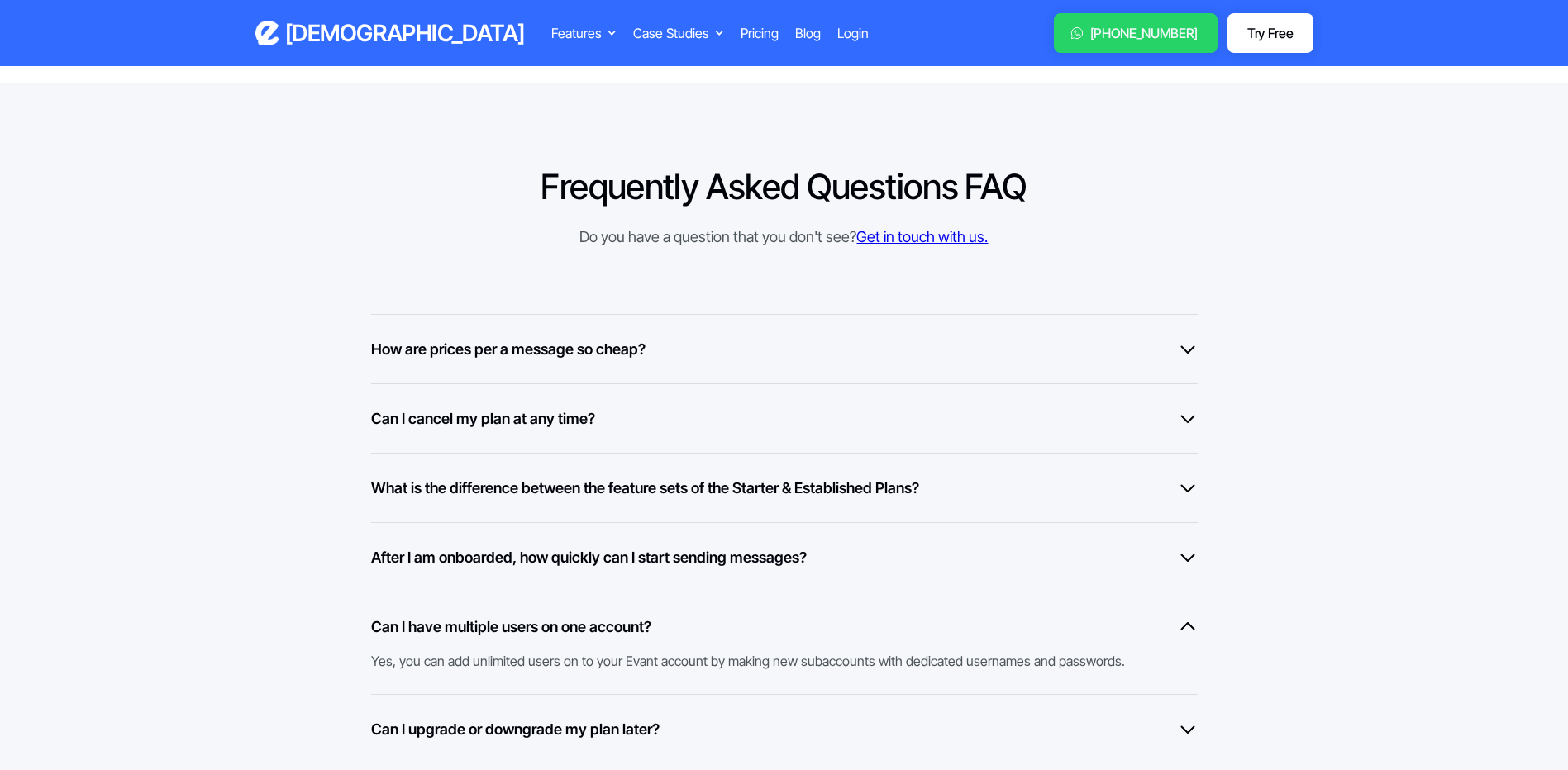
click at [505, 627] on h6 "Can I have multiple users on one account?" at bounding box center [511, 627] width 280 height 22
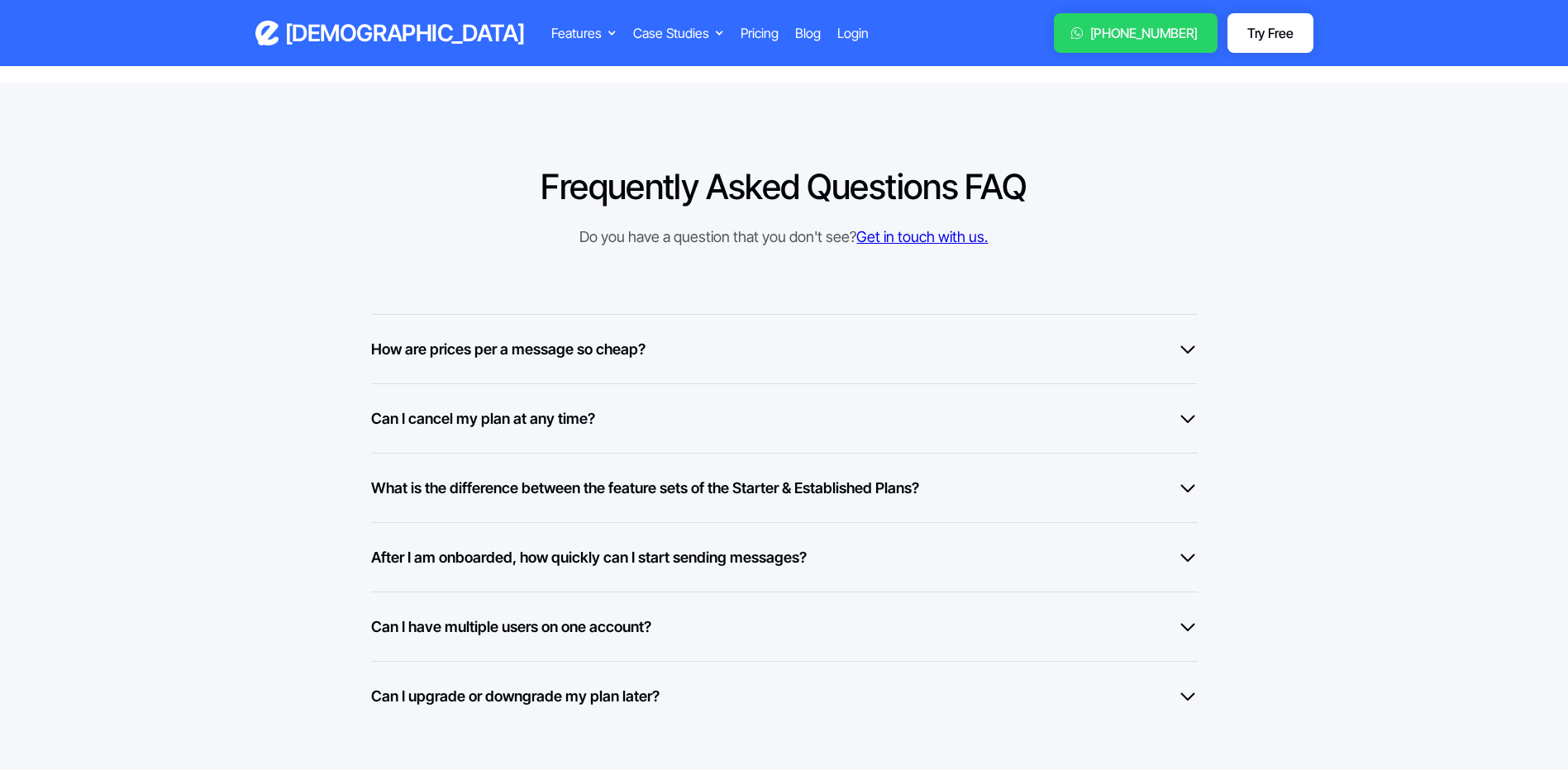
click at [466, 627] on h6 "Can I have multiple users on one account?" at bounding box center [511, 627] width 280 height 22
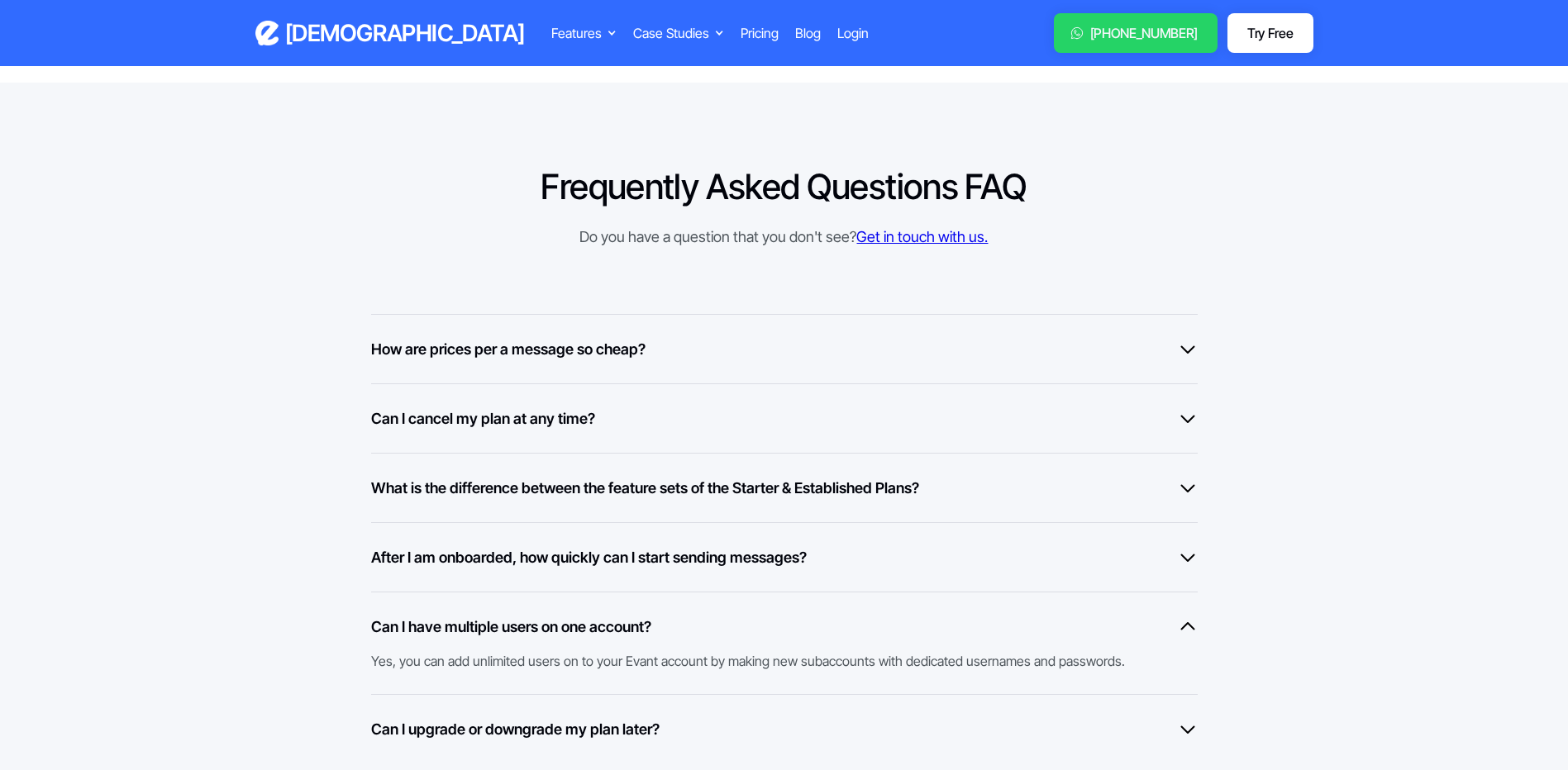
click at [461, 619] on h6 "Can I have multiple users on one account?" at bounding box center [511, 627] width 280 height 22
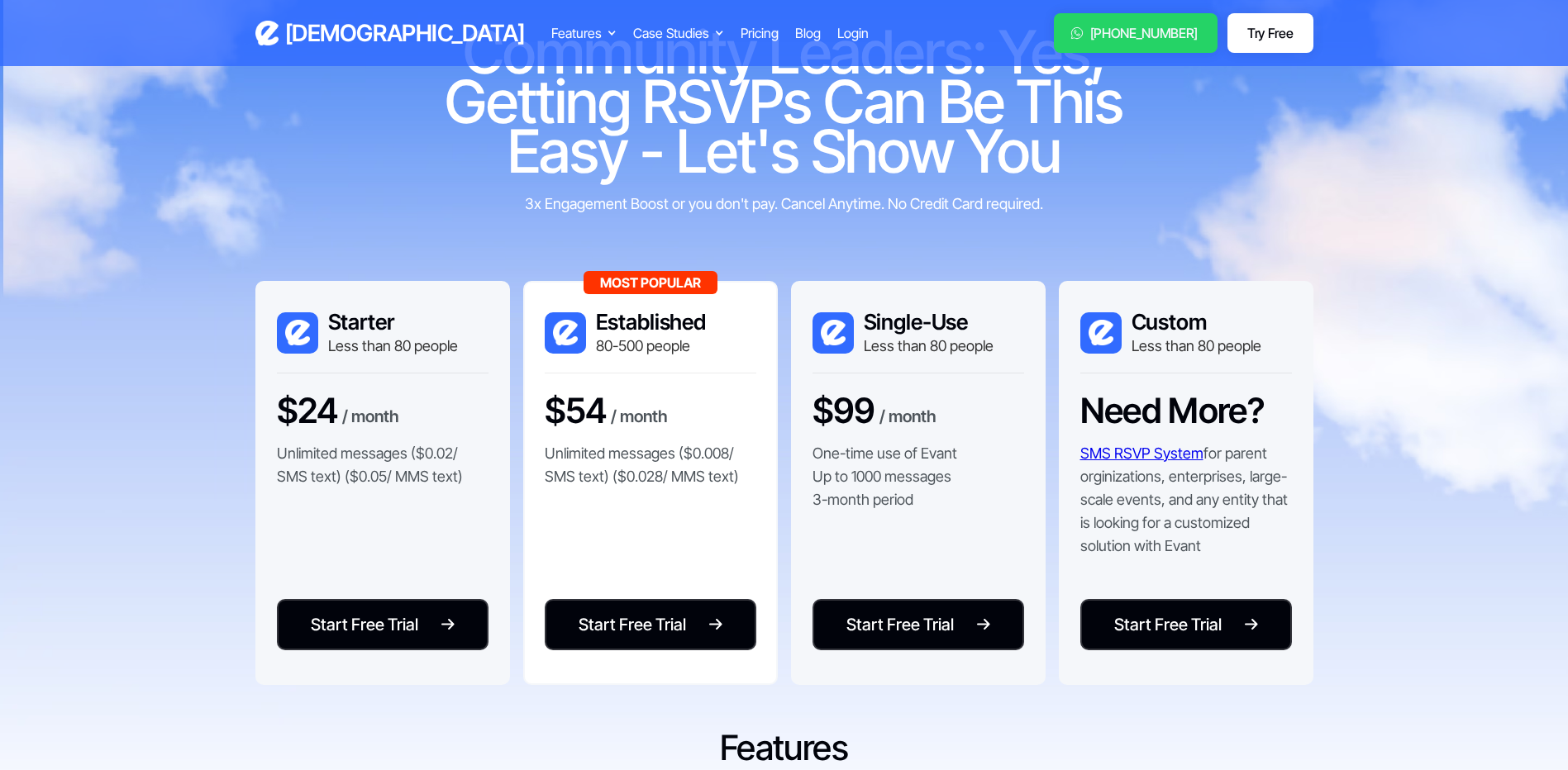
scroll to position [0, 0]
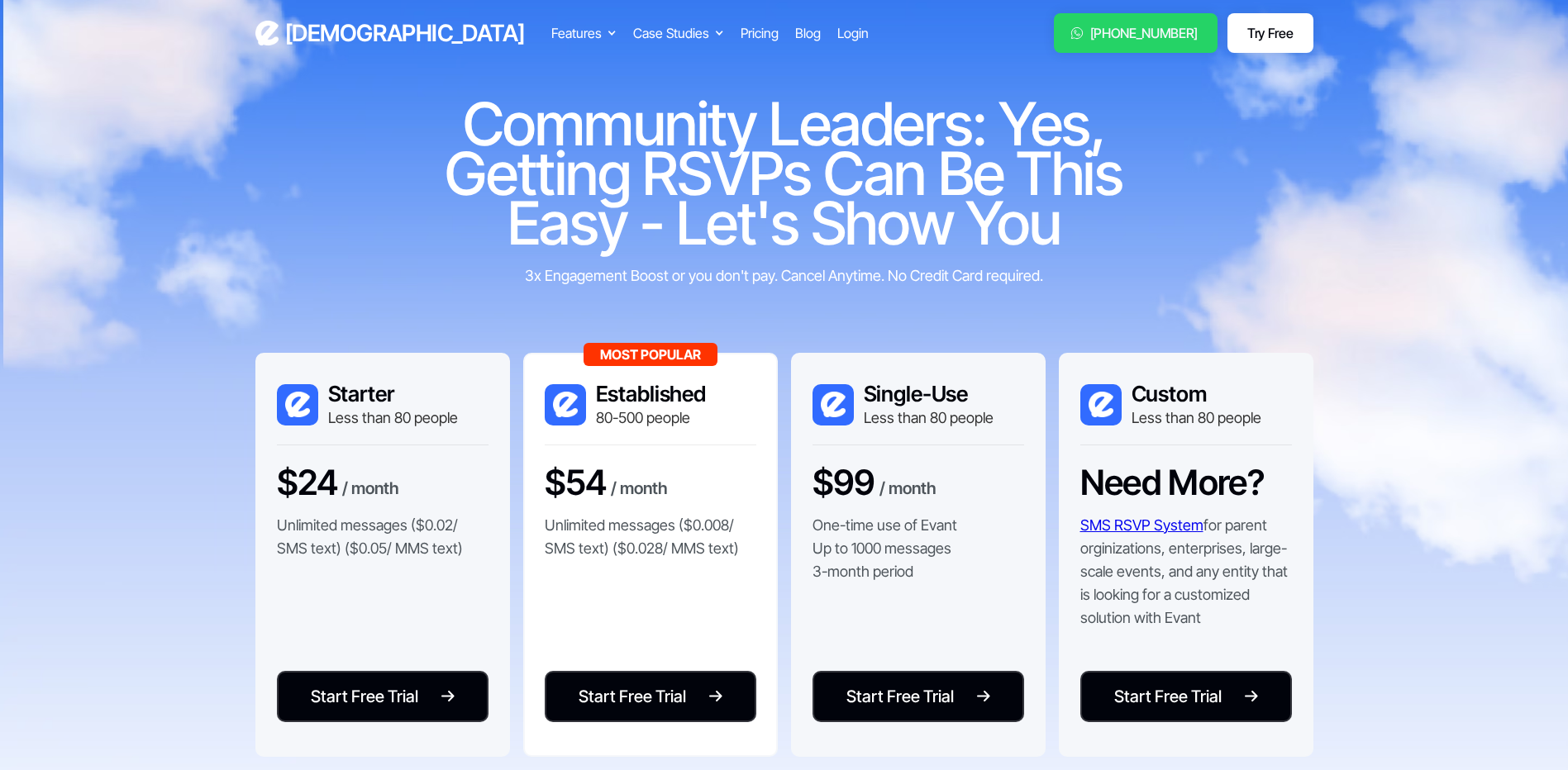
click at [1156, 40] on div "[PHONE_NUMBER]" at bounding box center [1144, 33] width 108 height 20
click at [1150, 523] on link "SMS RSVP System" at bounding box center [1142, 525] width 123 height 18
click at [260, 195] on div "Community Leaders: Yes, Getting RSVPs Can Be This Easy - Let's Show You 3x Enga…" at bounding box center [784, 490] width 1058 height 979
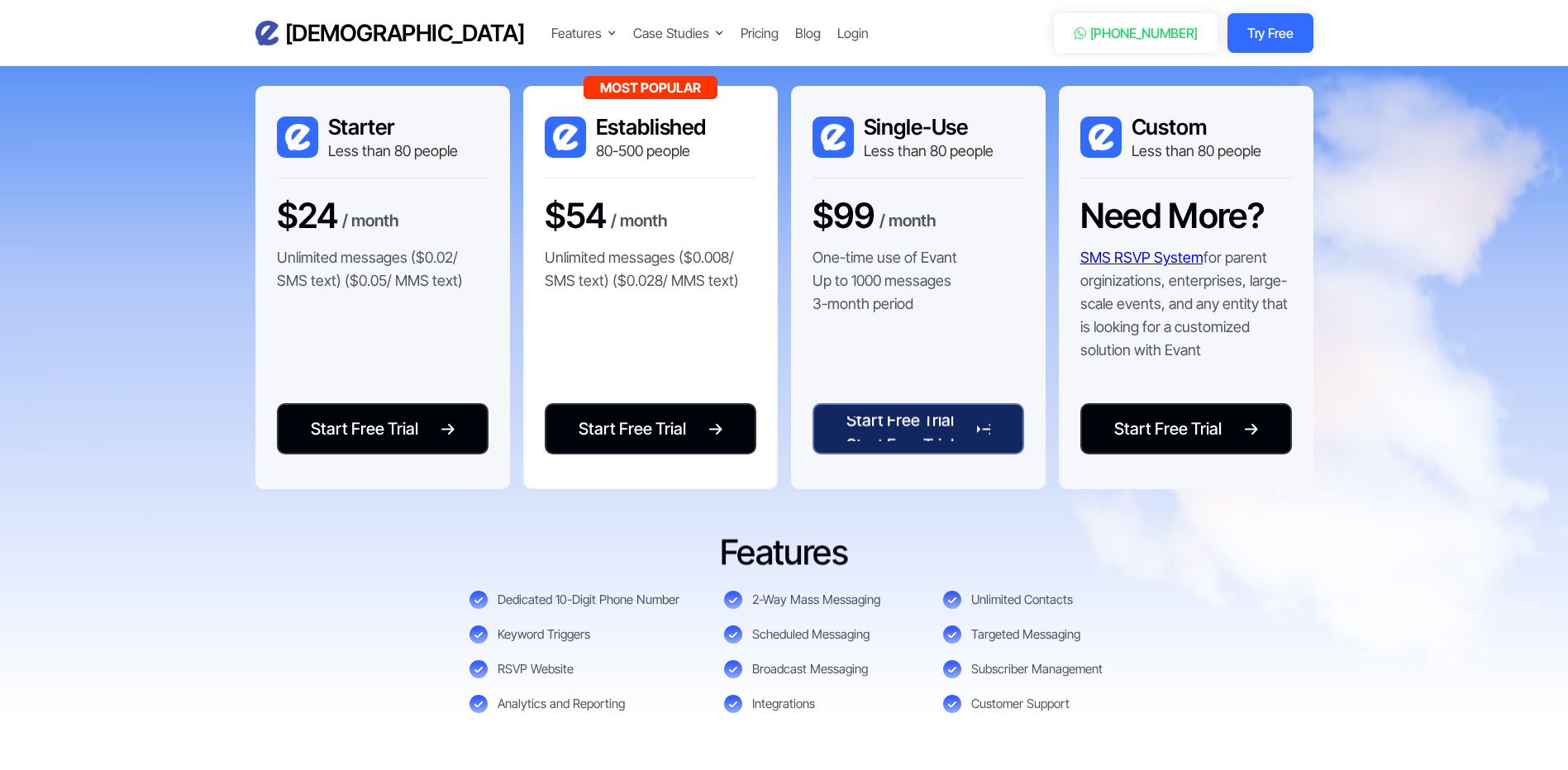
scroll to position [3222, 0]
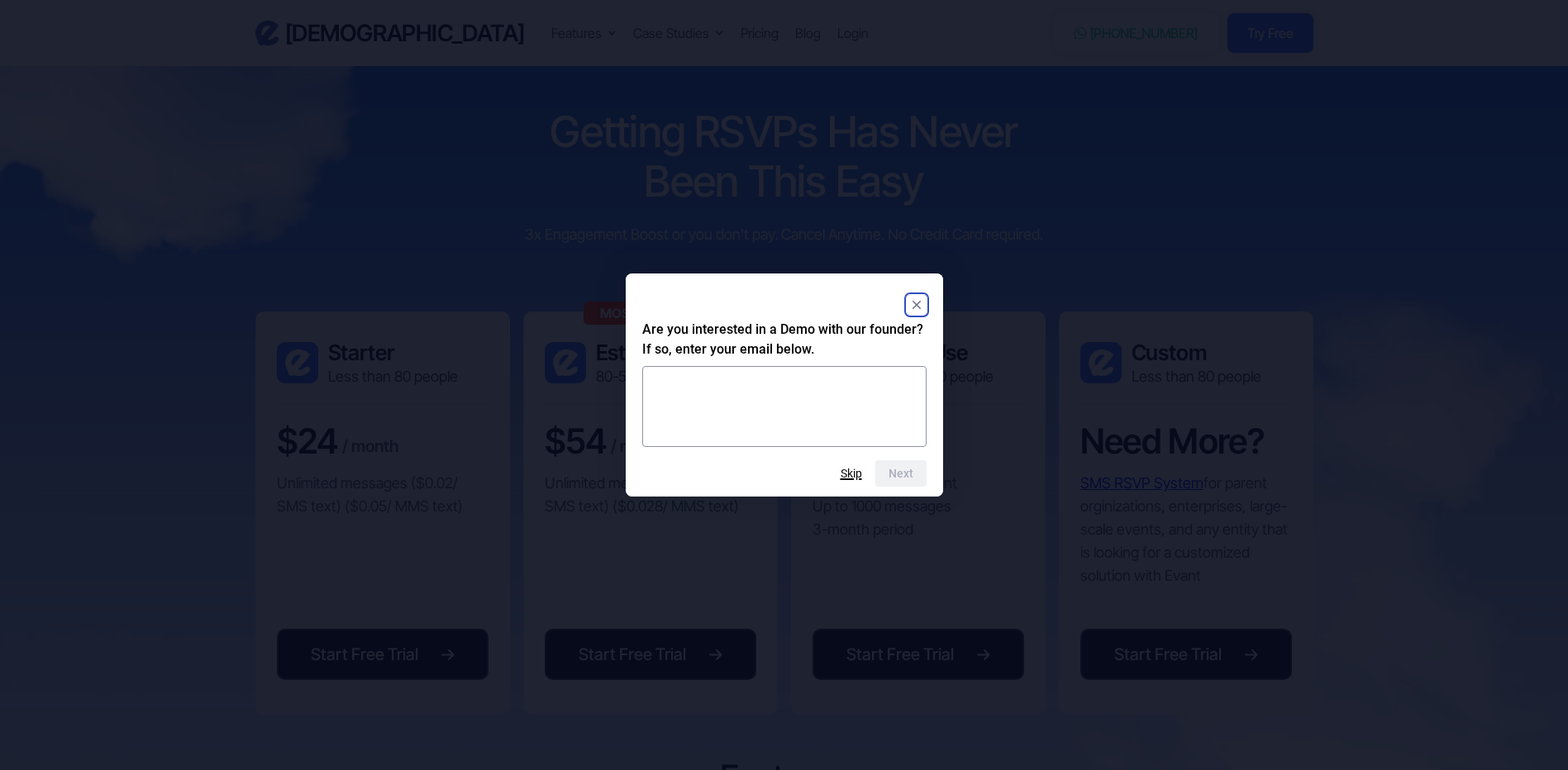
click at [848, 468] on button "Skip" at bounding box center [851, 473] width 21 height 13
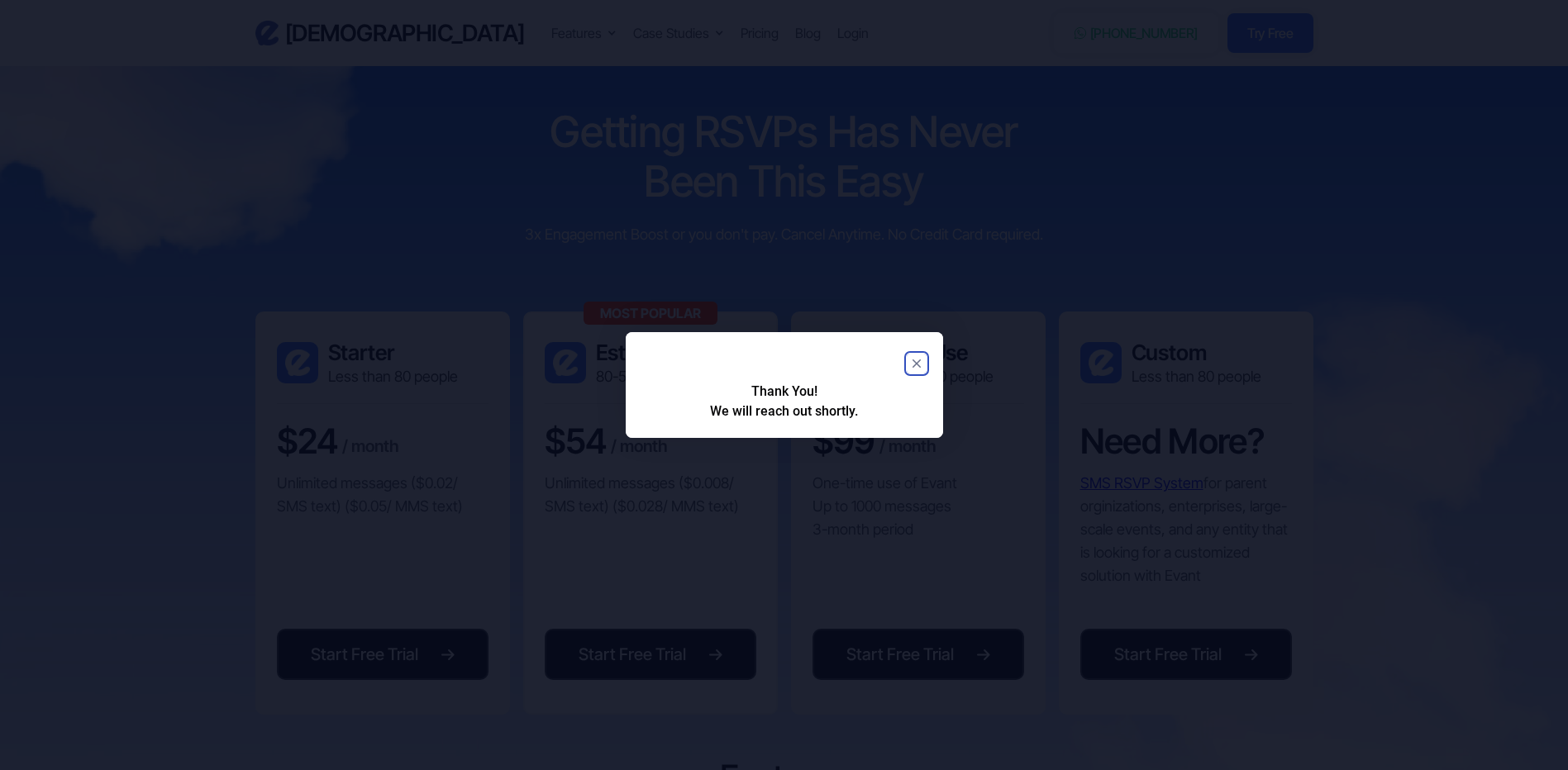
click at [915, 362] on icon "Close" at bounding box center [916, 363] width 8 height 8
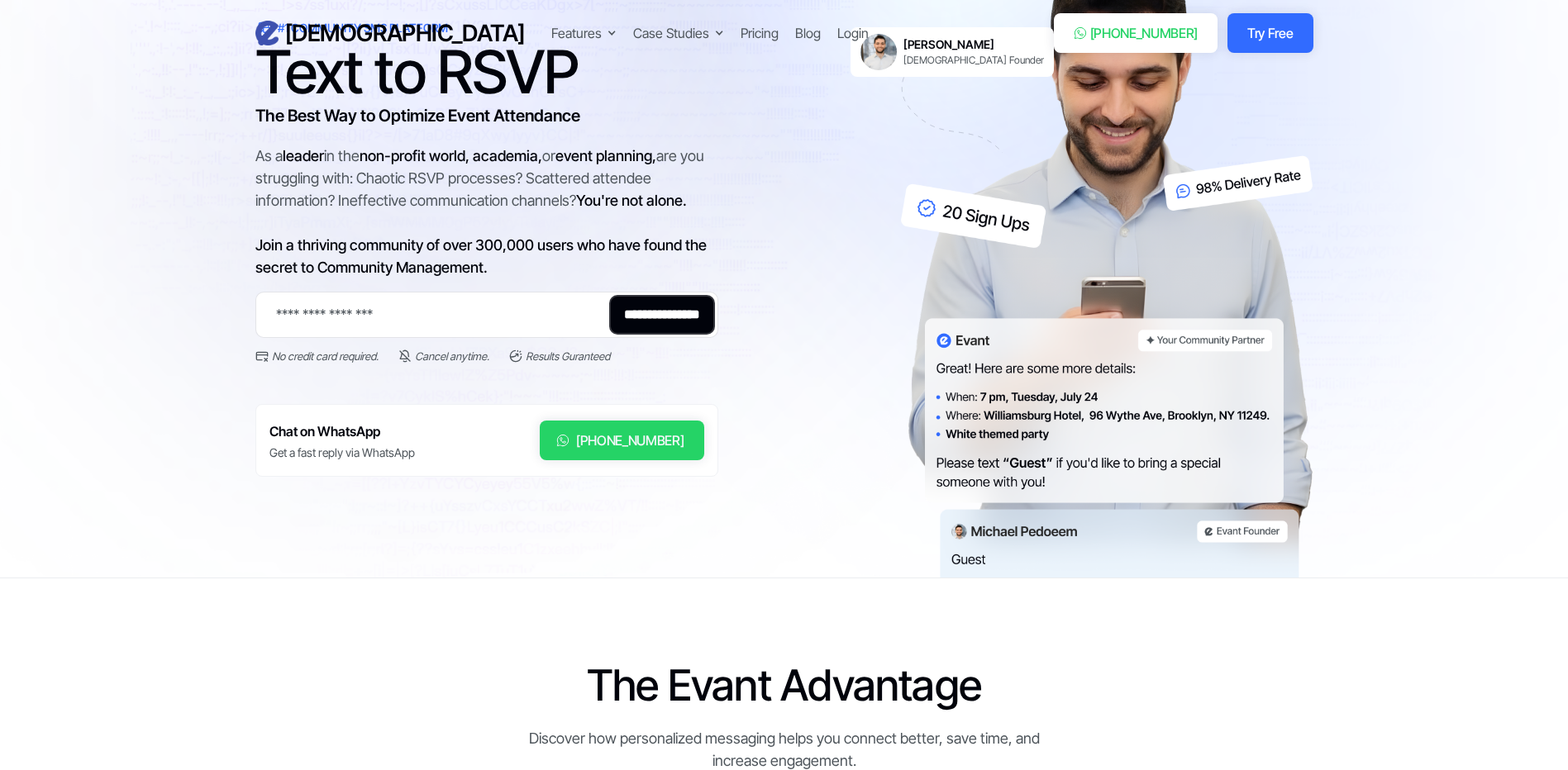
scroll to position [0, 0]
